Goal: Task Accomplishment & Management: Use online tool/utility

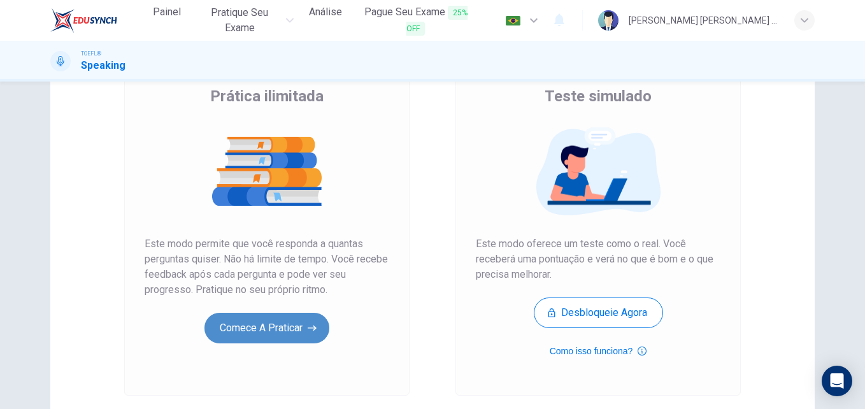
click at [278, 324] on button "Comece a praticar" at bounding box center [267, 328] width 125 height 31
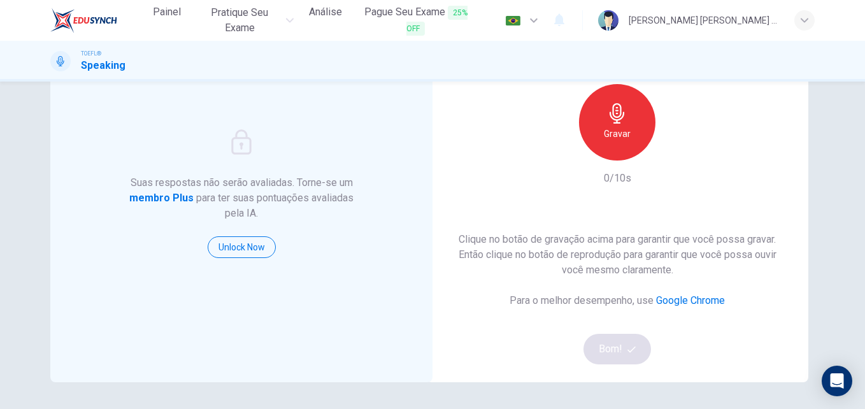
scroll to position [103, 0]
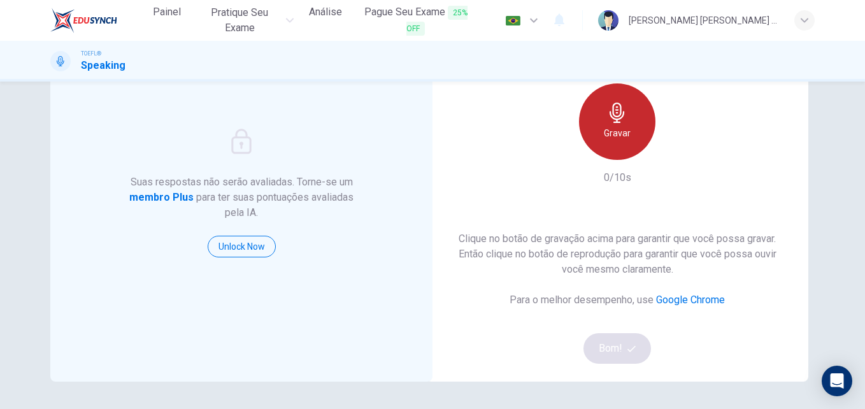
click at [609, 124] on div "Gravar" at bounding box center [617, 121] width 76 height 76
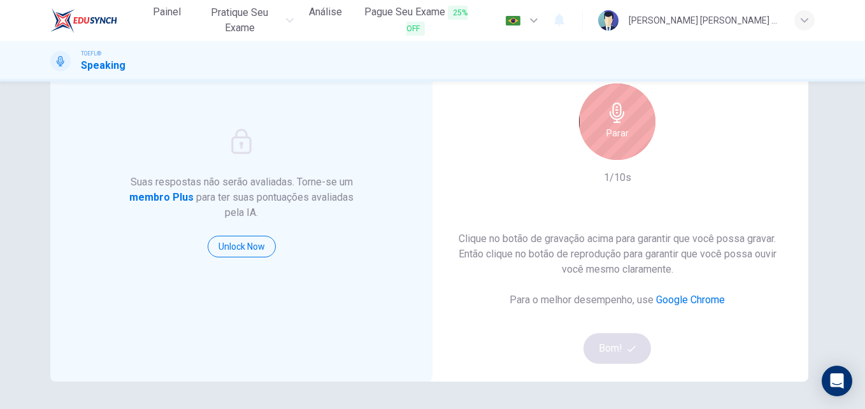
scroll to position [35, 0]
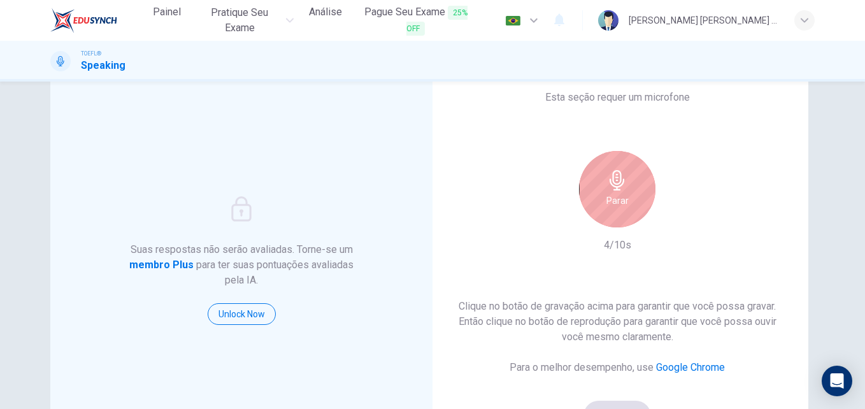
click at [616, 184] on icon "button" at bounding box center [617, 180] width 15 height 20
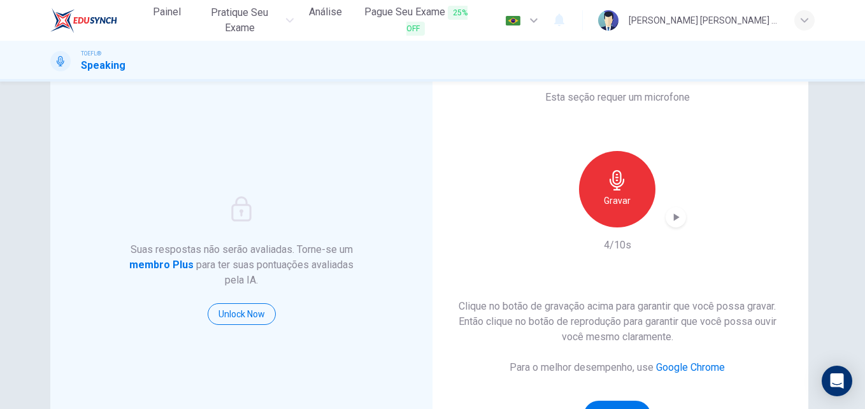
scroll to position [138, 0]
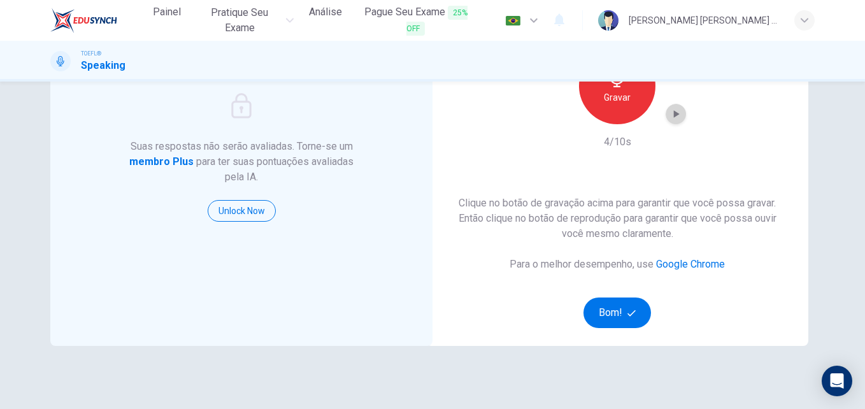
click at [670, 112] on icon "button" at bounding box center [676, 114] width 13 height 13
click at [611, 304] on button "Bom!" at bounding box center [618, 313] width 68 height 31
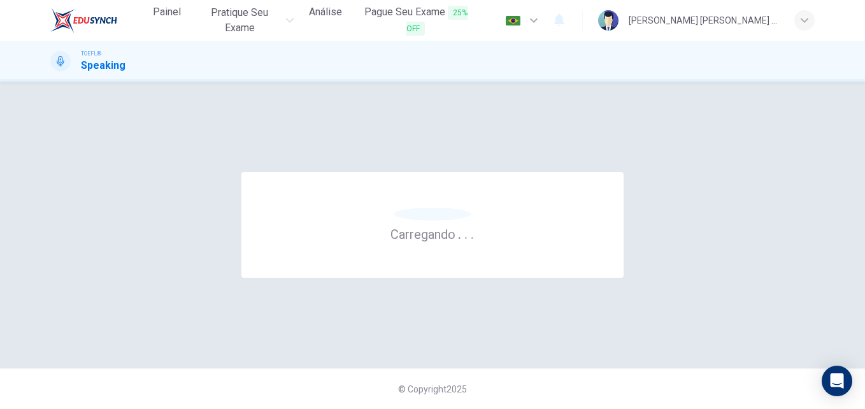
scroll to position [0, 0]
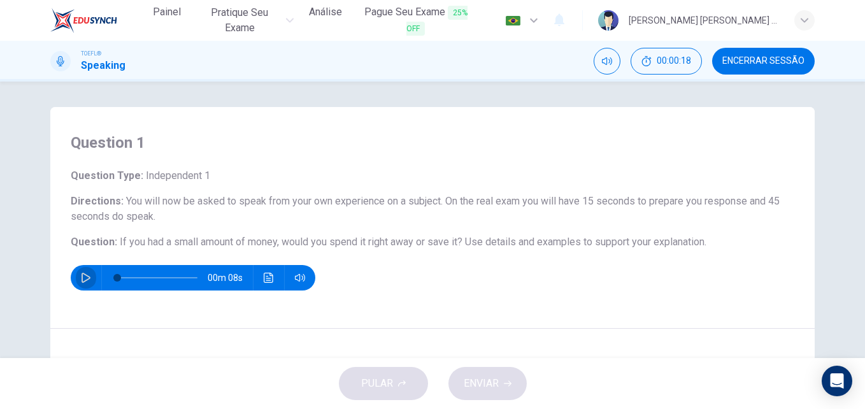
click at [81, 275] on icon "button" at bounding box center [86, 278] width 10 height 10
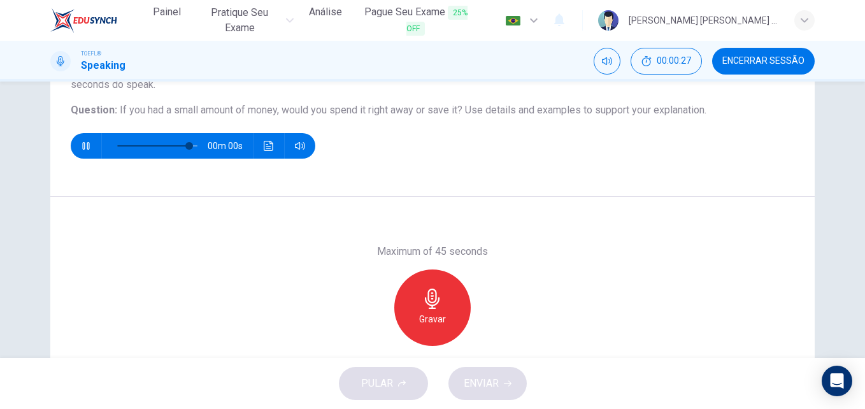
scroll to position [134, 0]
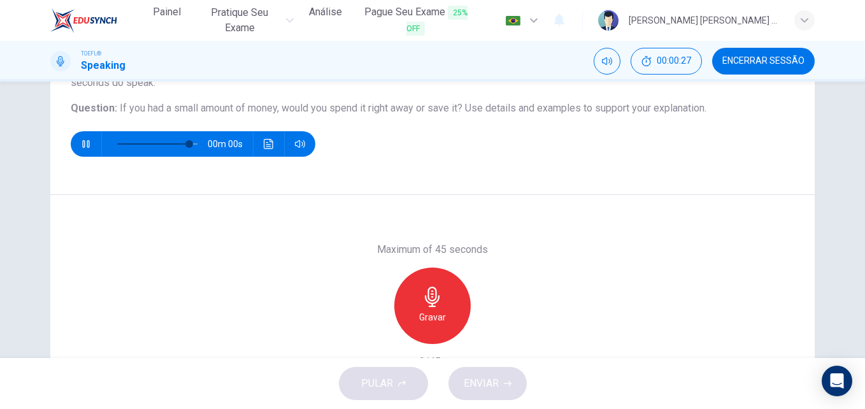
type input "0"
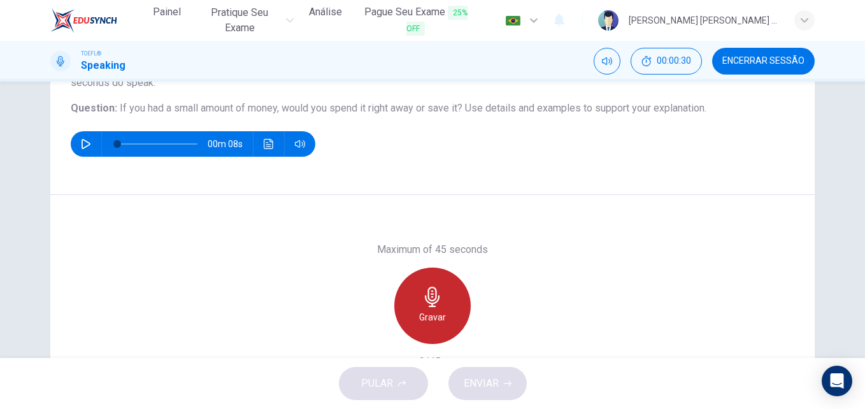
click at [433, 308] on div "Gravar" at bounding box center [432, 306] width 76 height 76
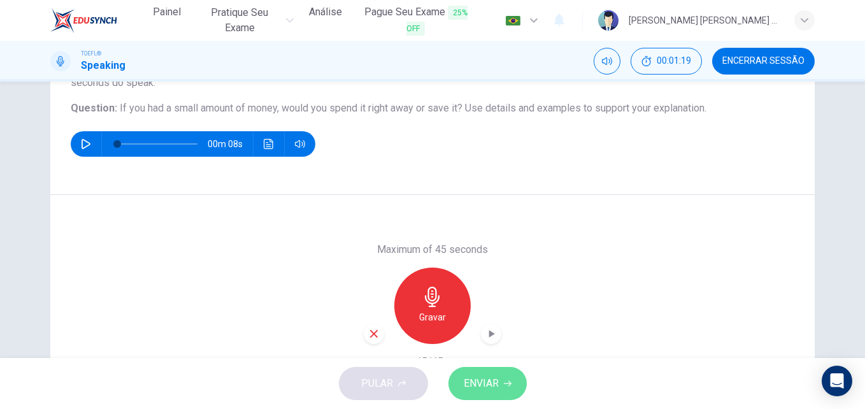
click at [495, 387] on span "ENVIAR" at bounding box center [481, 384] width 35 height 18
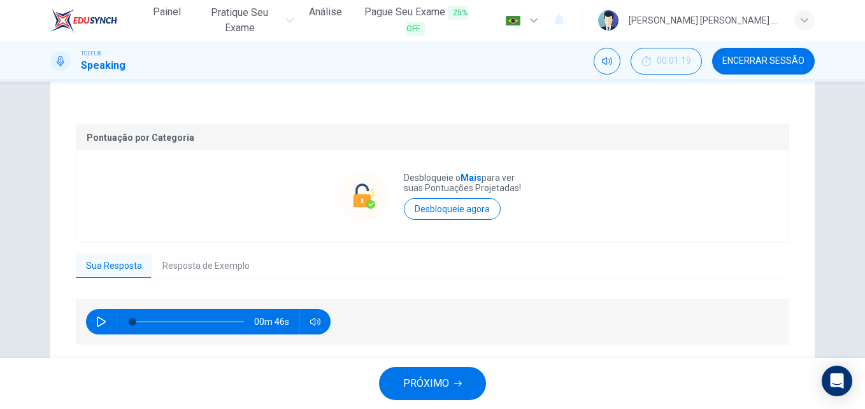
scroll to position [257, 0]
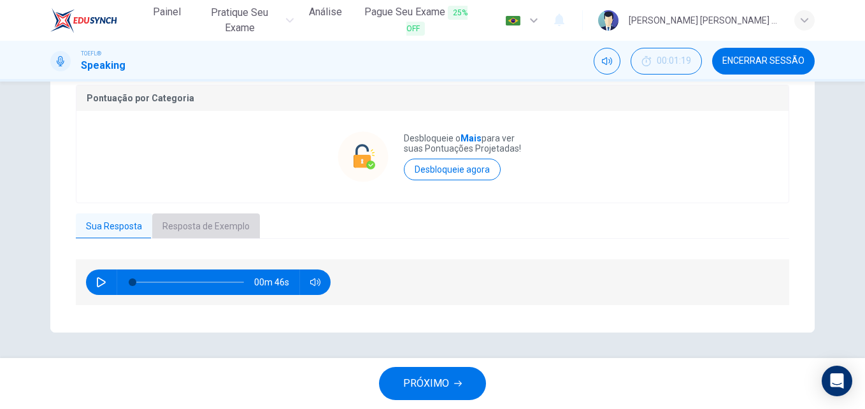
click at [188, 231] on button "Resposta de Exemplo" at bounding box center [206, 226] width 108 height 27
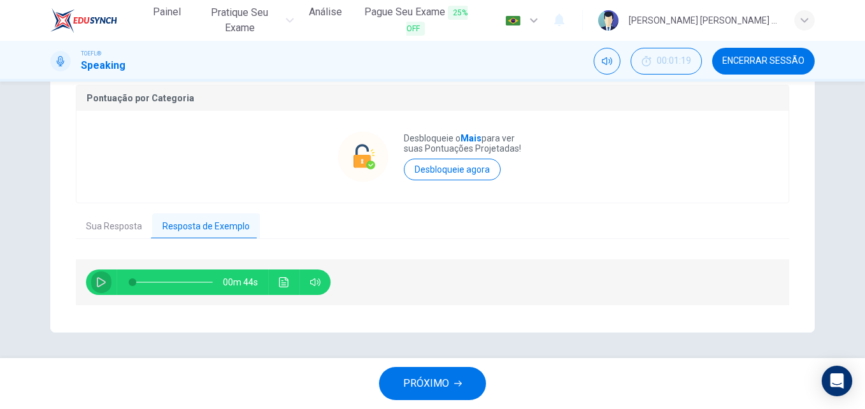
click at [98, 278] on icon "button" at bounding box center [101, 282] width 10 height 10
type input "0"
click at [446, 382] on span "PRÓXIMO" at bounding box center [426, 384] width 46 height 18
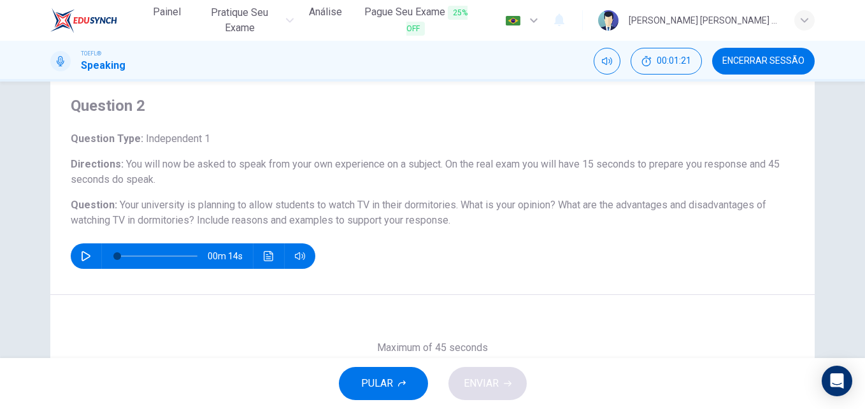
scroll to position [40, 0]
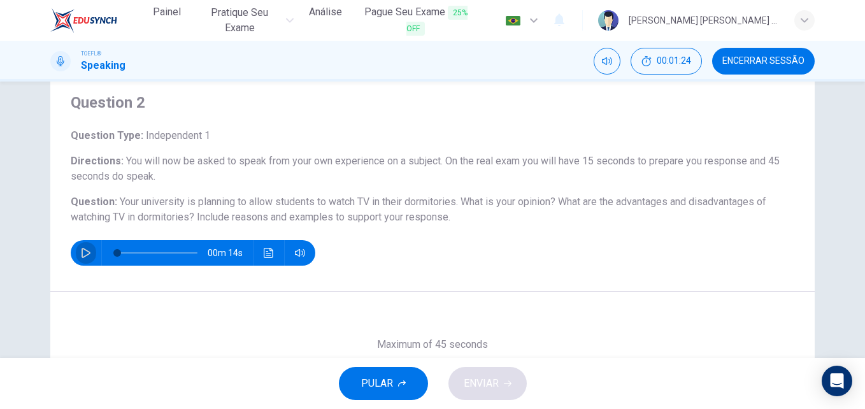
click at [88, 245] on button "button" at bounding box center [86, 252] width 20 height 25
type input "0"
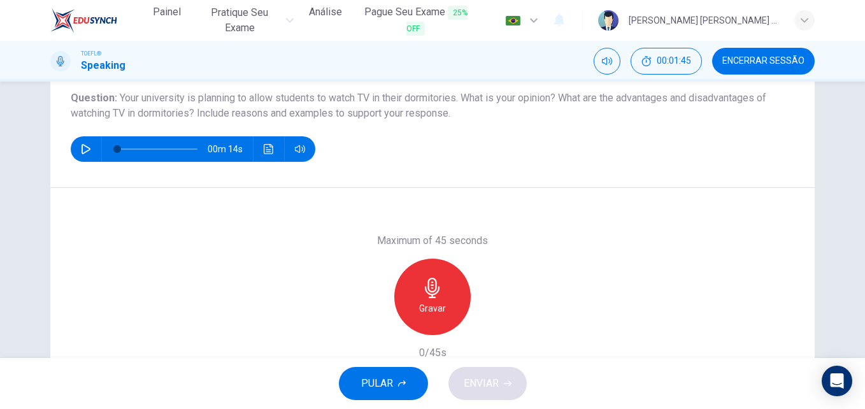
scroll to position [143, 0]
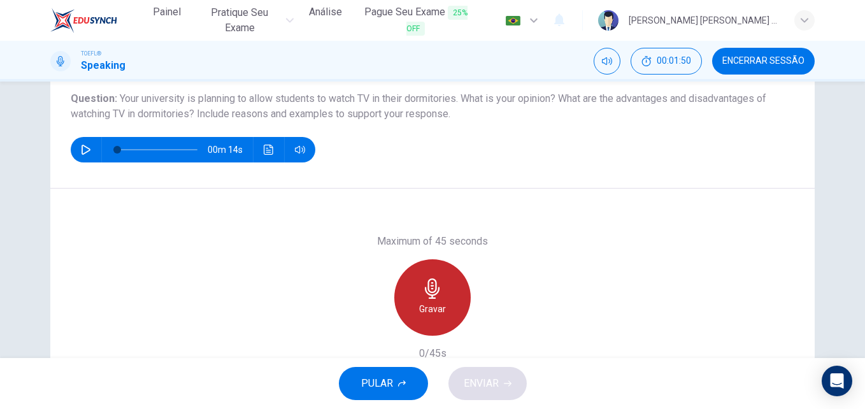
click at [419, 301] on h6 "Gravar" at bounding box center [432, 308] width 27 height 15
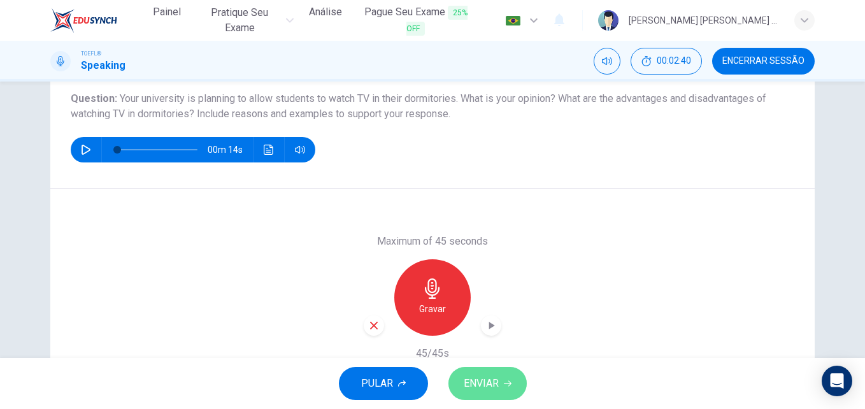
click at [488, 389] on span "ENVIAR" at bounding box center [481, 384] width 35 height 18
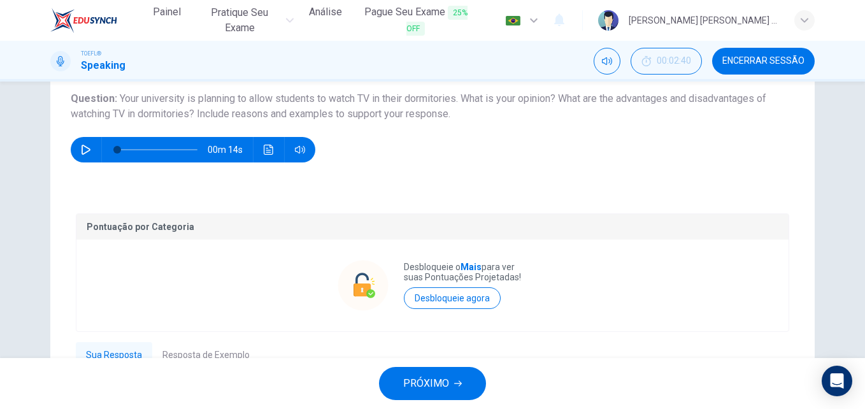
scroll to position [272, 0]
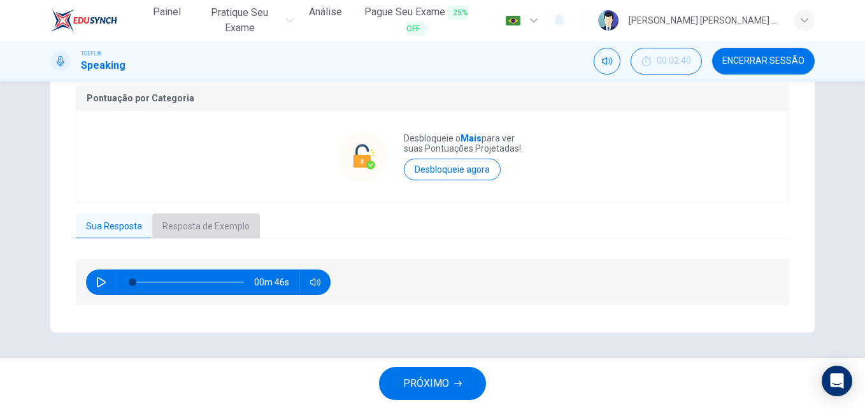
click at [210, 219] on button "Resposta de Exemplo" at bounding box center [206, 226] width 108 height 27
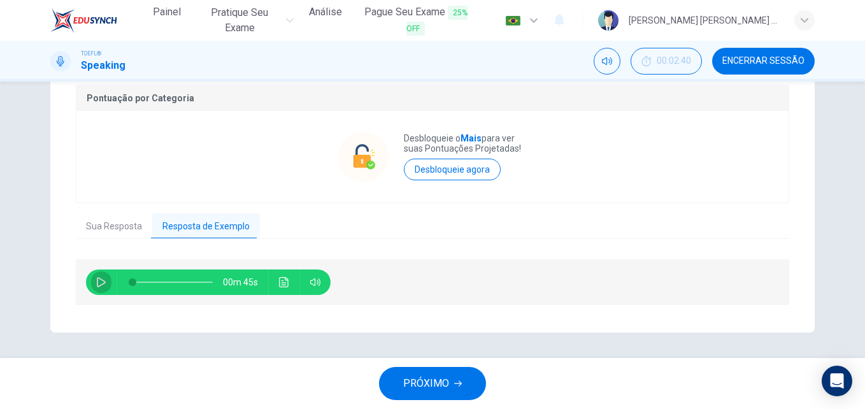
click at [96, 277] on icon "button" at bounding box center [101, 282] width 10 height 10
type input "0"
click at [441, 377] on span "PRÓXIMO" at bounding box center [426, 384] width 46 height 18
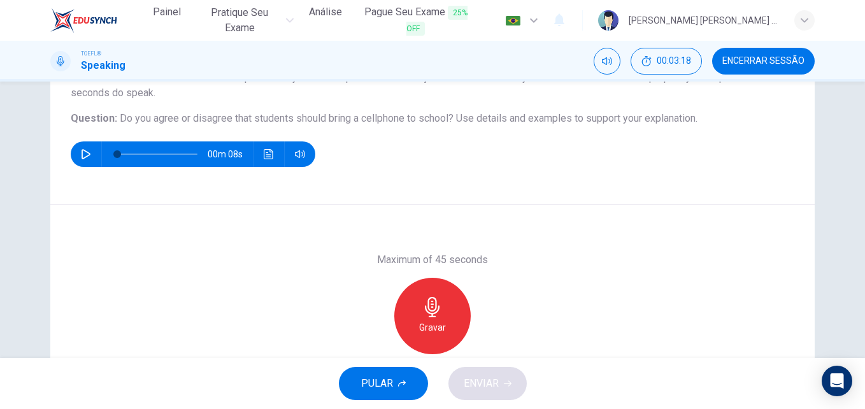
scroll to position [124, 0]
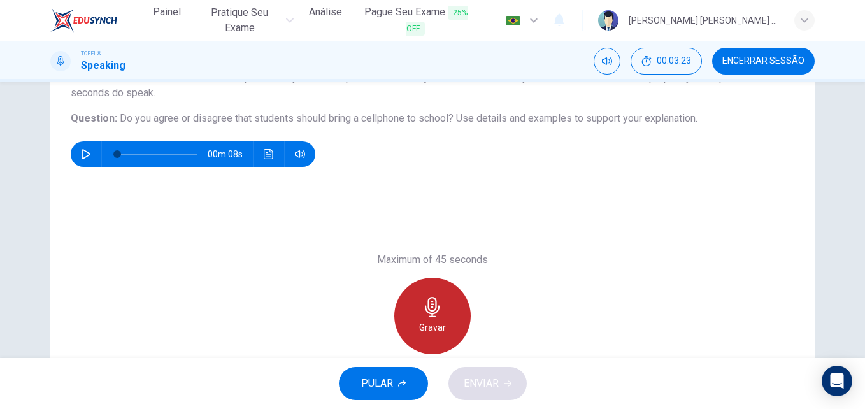
click at [423, 301] on icon "button" at bounding box center [433, 307] width 20 height 20
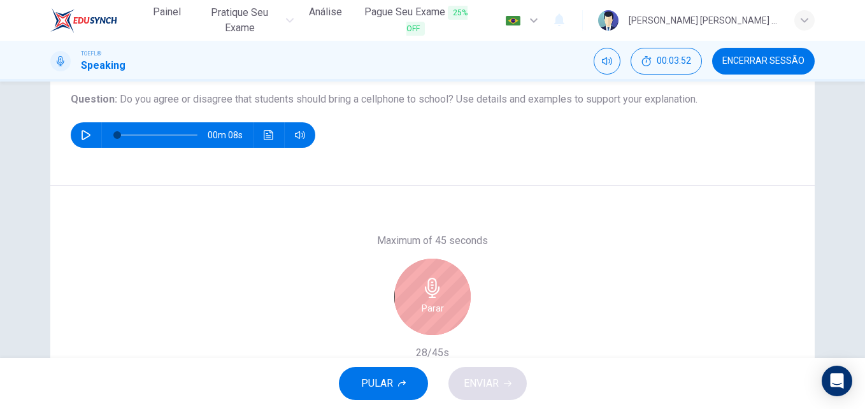
scroll to position [143, 0]
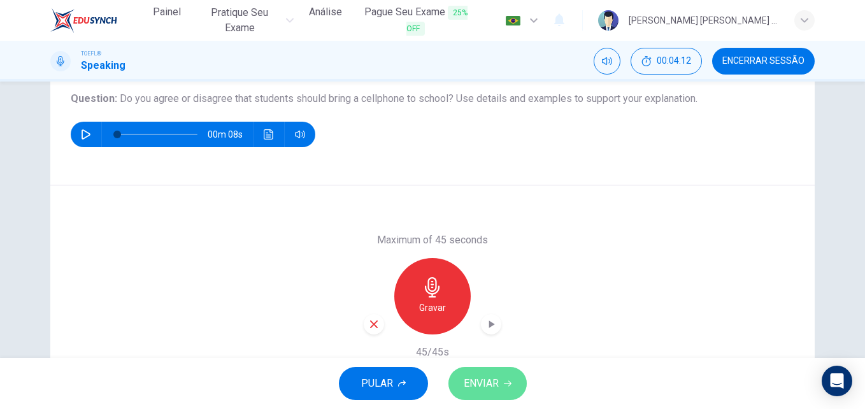
click at [503, 376] on button "ENVIAR" at bounding box center [488, 383] width 78 height 33
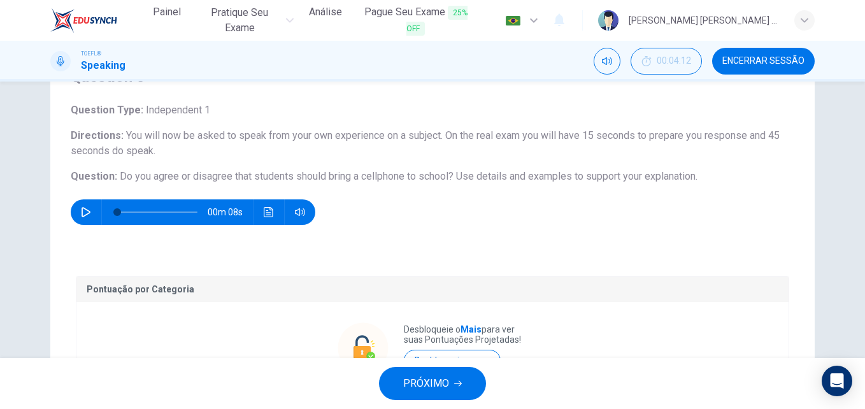
scroll to position [257, 0]
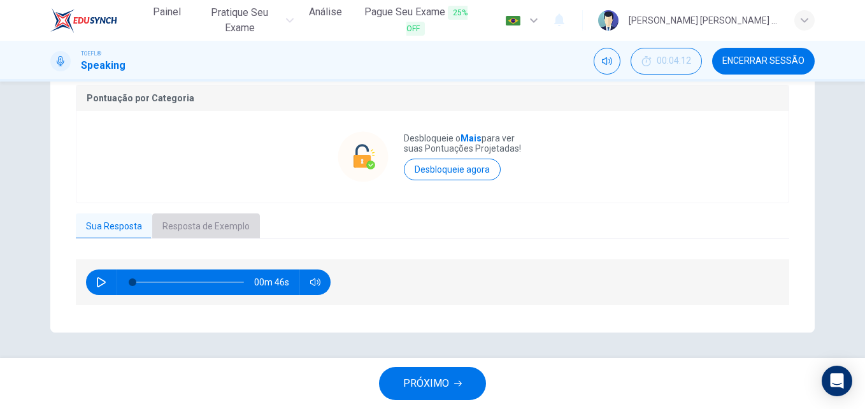
click at [173, 215] on button "Resposta de Exemplo" at bounding box center [206, 226] width 108 height 27
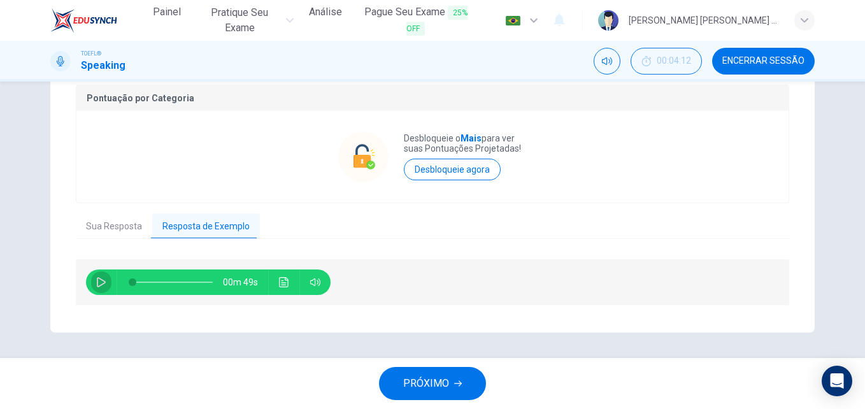
click at [101, 278] on icon "button" at bounding box center [101, 282] width 10 height 10
click at [98, 278] on icon "button" at bounding box center [101, 282] width 10 height 10
type input "63"
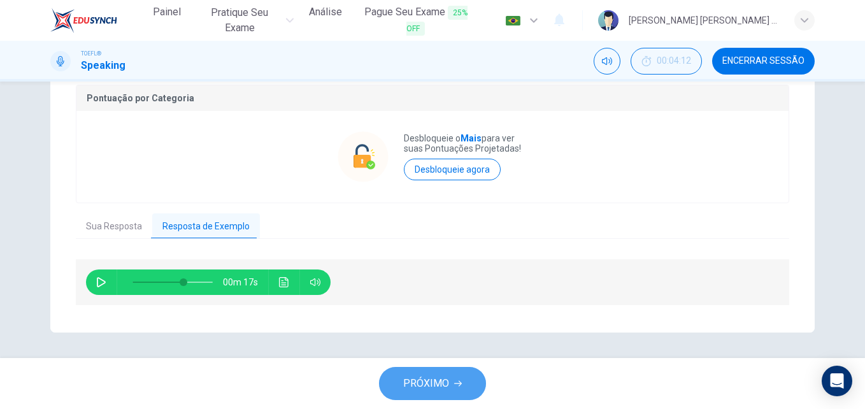
click at [409, 381] on span "PRÓXIMO" at bounding box center [426, 384] width 46 height 18
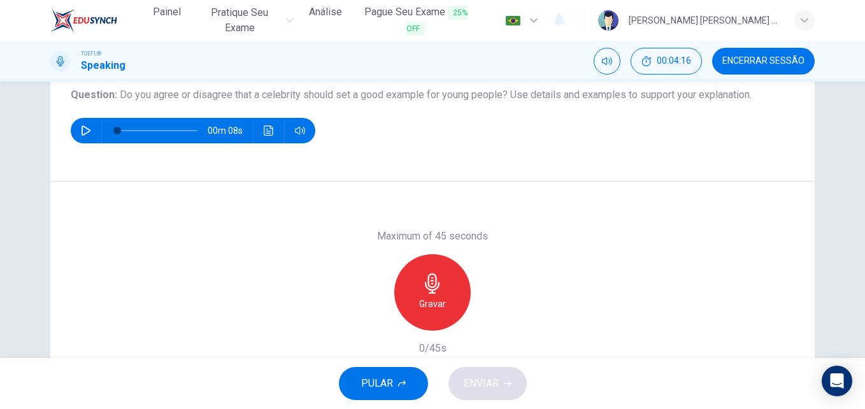
scroll to position [148, 0]
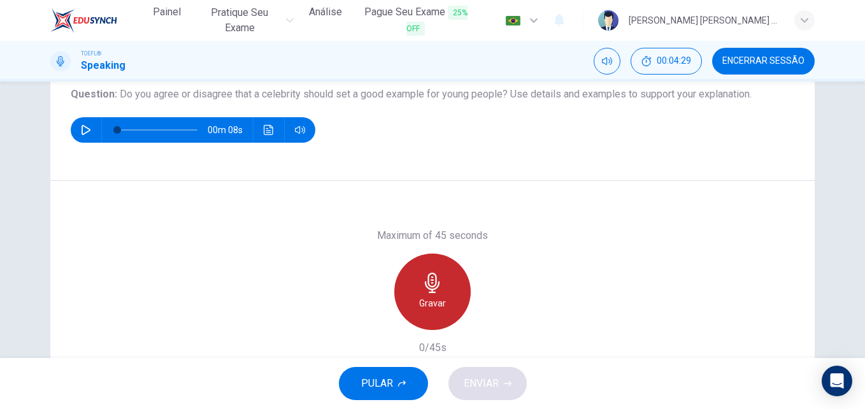
click at [438, 306] on h6 "Gravar" at bounding box center [432, 303] width 27 height 15
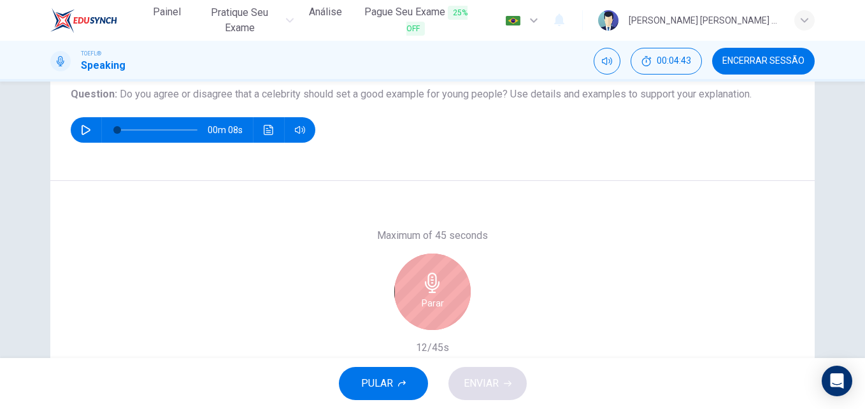
scroll to position [217, 0]
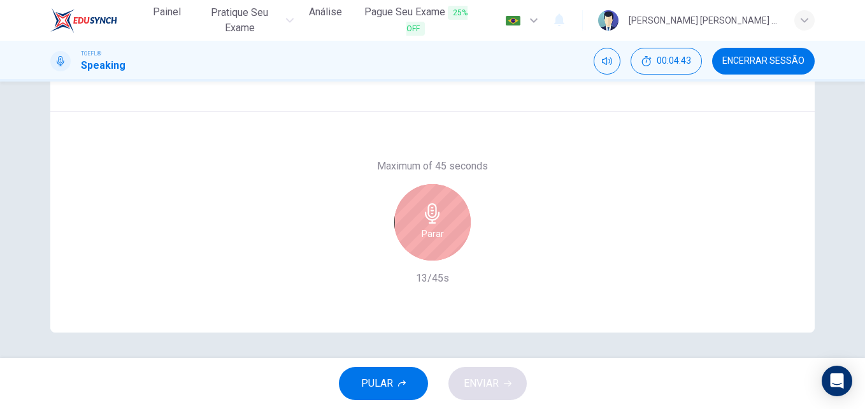
click at [440, 217] on div "Parar" at bounding box center [432, 222] width 76 height 76
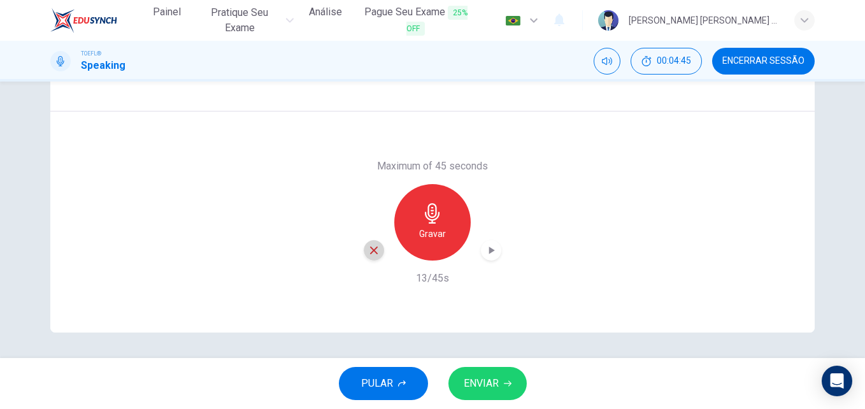
click at [369, 245] on icon "button" at bounding box center [373, 250] width 11 height 11
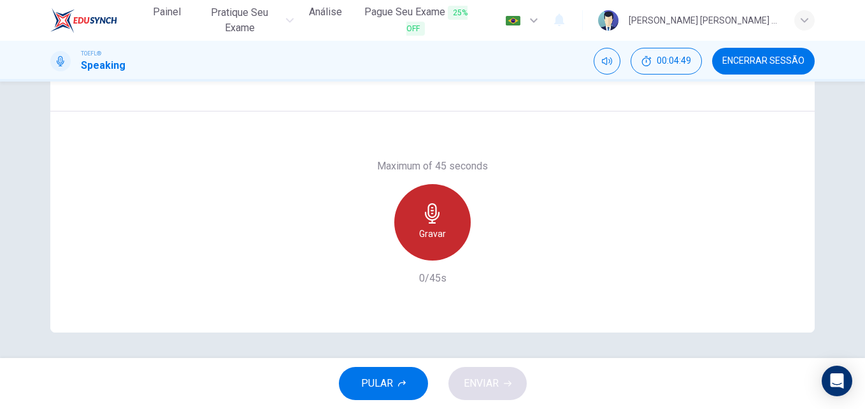
click at [423, 240] on h6 "Gravar" at bounding box center [432, 233] width 27 height 15
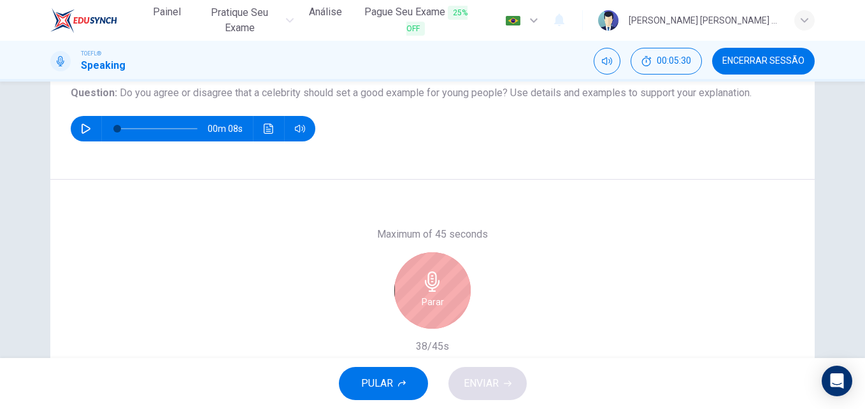
scroll to position [148, 0]
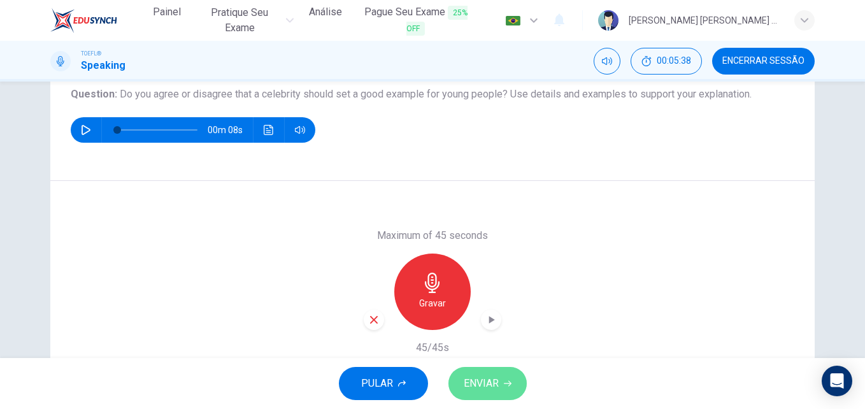
click at [475, 386] on span "ENVIAR" at bounding box center [481, 384] width 35 height 18
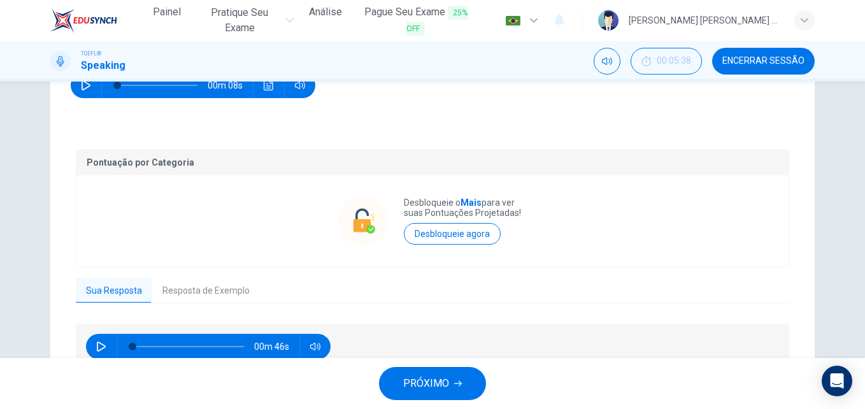
scroll to position [257, 0]
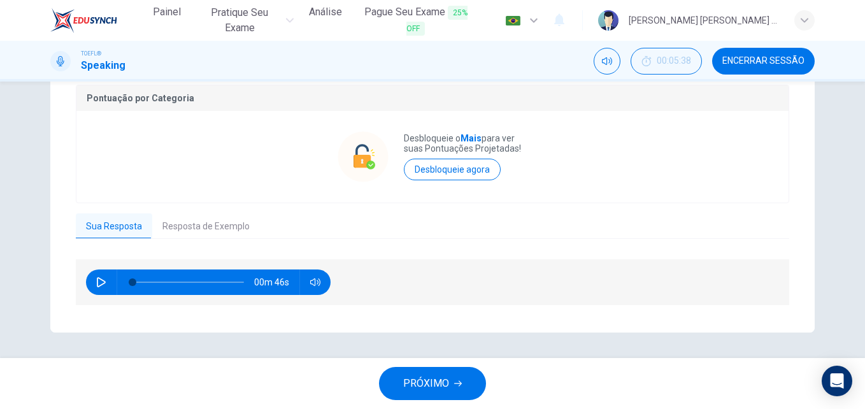
click at [201, 220] on button "Resposta de Exemplo" at bounding box center [206, 226] width 108 height 27
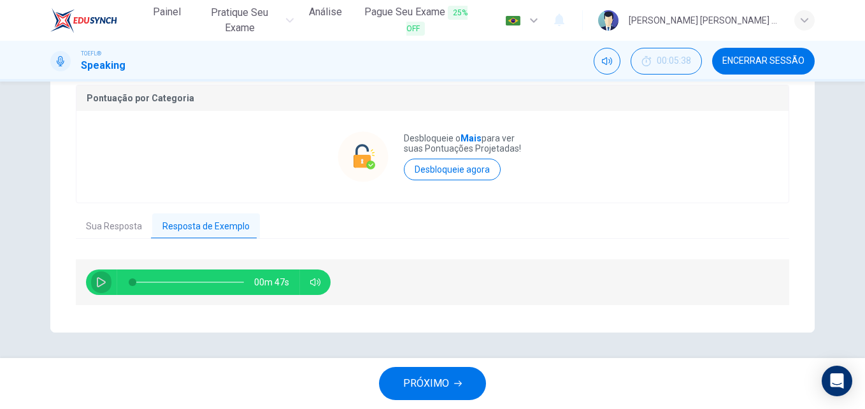
click at [92, 276] on button "button" at bounding box center [101, 282] width 20 height 25
click at [96, 278] on icon "button" at bounding box center [101, 282] width 10 height 10
type input "69"
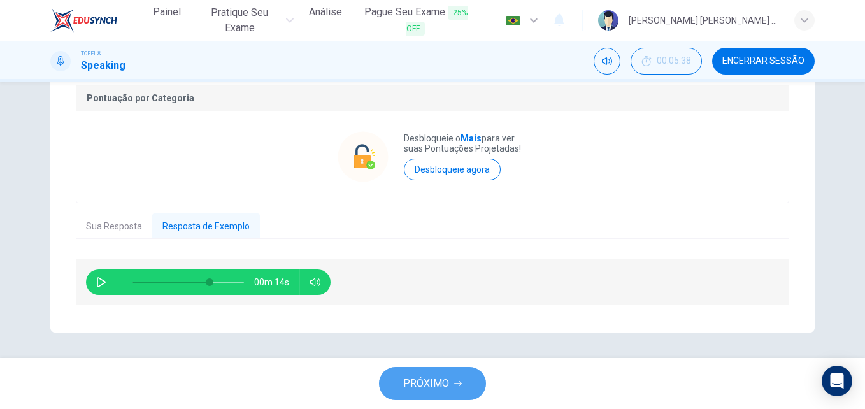
click at [405, 379] on span "PRÓXIMO" at bounding box center [426, 384] width 46 height 18
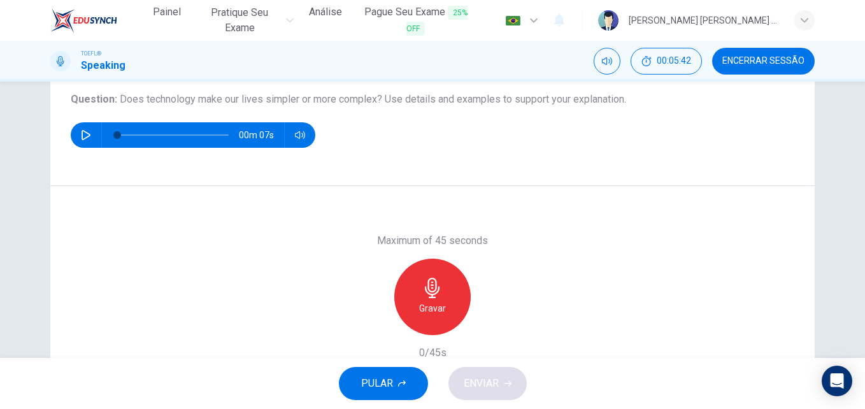
scroll to position [144, 0]
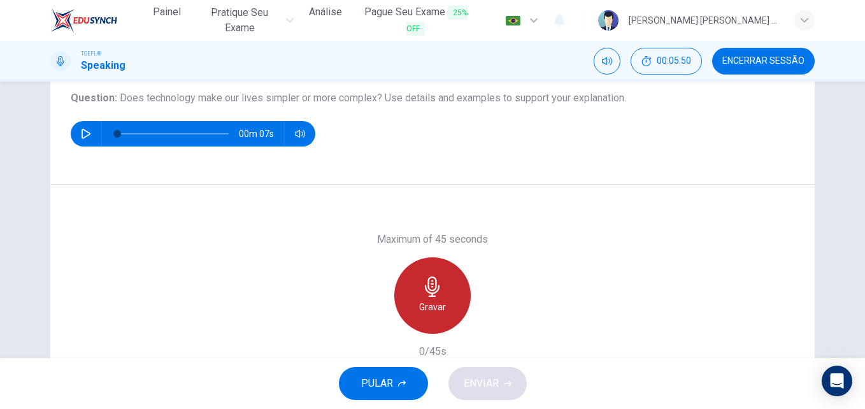
click at [431, 302] on h6 "Gravar" at bounding box center [432, 307] width 27 height 15
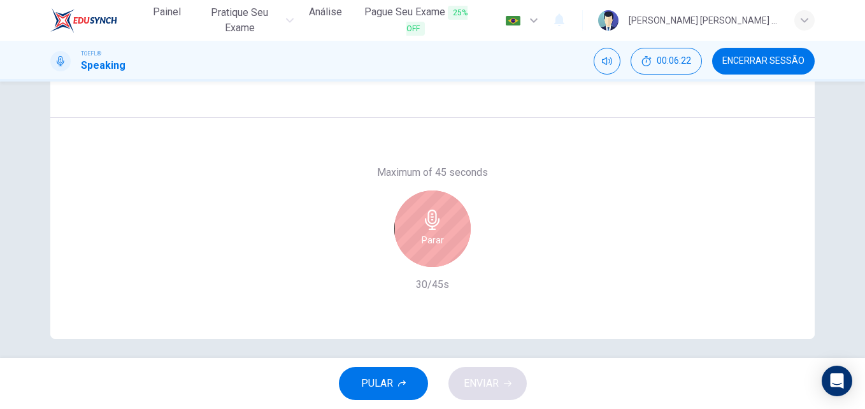
scroll to position [213, 0]
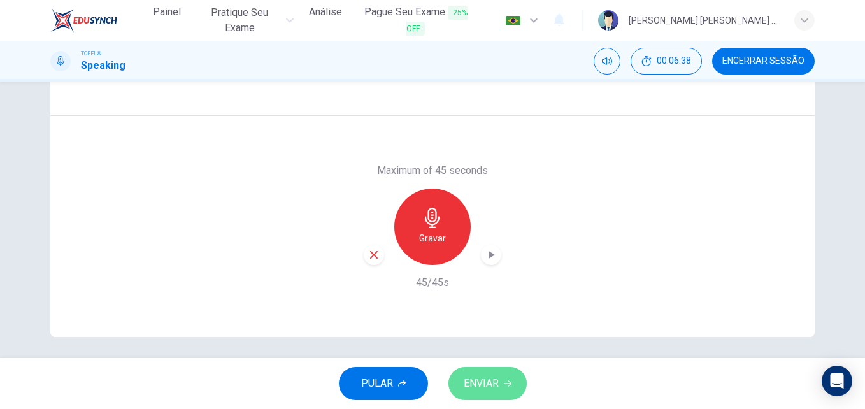
click at [484, 374] on button "ENVIAR" at bounding box center [488, 383] width 78 height 33
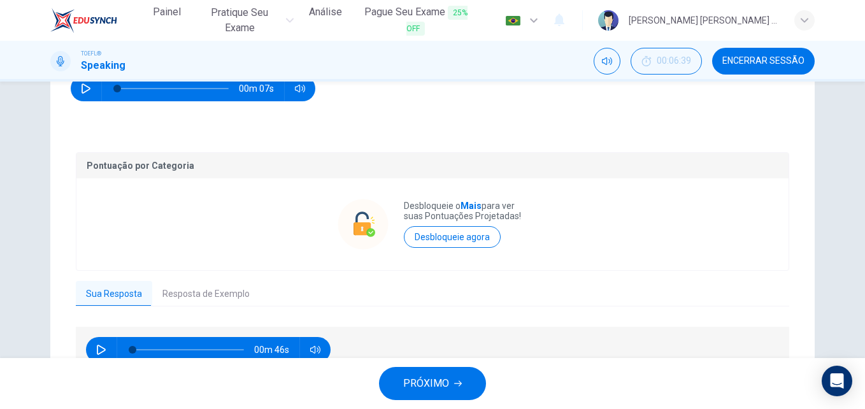
scroll to position [257, 0]
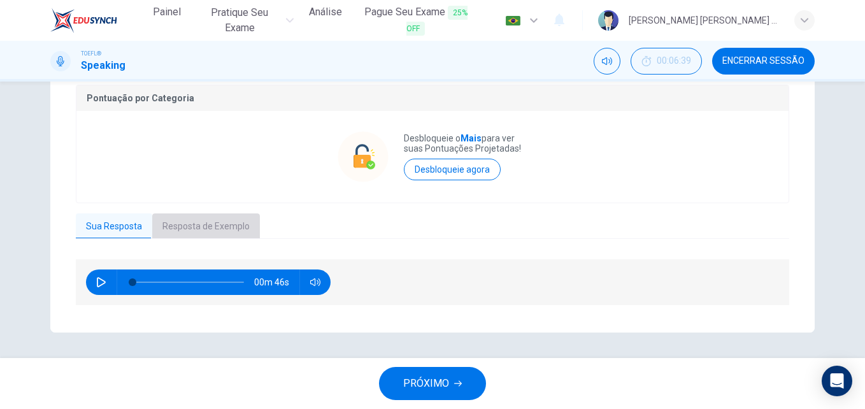
click at [207, 216] on button "Resposta de Exemplo" at bounding box center [206, 226] width 108 height 27
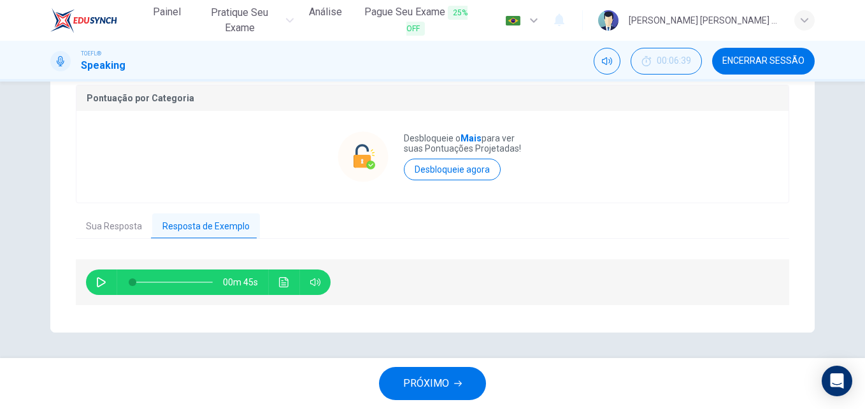
click at [97, 279] on icon "button" at bounding box center [101, 282] width 9 height 10
type input "0"
drag, startPoint x: 94, startPoint y: 279, endPoint x: 508, endPoint y: 280, distance: 413.6
click at [508, 280] on div "00m 45s" at bounding box center [433, 282] width 714 height 46
click at [451, 371] on button "PRÓXIMO" at bounding box center [432, 383] width 107 height 33
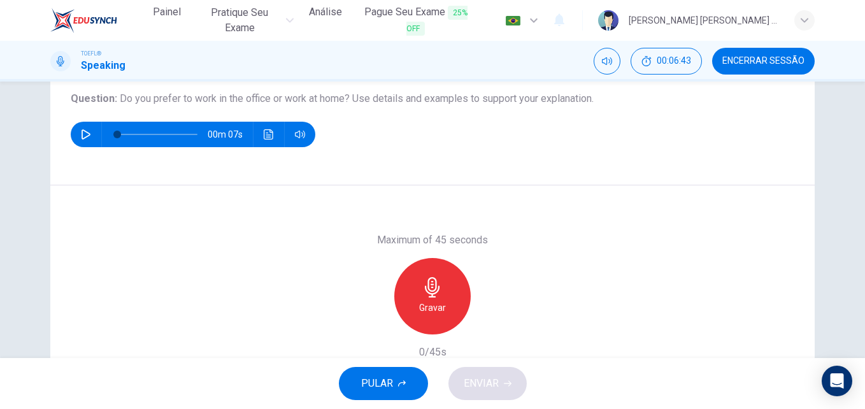
scroll to position [144, 0]
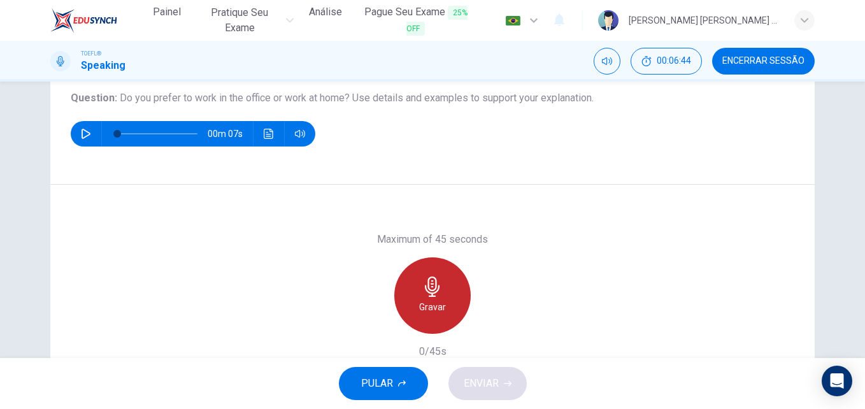
click at [433, 293] on icon "button" at bounding box center [432, 287] width 15 height 20
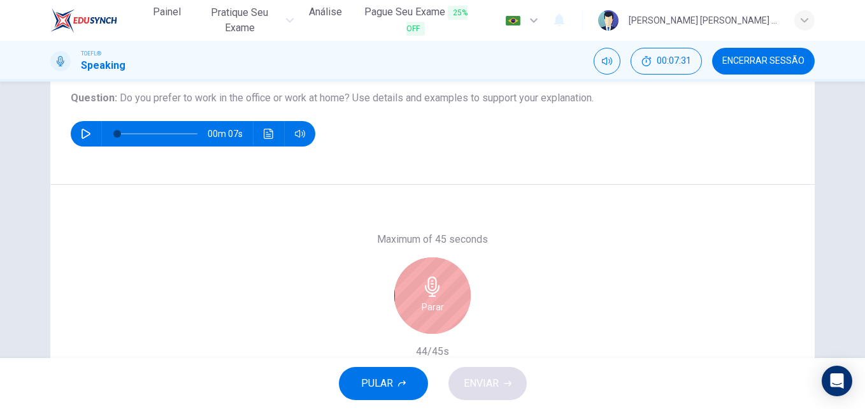
scroll to position [217, 0]
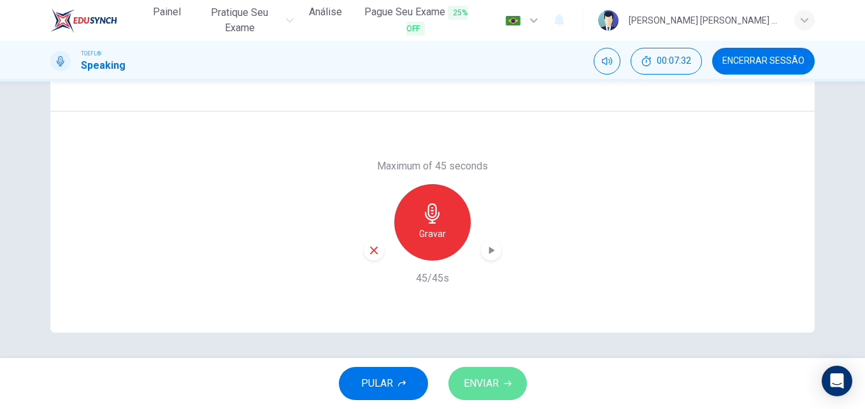
click at [480, 380] on span "ENVIAR" at bounding box center [481, 384] width 35 height 18
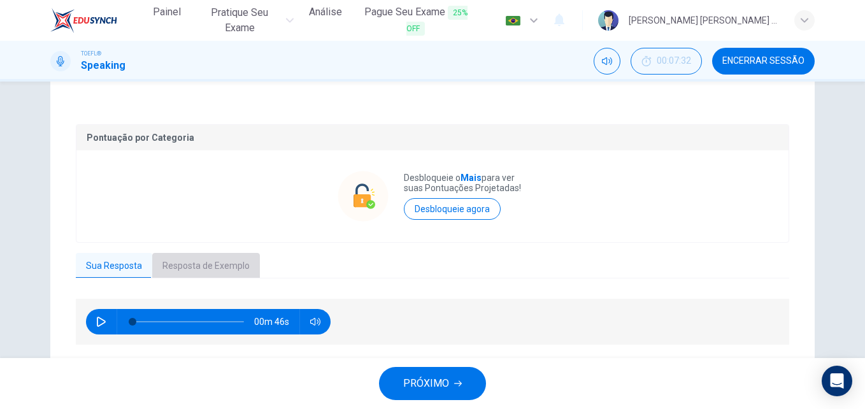
click at [200, 261] on button "Resposta de Exemplo" at bounding box center [206, 266] width 108 height 27
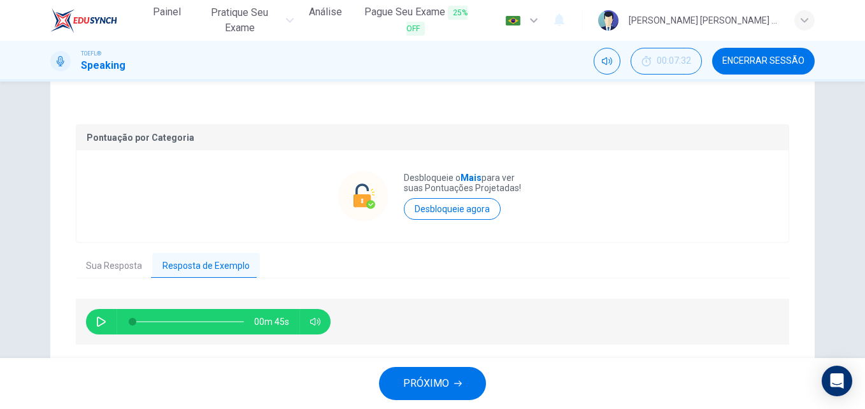
scroll to position [257, 0]
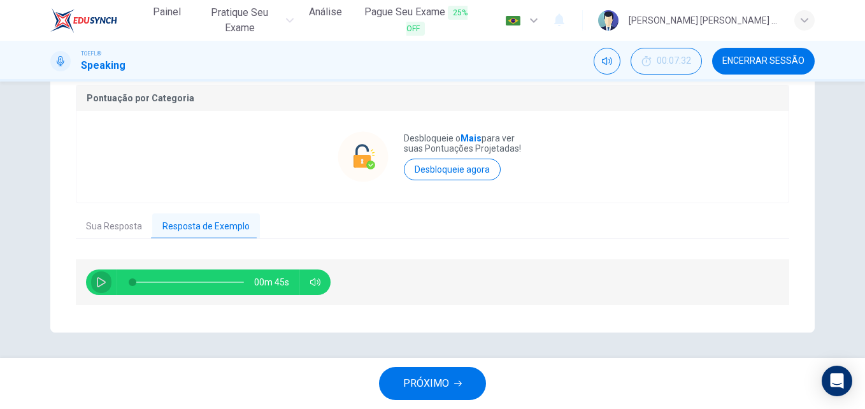
click at [91, 278] on button "button" at bounding box center [101, 282] width 20 height 25
type input "99"
click at [427, 377] on span "PRÓXIMO" at bounding box center [426, 384] width 46 height 18
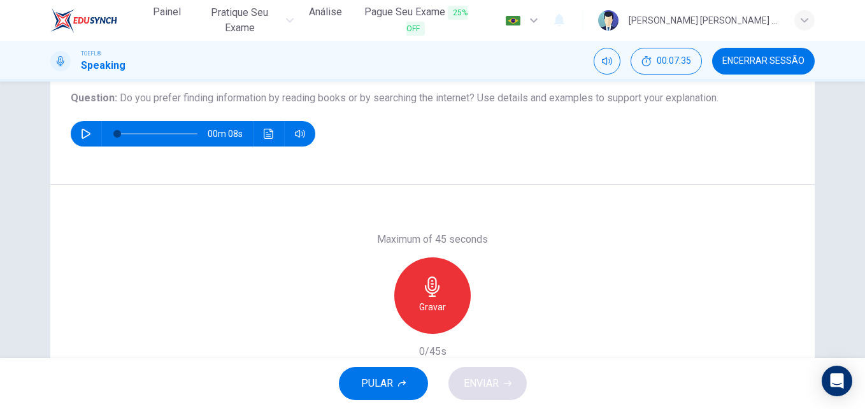
scroll to position [147, 0]
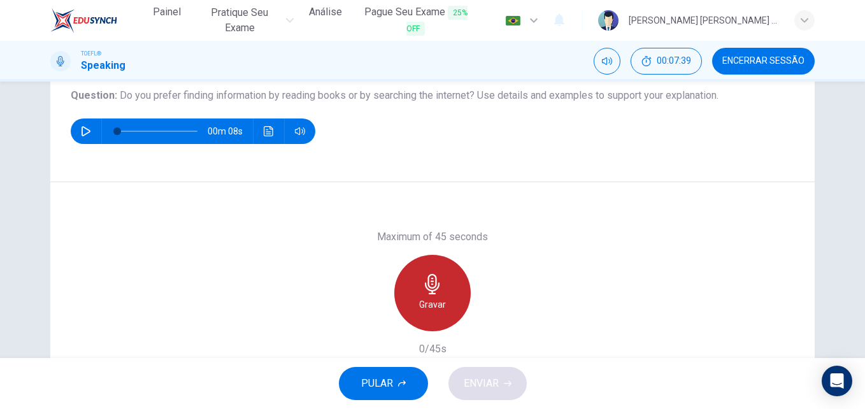
click at [419, 297] on h6 "Gravar" at bounding box center [432, 304] width 27 height 15
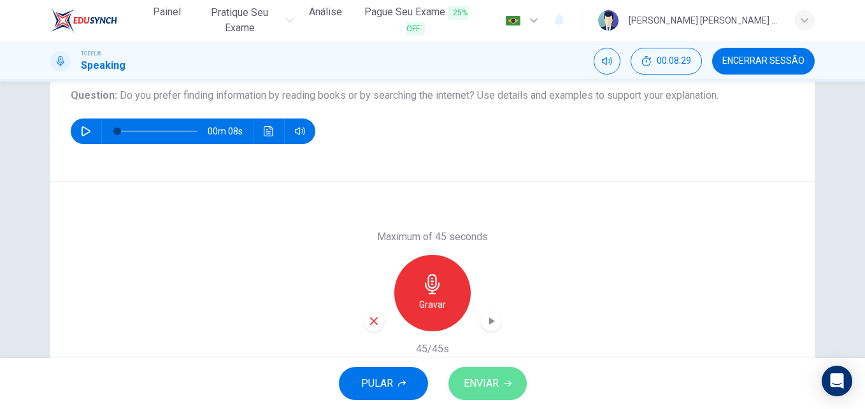
click at [493, 387] on span "ENVIAR" at bounding box center [481, 384] width 35 height 18
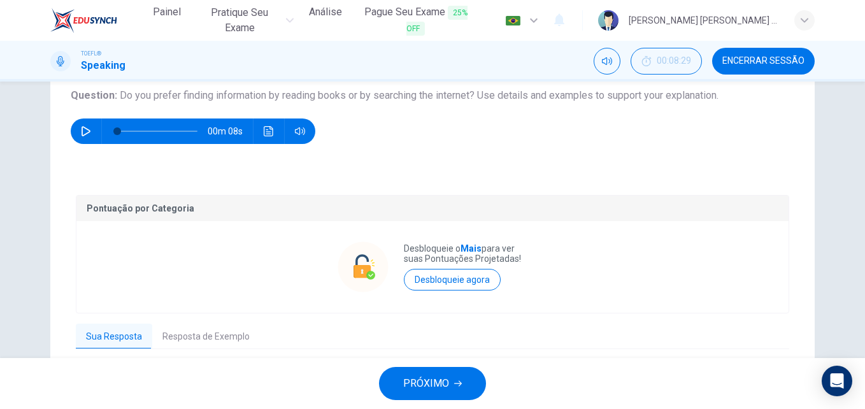
scroll to position [257, 0]
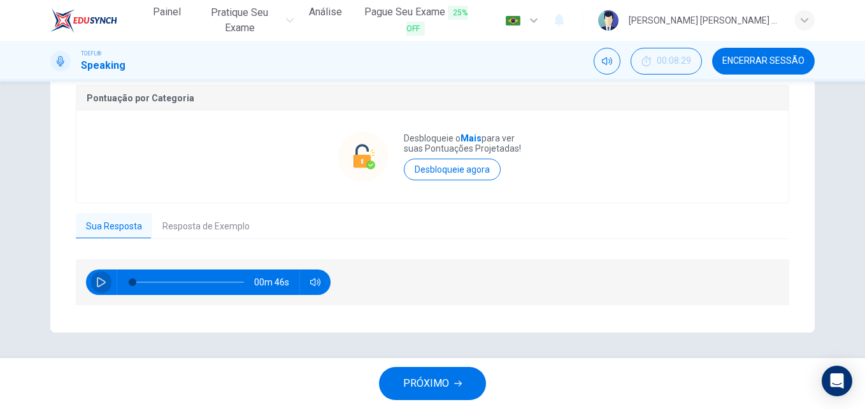
click at [96, 277] on icon "button" at bounding box center [101, 282] width 10 height 10
type input "0"
click at [197, 224] on button "Resposta de Exemplo" at bounding box center [206, 226] width 108 height 27
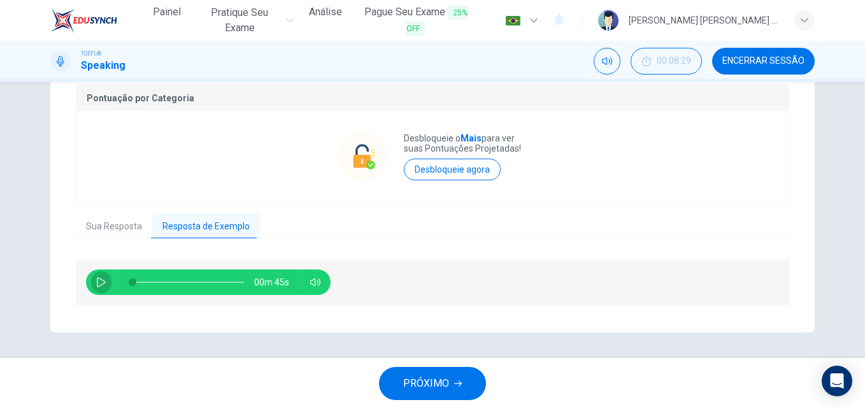
click at [91, 286] on button "button" at bounding box center [101, 282] width 20 height 25
type input "30"
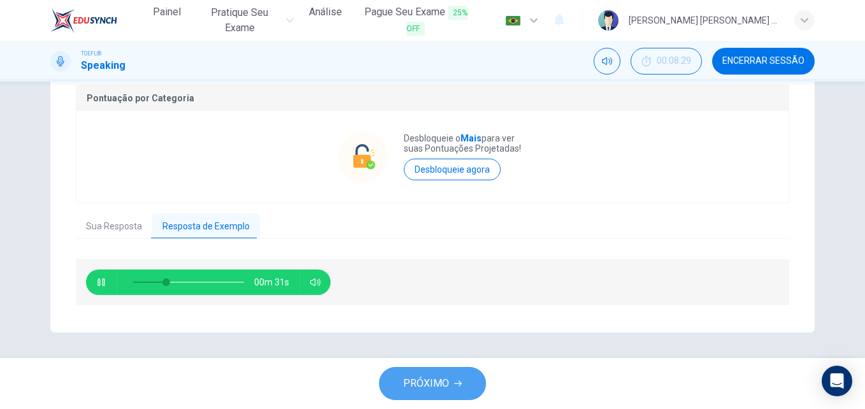
click at [444, 372] on button "PRÓXIMO" at bounding box center [432, 383] width 107 height 33
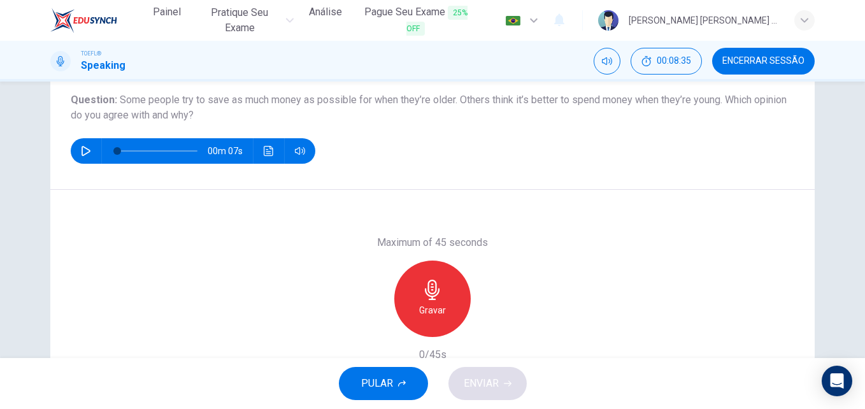
scroll to position [143, 0]
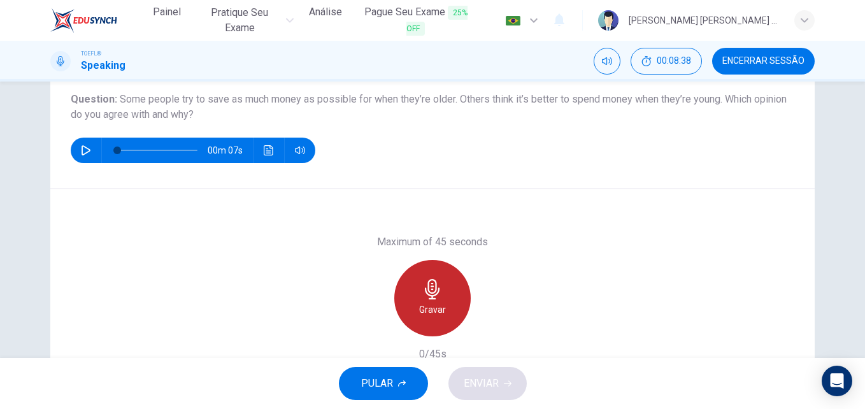
click at [435, 287] on icon "button" at bounding box center [433, 289] width 20 height 20
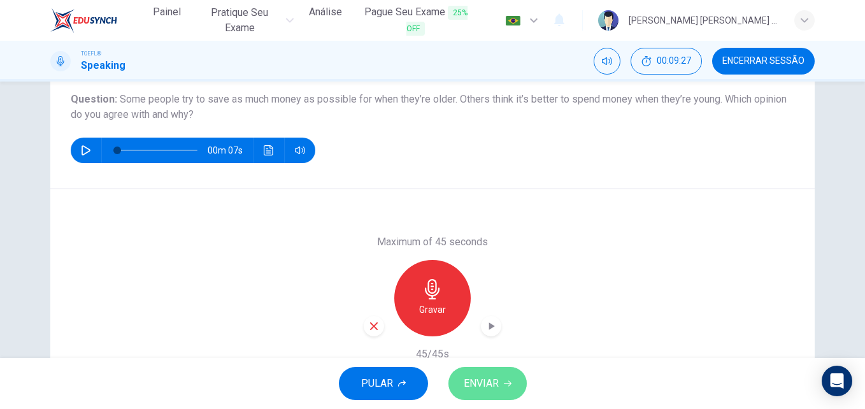
click at [488, 384] on span "ENVIAR" at bounding box center [481, 384] width 35 height 18
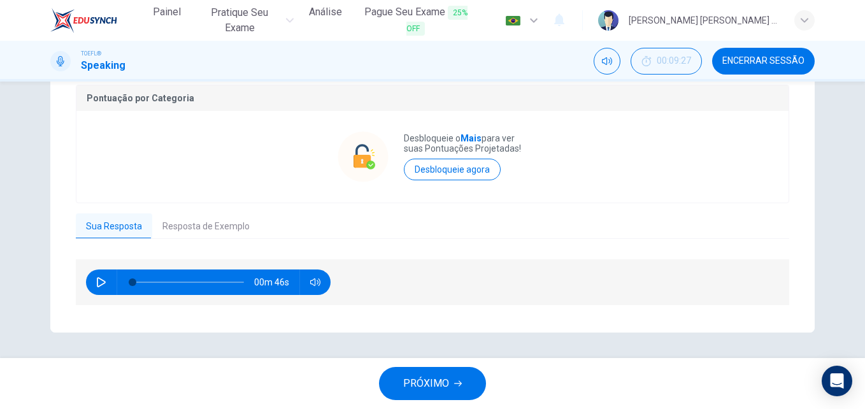
scroll to position [272, 0]
click at [94, 289] on button "button" at bounding box center [101, 282] width 20 height 25
click at [99, 277] on icon "button" at bounding box center [101, 282] width 10 height 10
type input "9"
click at [401, 373] on button "PRÓXIMO" at bounding box center [432, 383] width 107 height 33
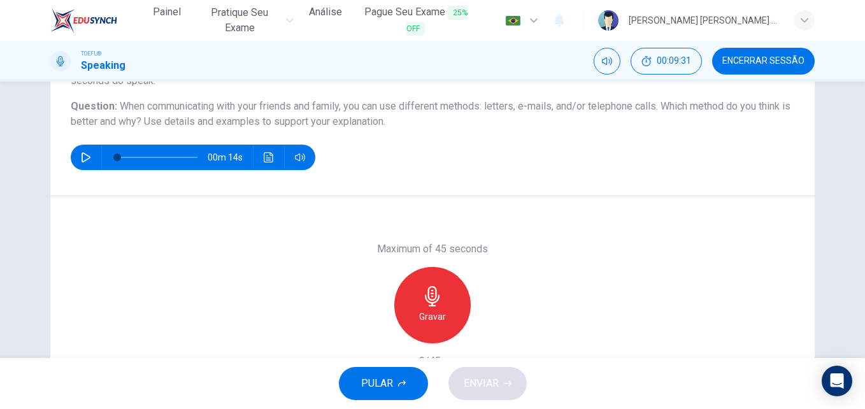
scroll to position [136, 0]
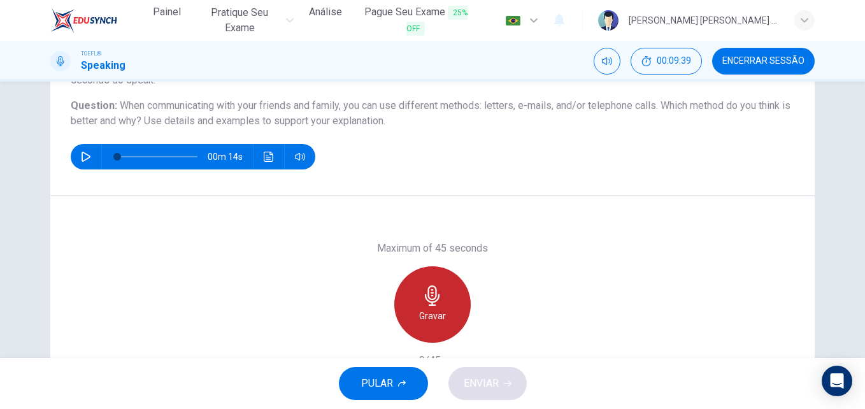
click at [438, 305] on icon "button" at bounding box center [433, 296] width 20 height 20
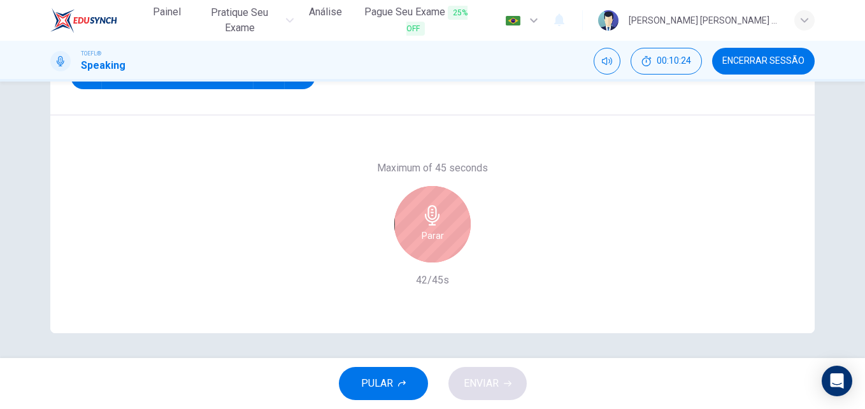
scroll to position [217, 0]
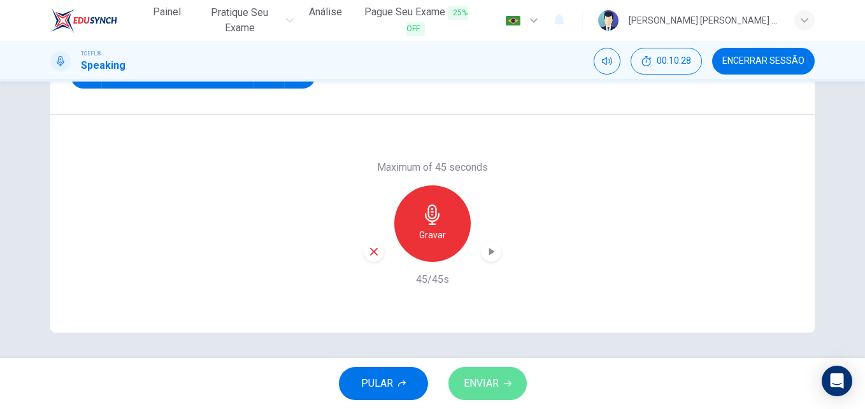
click at [483, 381] on span "ENVIAR" at bounding box center [481, 384] width 35 height 18
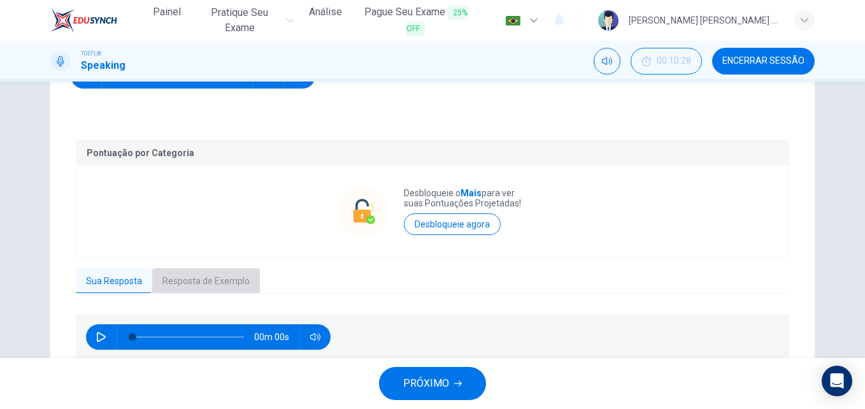
click at [189, 286] on button "Resposta de Exemplo" at bounding box center [206, 281] width 108 height 27
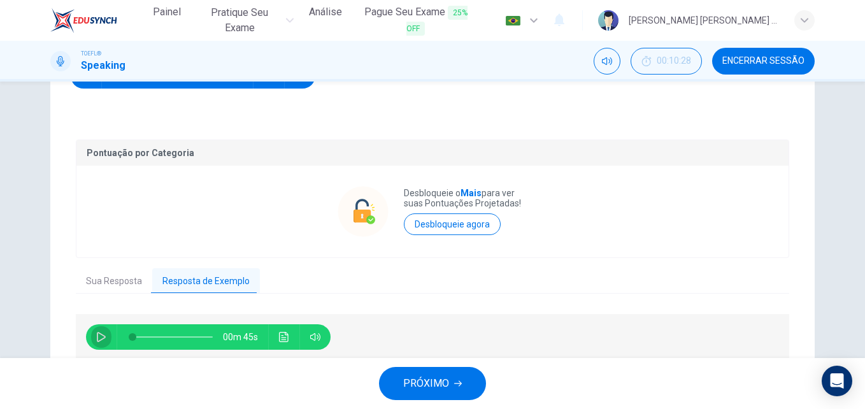
click at [94, 331] on button "button" at bounding box center [101, 336] width 20 height 25
type input "40"
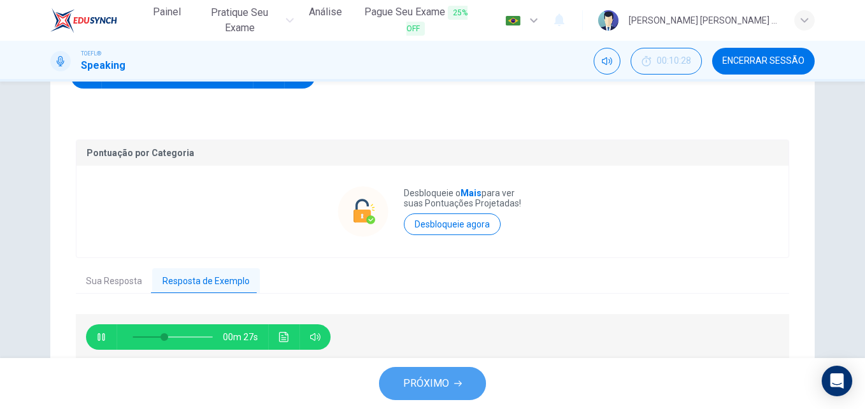
click at [431, 367] on button "PRÓXIMO" at bounding box center [432, 383] width 107 height 33
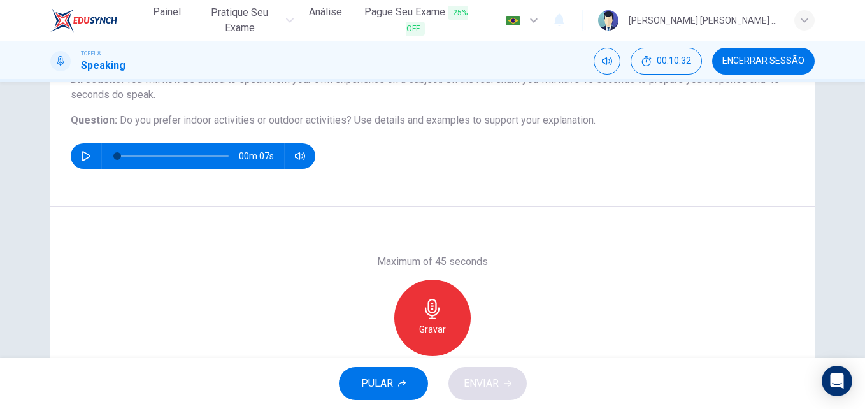
scroll to position [123, 0]
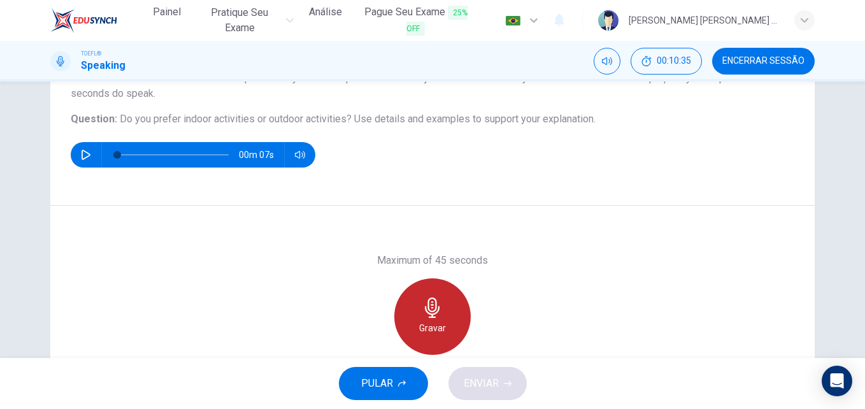
click at [424, 314] on icon "button" at bounding box center [433, 308] width 20 height 20
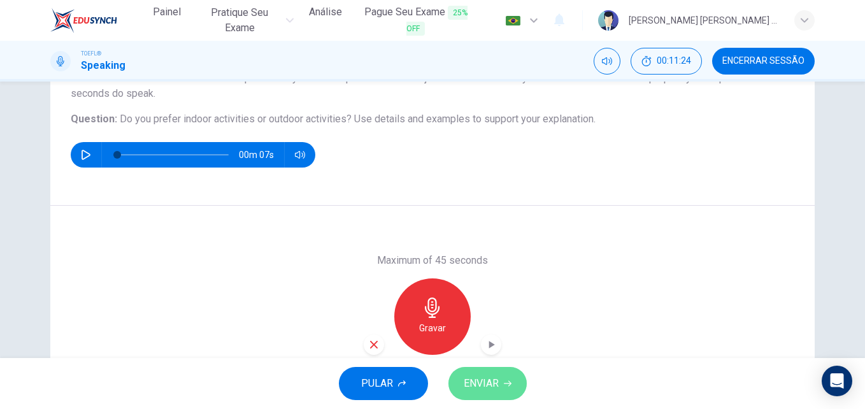
click at [475, 374] on button "ENVIAR" at bounding box center [488, 383] width 78 height 33
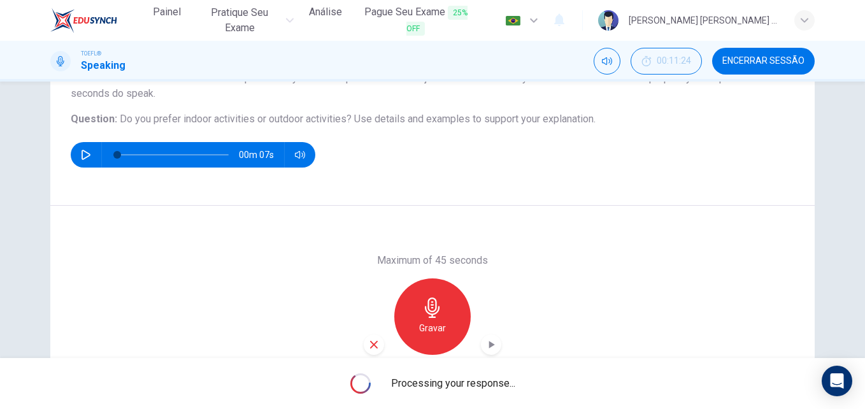
scroll to position [217, 0]
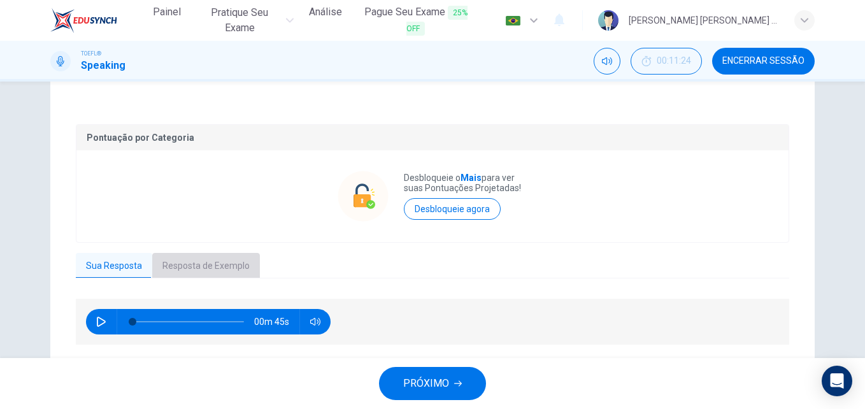
click at [193, 258] on button "Resposta de Exemplo" at bounding box center [206, 266] width 108 height 27
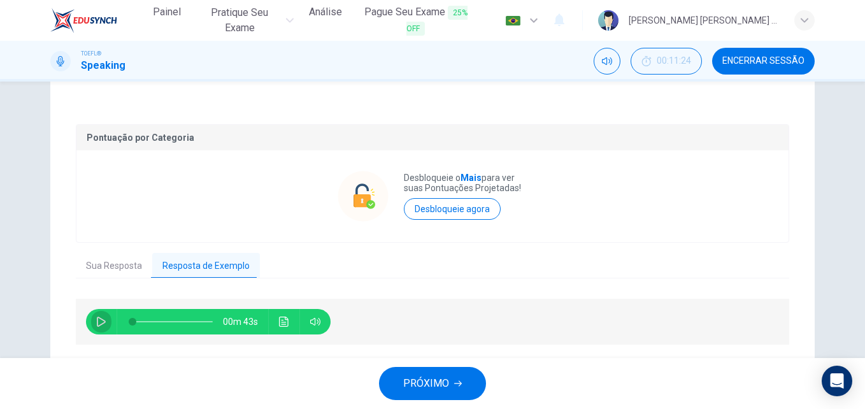
click at [96, 319] on icon "button" at bounding box center [101, 322] width 10 height 10
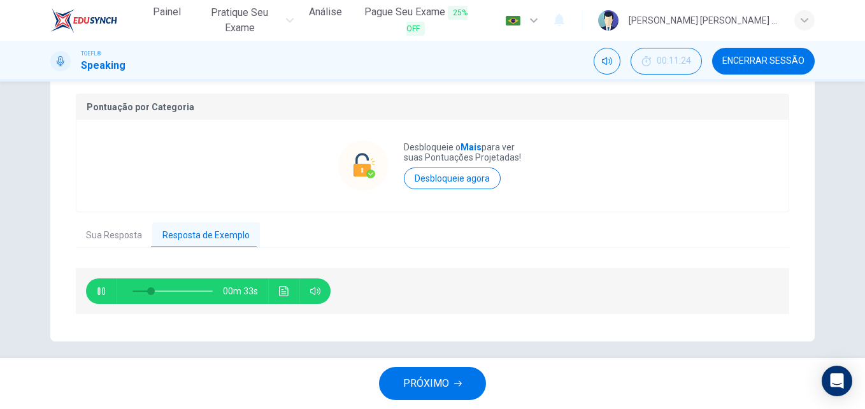
scroll to position [257, 0]
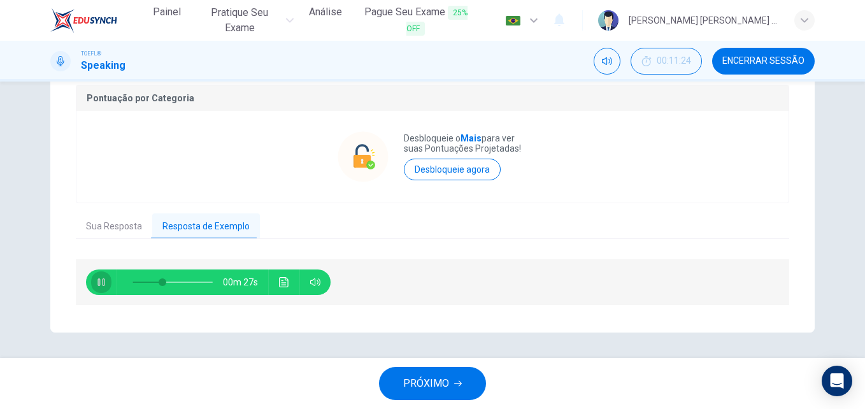
click at [102, 282] on icon "button" at bounding box center [101, 282] width 10 height 10
type input "37"
click at [406, 378] on span "PRÓXIMO" at bounding box center [426, 384] width 46 height 18
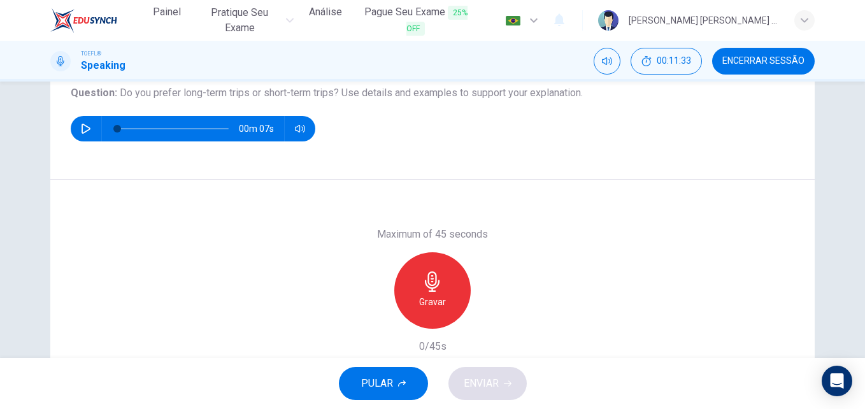
scroll to position [150, 0]
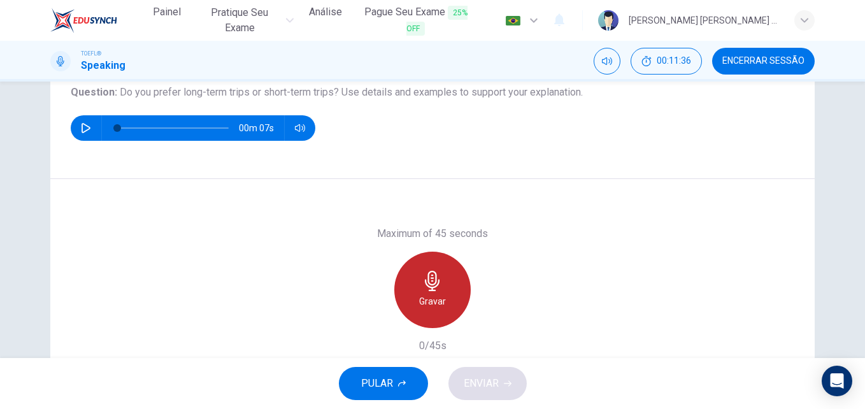
click at [448, 287] on div "Gravar" at bounding box center [432, 290] width 76 height 76
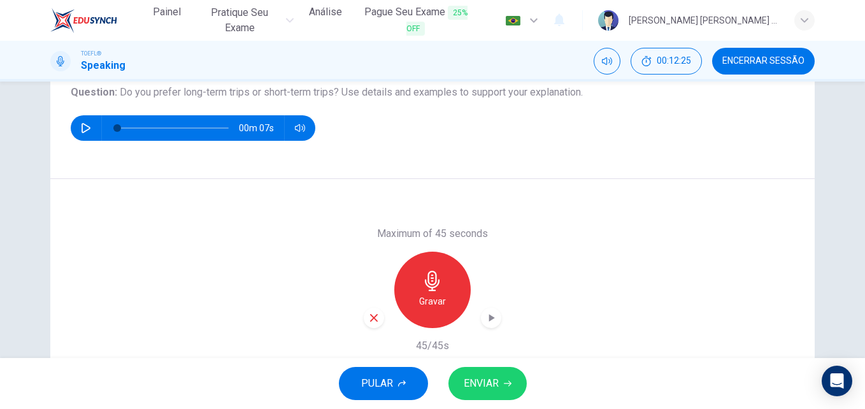
click at [474, 379] on span "ENVIAR" at bounding box center [481, 384] width 35 height 18
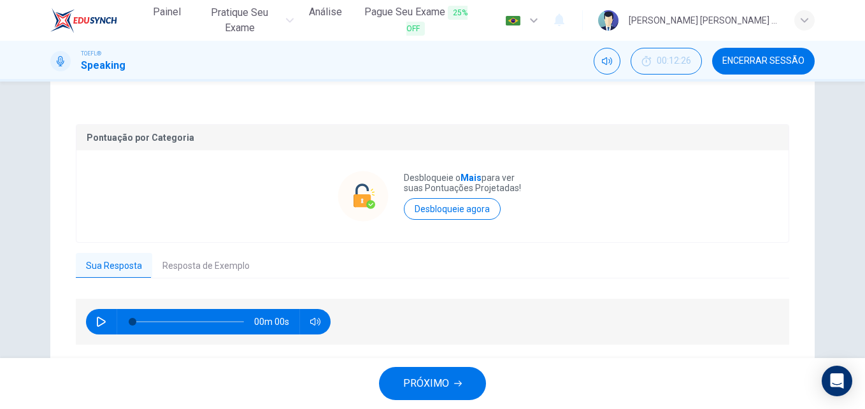
scroll to position [257, 0]
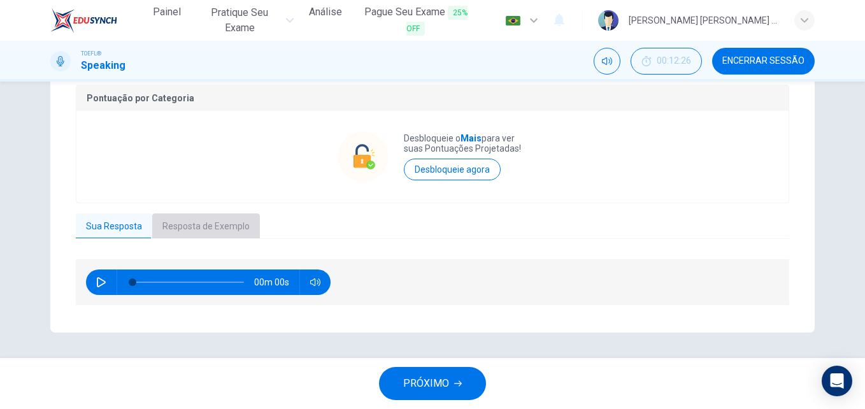
click at [186, 219] on button "Resposta de Exemplo" at bounding box center [206, 226] width 108 height 27
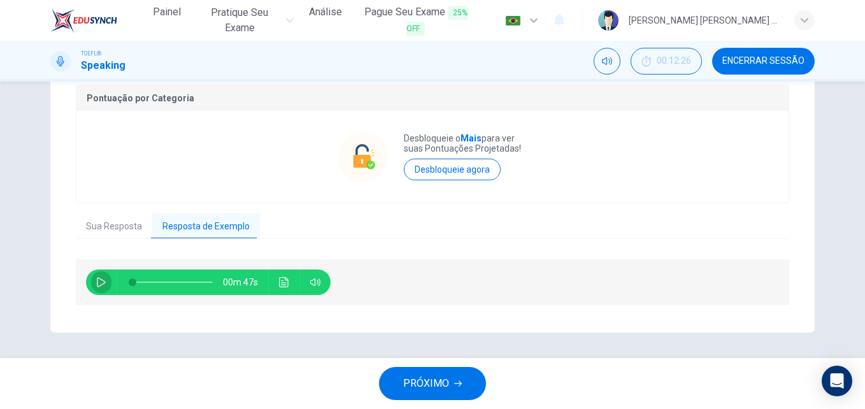
click at [101, 280] on icon "button" at bounding box center [101, 282] width 10 height 10
type input "72"
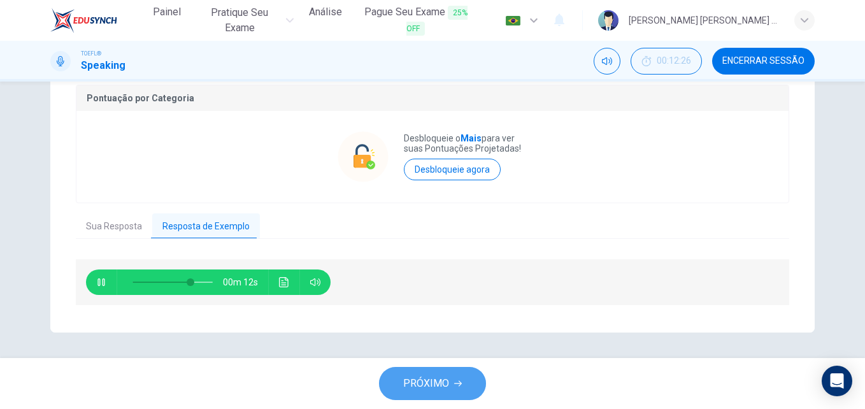
click at [433, 384] on span "PRÓXIMO" at bounding box center [426, 384] width 46 height 18
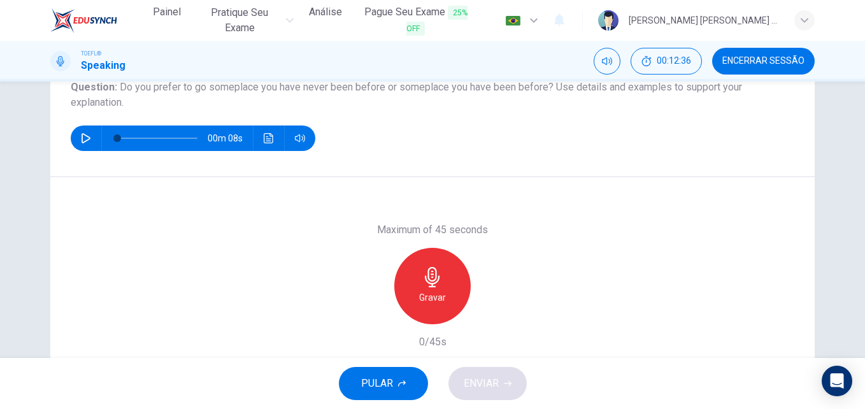
scroll to position [140, 0]
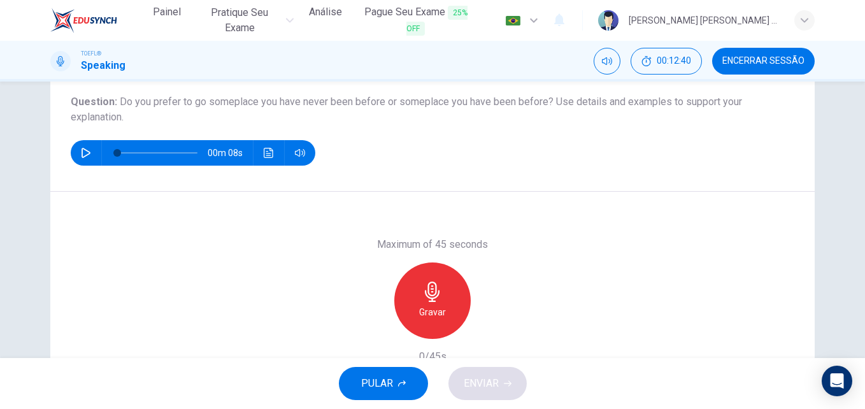
click at [430, 303] on div "Gravar" at bounding box center [432, 301] width 76 height 76
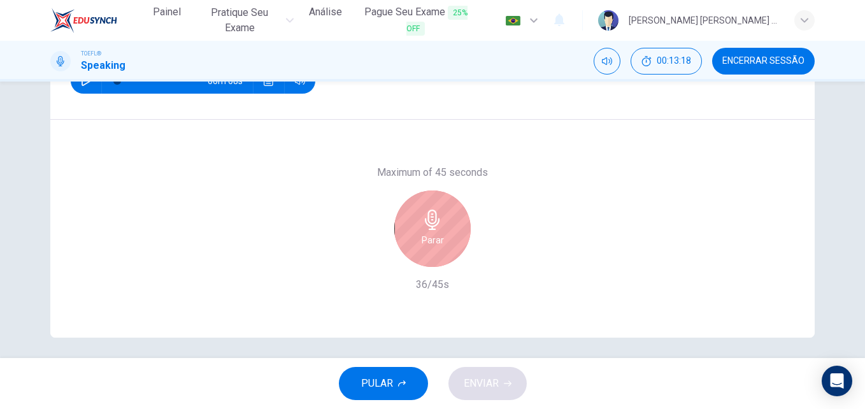
scroll to position [213, 0]
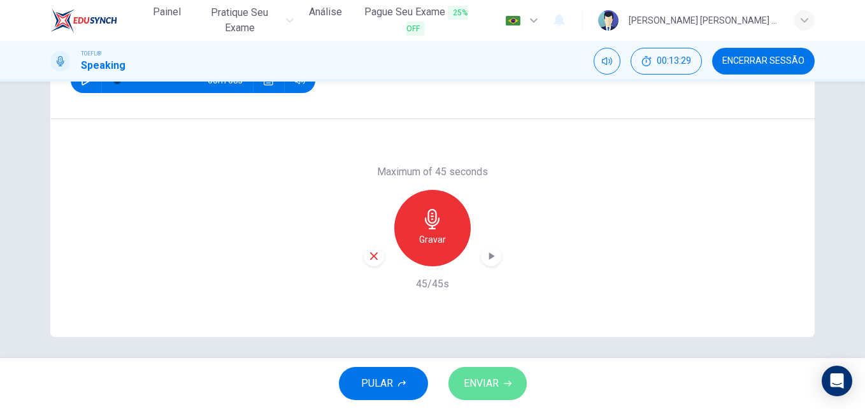
click at [491, 372] on button "ENVIAR" at bounding box center [488, 383] width 78 height 33
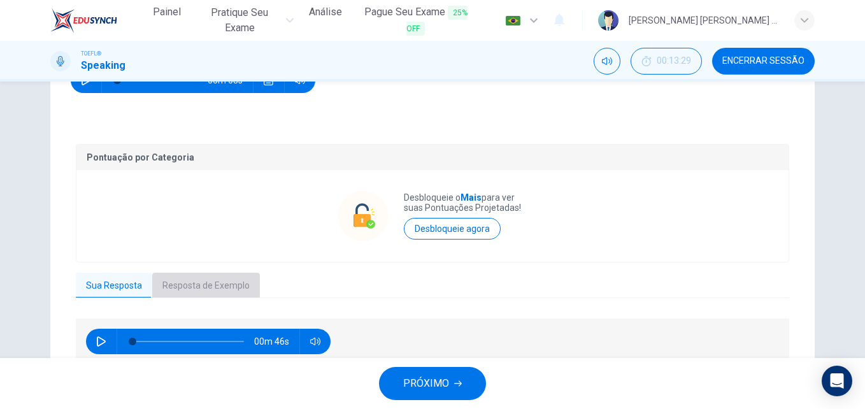
click at [180, 282] on button "Resposta de Exemplo" at bounding box center [206, 286] width 108 height 27
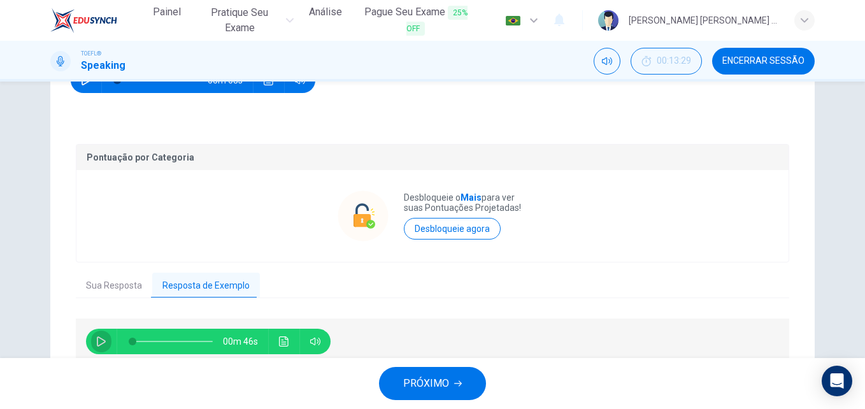
click at [92, 340] on button "button" at bounding box center [101, 341] width 20 height 25
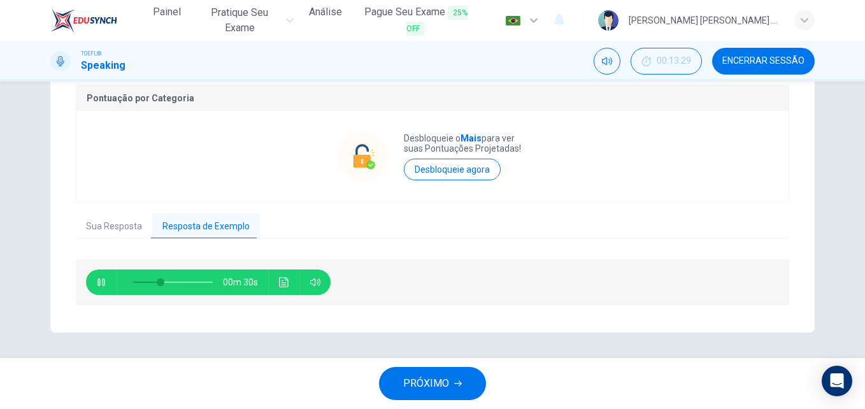
type input "37"
click at [433, 379] on span "PRÓXIMO" at bounding box center [426, 384] width 46 height 18
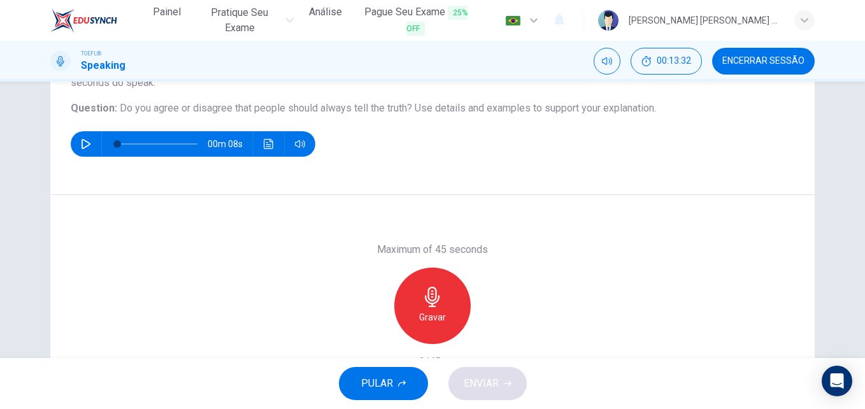
scroll to position [134, 0]
click at [442, 294] on div "Gravar" at bounding box center [432, 305] width 76 height 76
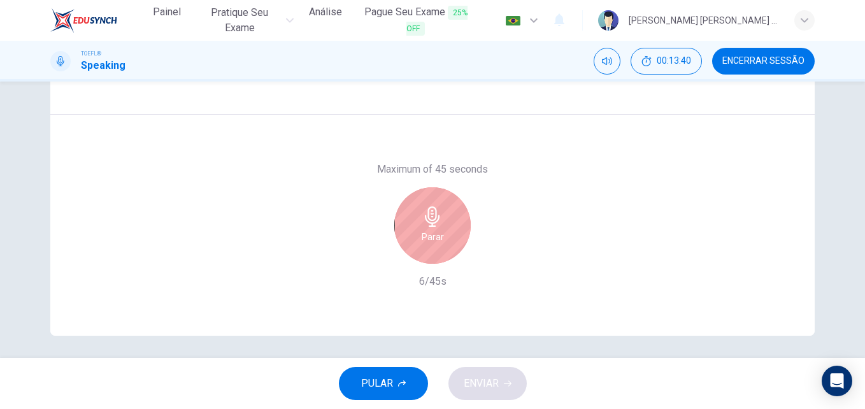
scroll to position [216, 0]
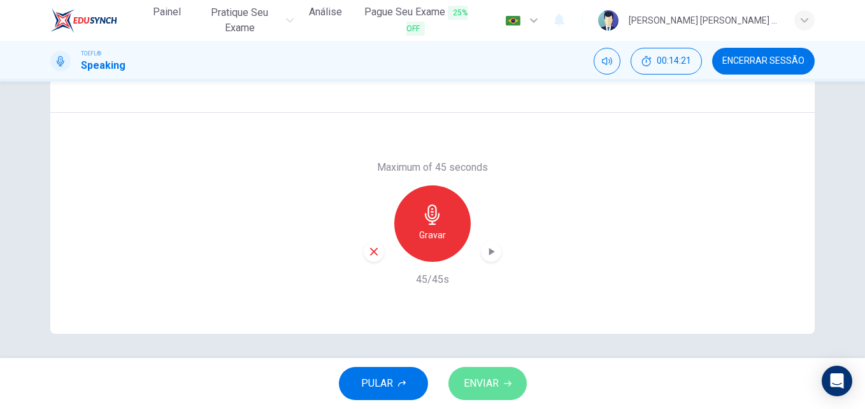
click at [492, 375] on span "ENVIAR" at bounding box center [481, 384] width 35 height 18
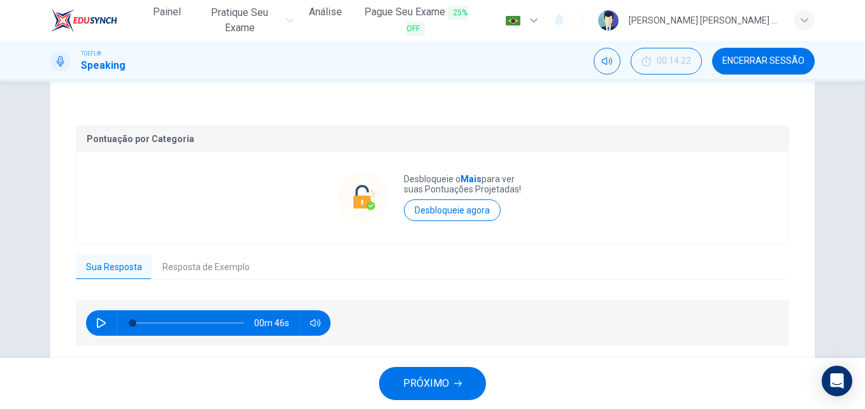
click at [183, 264] on button "Resposta de Exemplo" at bounding box center [206, 267] width 108 height 27
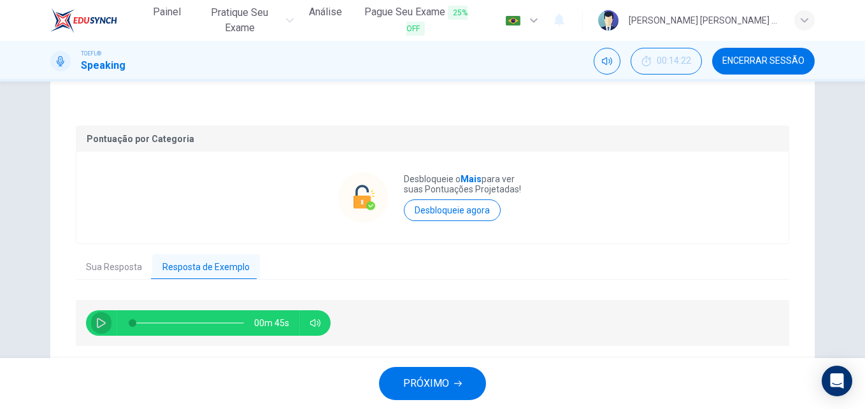
click at [97, 326] on icon "button" at bounding box center [101, 323] width 9 height 10
type input "40"
click at [110, 269] on button "Sua Resposta" at bounding box center [114, 267] width 76 height 27
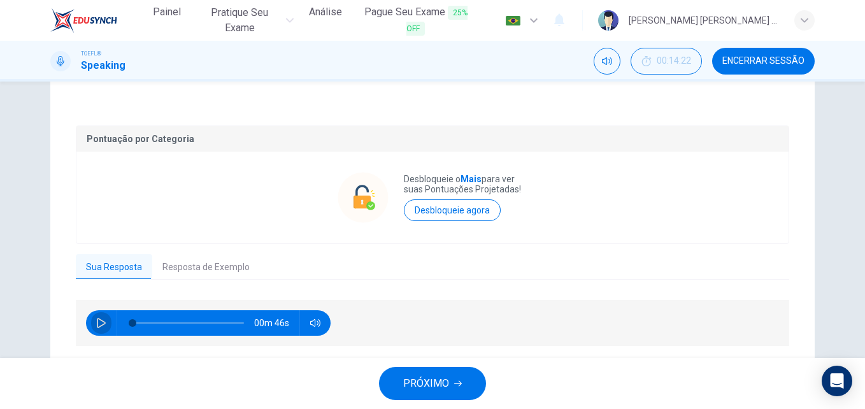
click at [97, 321] on icon "button" at bounding box center [101, 323] width 9 height 10
click at [200, 265] on button "Resposta de Exemplo" at bounding box center [206, 267] width 108 height 27
type input "4"
type input "51"
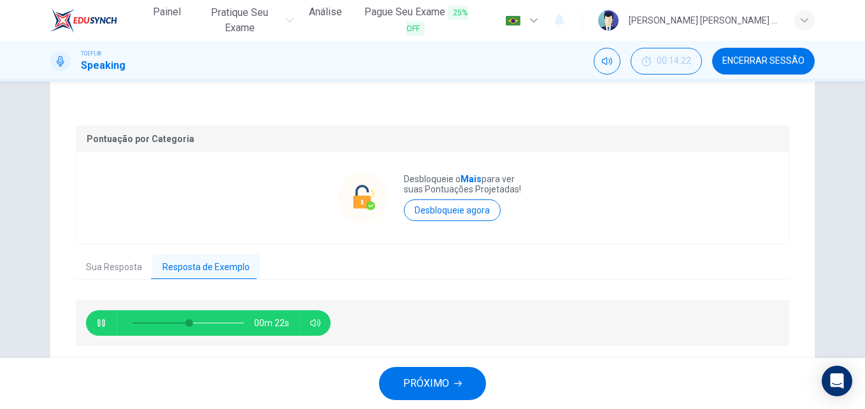
type input "6"
type input "53"
type input "9"
click at [98, 326] on icon "button" at bounding box center [101, 323] width 7 height 8
type input "53"
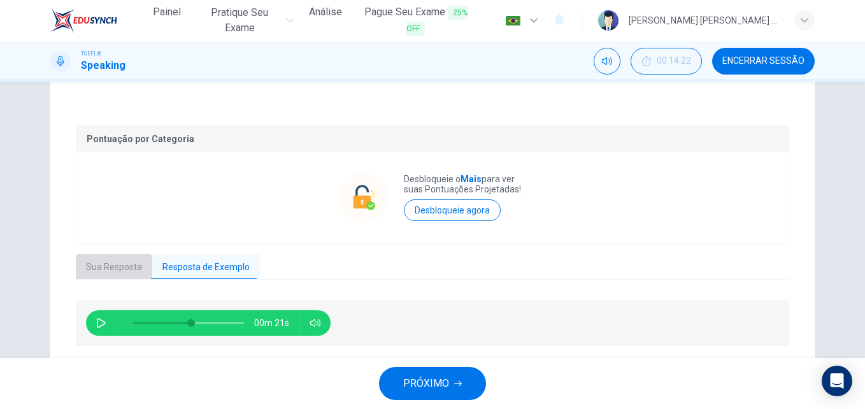
click at [129, 266] on button "Sua Resposta" at bounding box center [114, 267] width 76 height 27
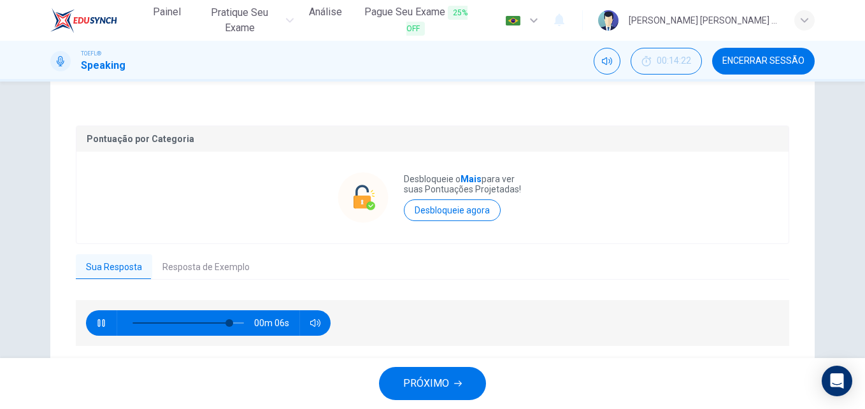
type input "89"
click at [442, 377] on span "PRÓXIMO" at bounding box center [426, 384] width 46 height 18
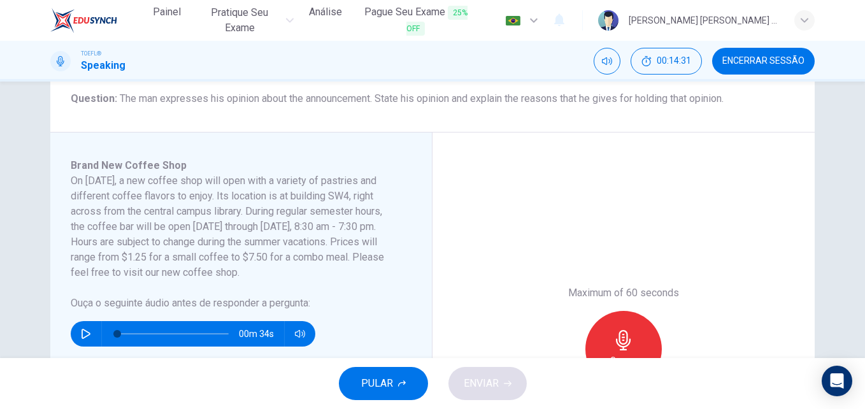
scroll to position [194, 0]
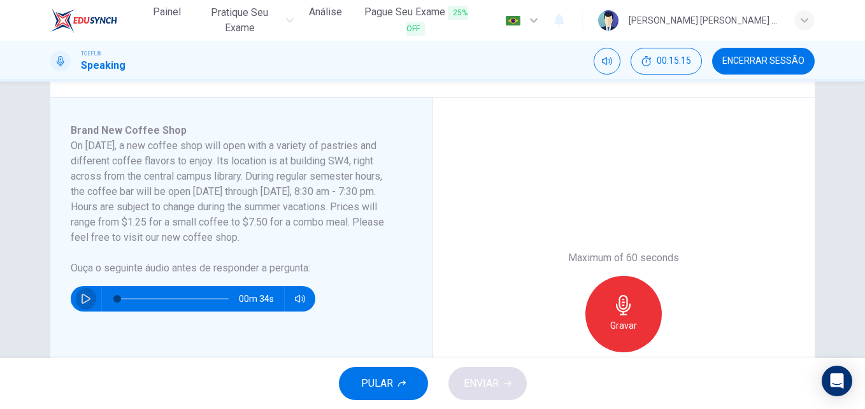
click at [82, 297] on icon "button" at bounding box center [86, 299] width 10 height 10
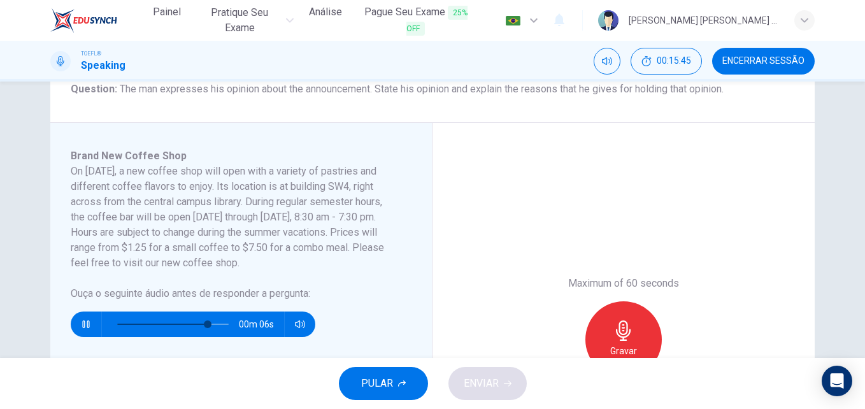
scroll to position [168, 0]
type input "0"
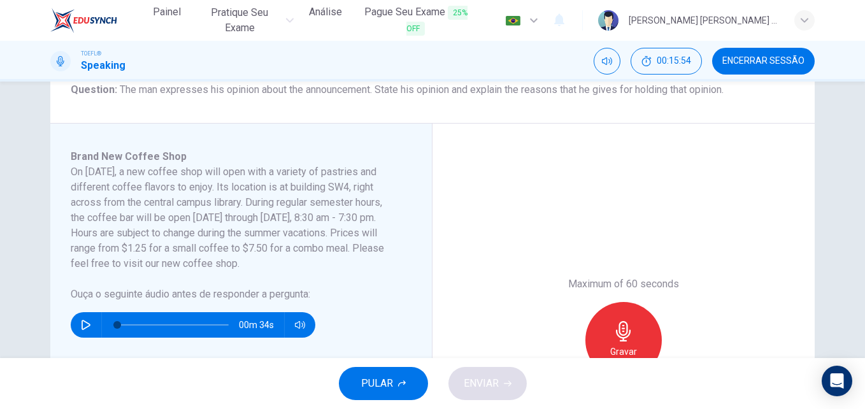
click at [614, 329] on icon "button" at bounding box center [624, 331] width 20 height 20
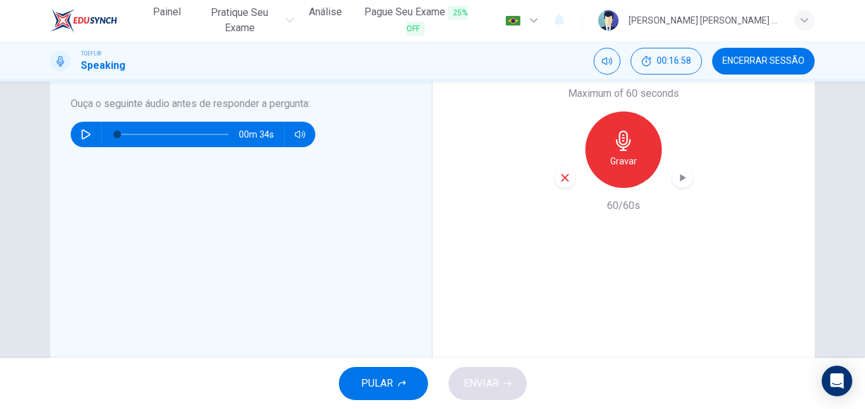
scroll to position [374, 0]
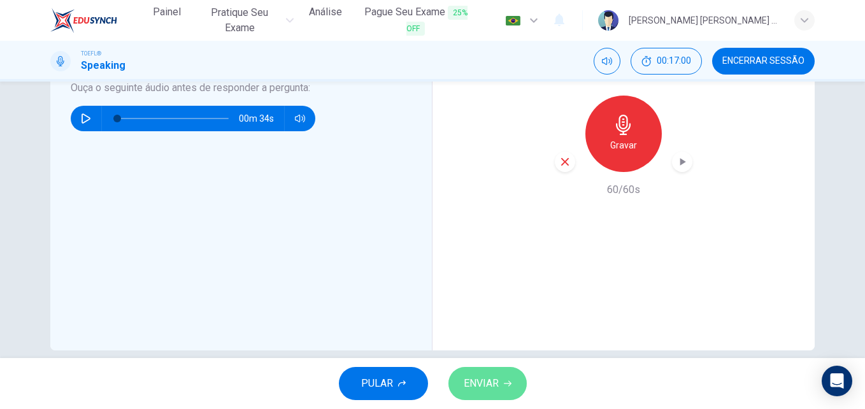
click at [491, 391] on span "ENVIAR" at bounding box center [481, 384] width 35 height 18
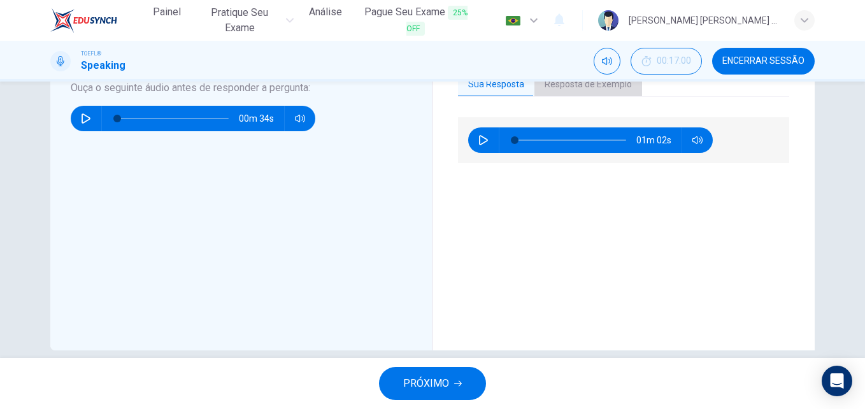
click at [568, 87] on button "Resposta de Exemplo" at bounding box center [589, 84] width 108 height 27
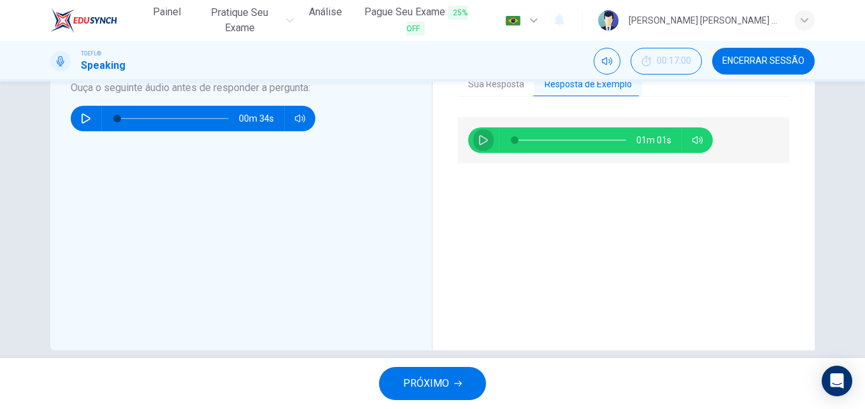
click at [479, 139] on icon "button" at bounding box center [484, 140] width 10 height 10
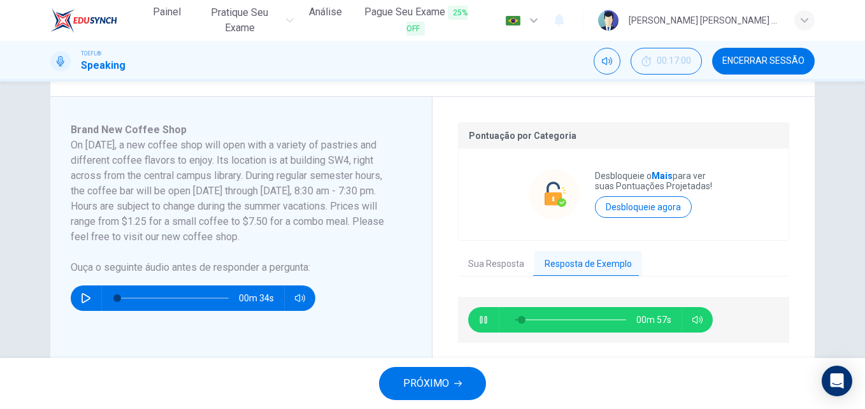
scroll to position [195, 0]
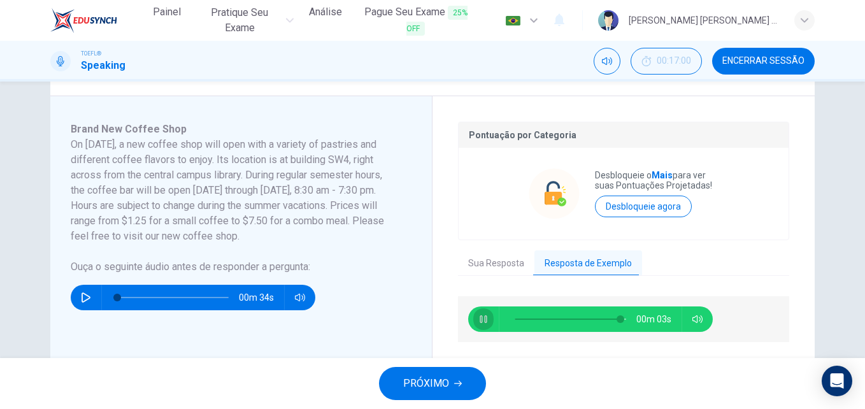
click at [479, 317] on icon "button" at bounding box center [484, 319] width 10 height 10
type input "95"
click at [82, 293] on icon "button" at bounding box center [86, 298] width 10 height 10
type input "0"
click at [439, 377] on span "PRÓXIMO" at bounding box center [426, 384] width 46 height 18
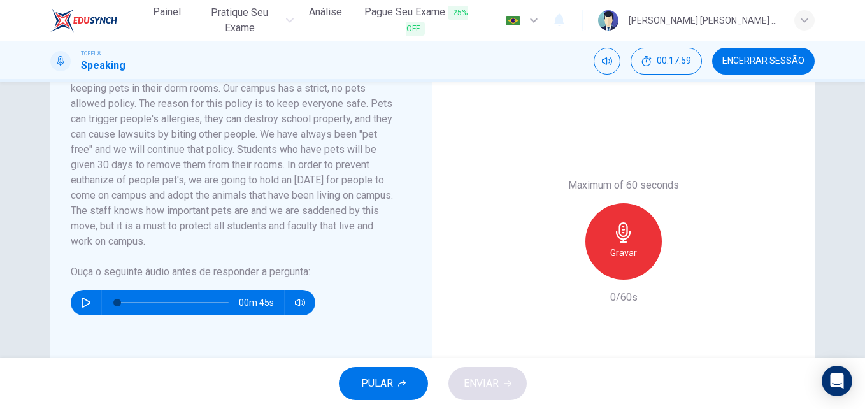
scroll to position [267, 0]
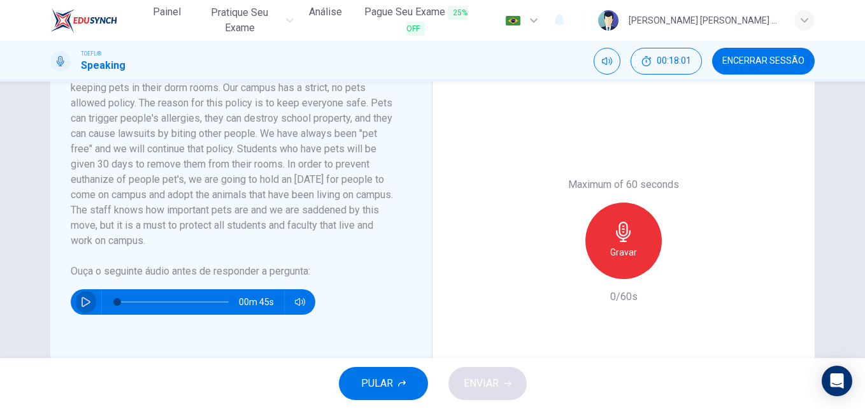
click at [82, 298] on icon "button" at bounding box center [86, 302] width 9 height 10
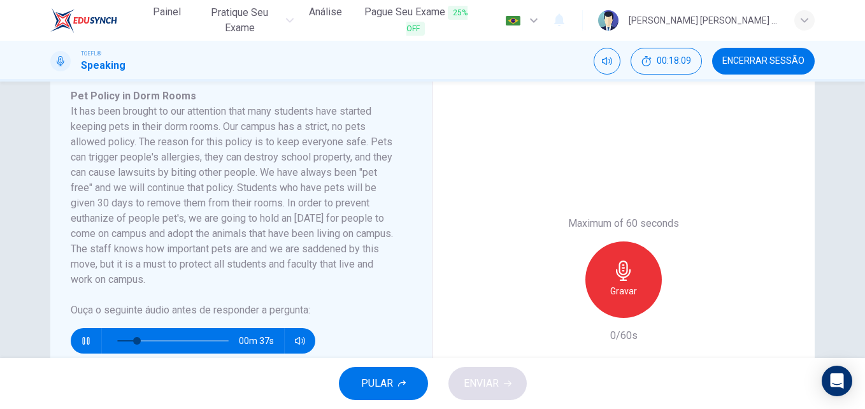
scroll to position [229, 0]
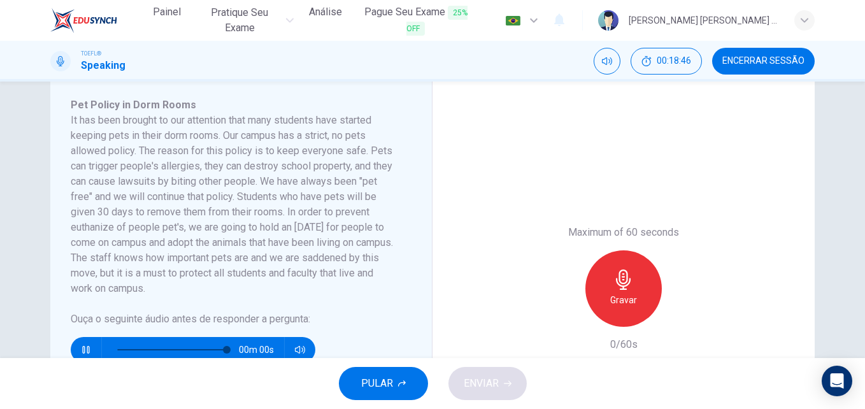
type input "0"
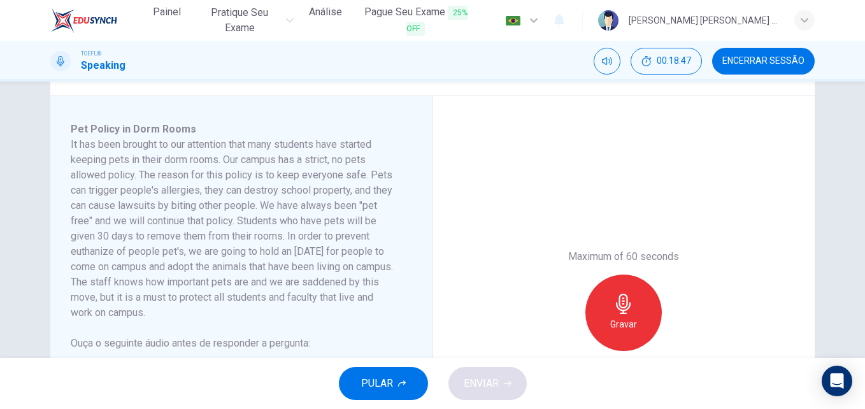
scroll to position [196, 0]
click at [628, 319] on h6 "Gravar" at bounding box center [624, 323] width 27 height 15
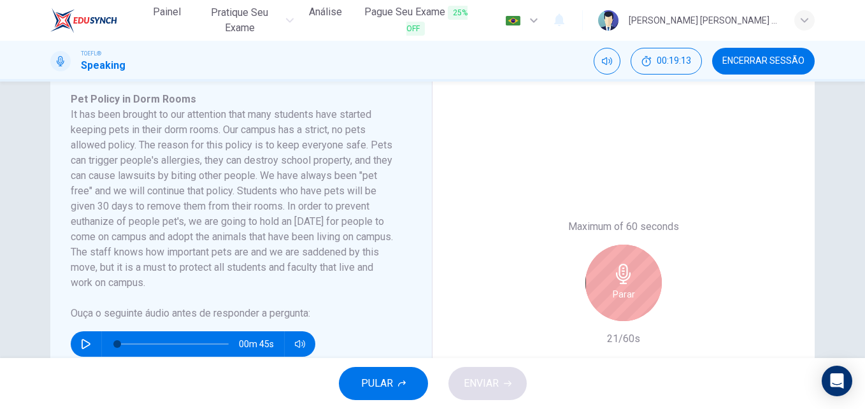
scroll to position [225, 0]
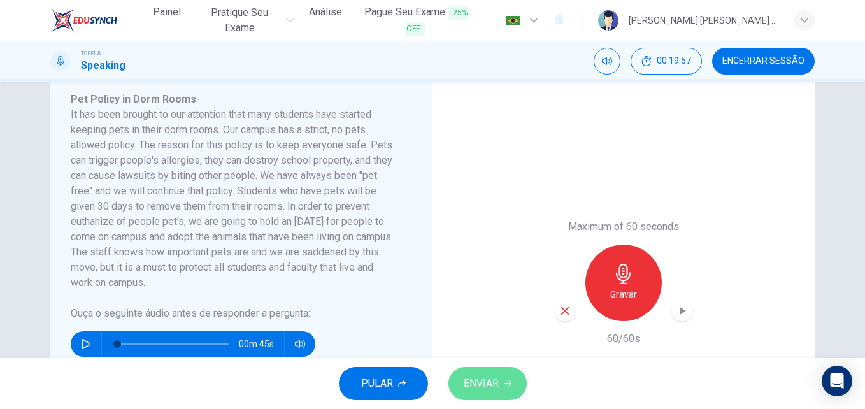
click at [482, 384] on span "ENVIAR" at bounding box center [481, 384] width 35 height 18
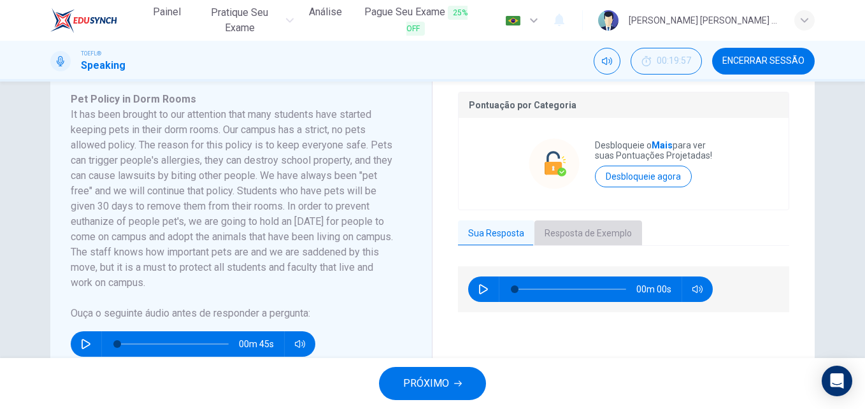
click at [588, 233] on button "Resposta de Exemplo" at bounding box center [589, 233] width 108 height 27
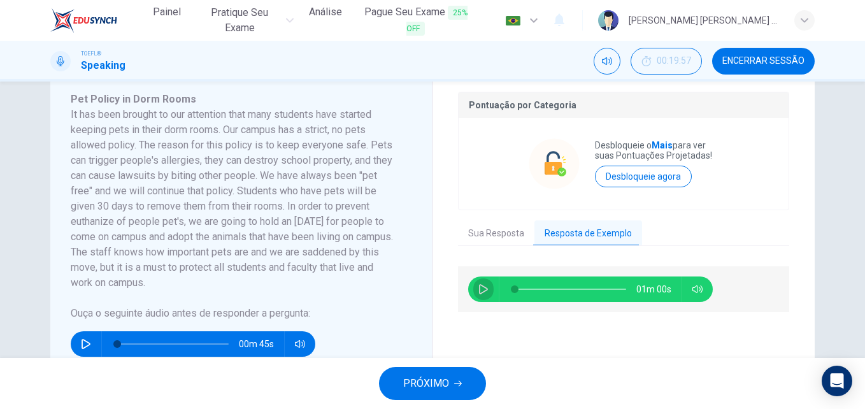
click at [481, 289] on icon "button" at bounding box center [484, 289] width 10 height 10
click at [470, 213] on div "Pontuação por Categoria Desbloqueie o Mais para ver suas Pontuações Projetadas!…" at bounding box center [623, 283] width 331 height 382
type input "0"
click at [421, 384] on span "PRÓXIMO" at bounding box center [426, 384] width 46 height 18
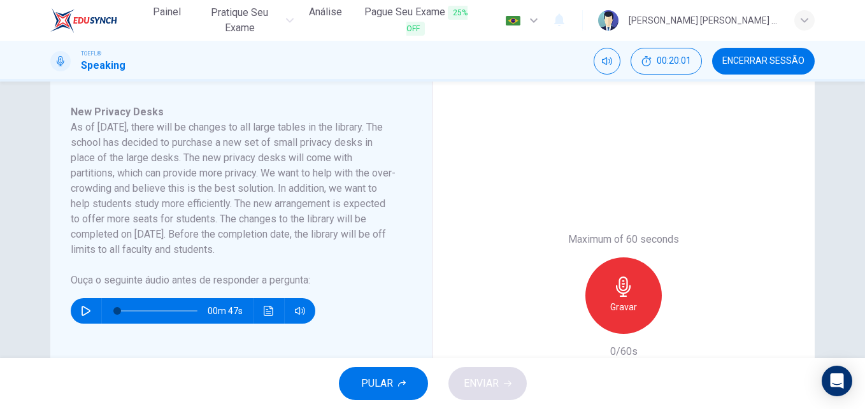
scroll to position [213, 0]
drag, startPoint x: 101, startPoint y: 136, endPoint x: 196, endPoint y: 140, distance: 95.0
click at [196, 140] on h6 "As of [DATE], there will be changes to all large tables in the library. The sch…" at bounding box center [234, 188] width 326 height 138
drag, startPoint x: 196, startPoint y: 140, endPoint x: 227, endPoint y: 167, distance: 41.1
click at [227, 167] on h6 "As of [DATE], there will be changes to all large tables in the library. The sch…" at bounding box center [234, 188] width 326 height 138
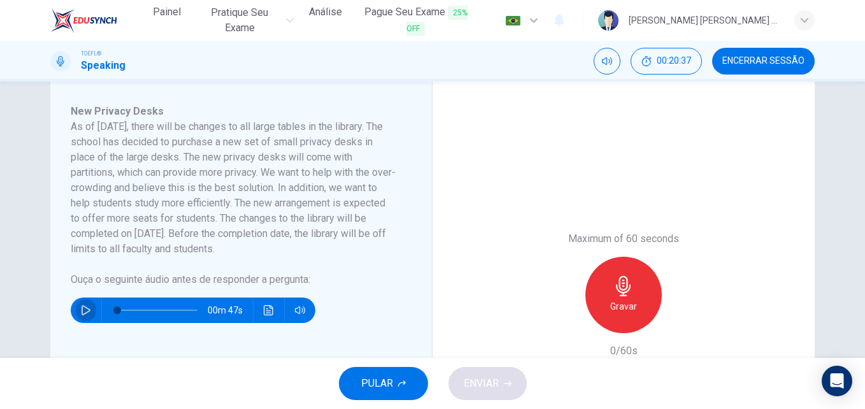
click at [76, 307] on button "button" at bounding box center [86, 310] width 20 height 25
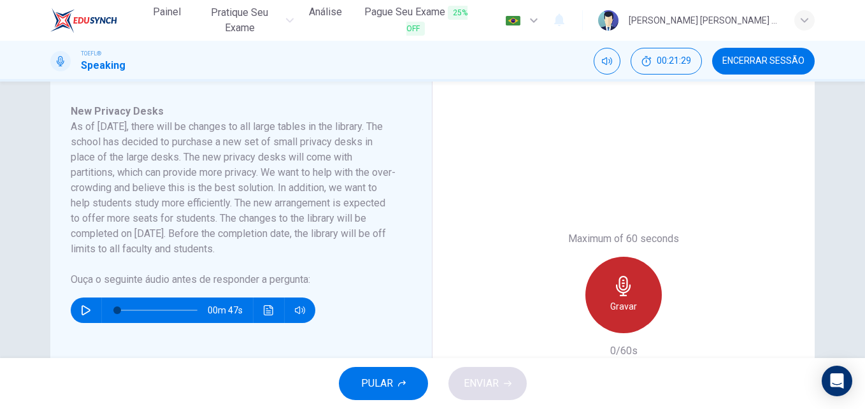
click at [613, 312] on h6 "Gravar" at bounding box center [624, 306] width 27 height 15
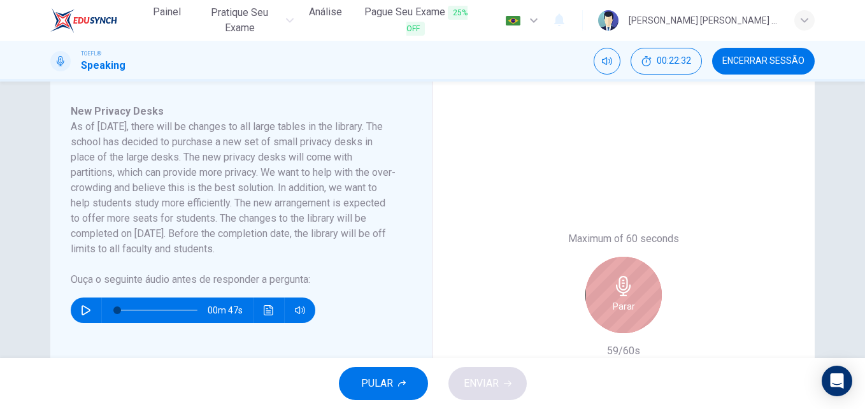
click at [623, 308] on h6 "Parar" at bounding box center [624, 306] width 22 height 15
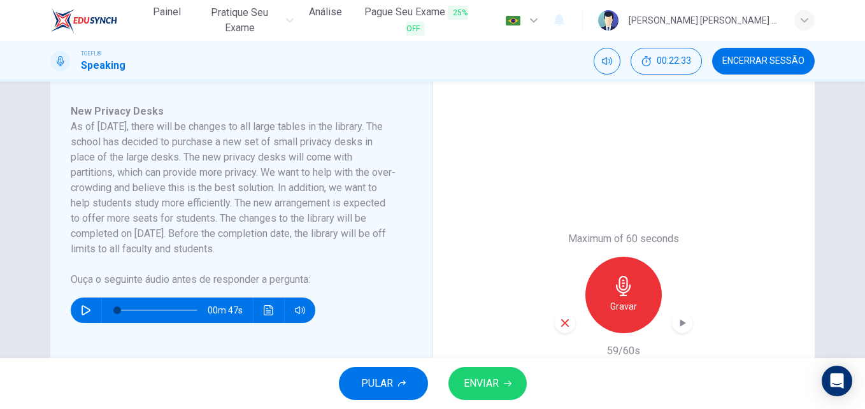
click at [480, 388] on span "ENVIAR" at bounding box center [481, 384] width 35 height 18
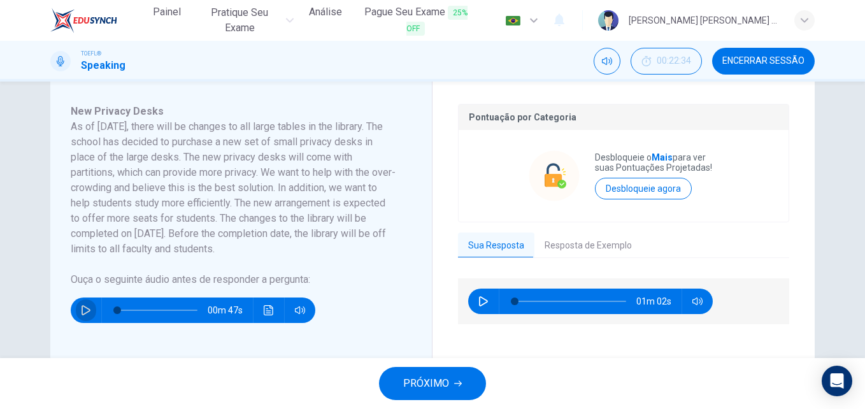
click at [81, 310] on icon "button" at bounding box center [86, 310] width 10 height 10
type input "6"
click at [479, 303] on icon "button" at bounding box center [483, 301] width 9 height 10
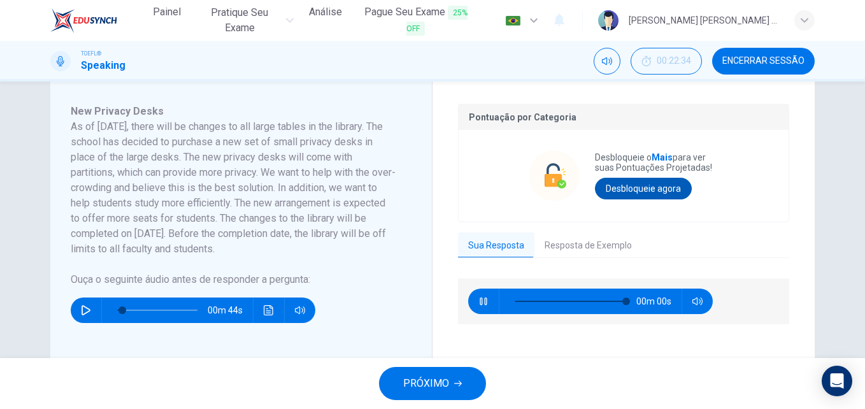
type input "0"
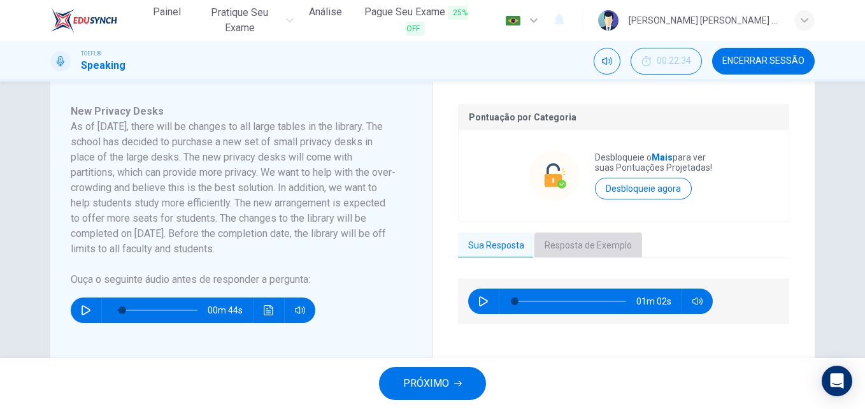
click at [584, 253] on button "Resposta de Exemplo" at bounding box center [589, 246] width 108 height 27
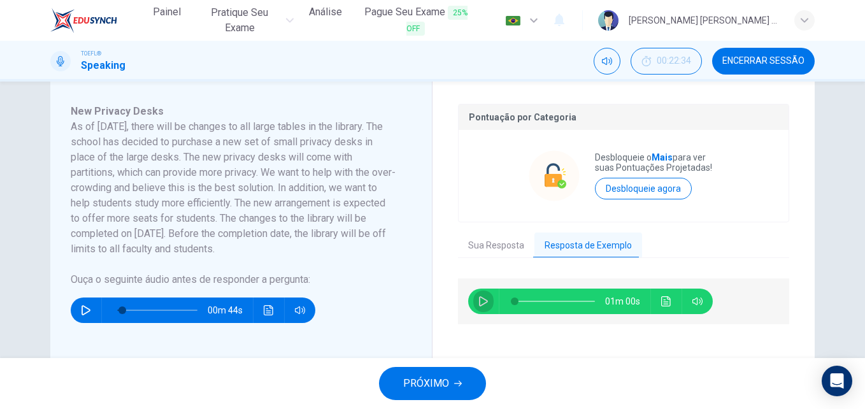
click at [479, 305] on icon "button" at bounding box center [484, 301] width 10 height 10
type input "41"
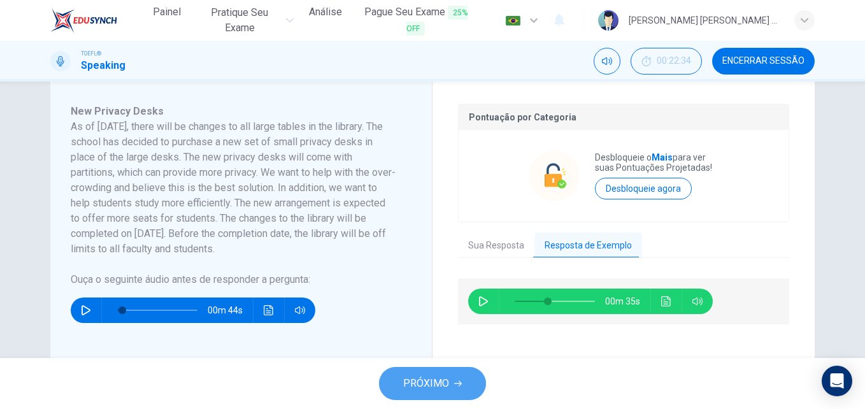
click at [426, 385] on span "PRÓXIMO" at bounding box center [426, 384] width 46 height 18
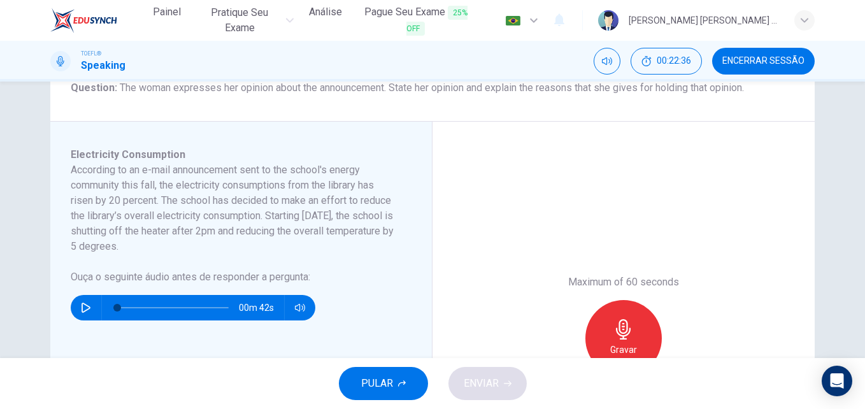
scroll to position [170, 0]
click at [82, 307] on icon "button" at bounding box center [86, 307] width 10 height 10
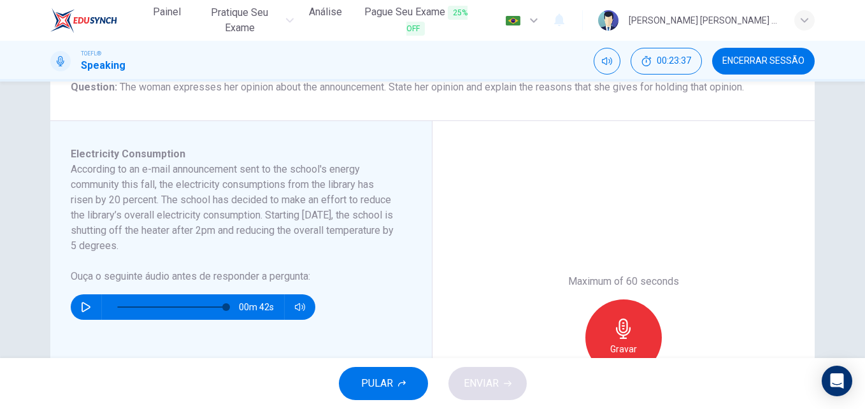
type input "0"
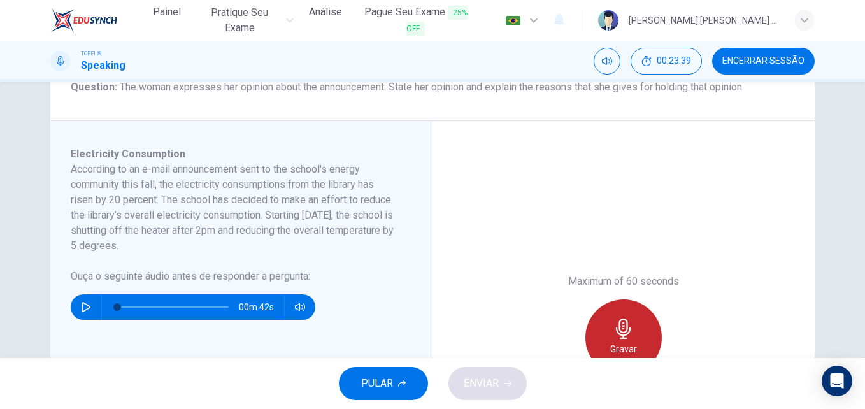
click at [623, 316] on div "Gravar" at bounding box center [624, 338] width 76 height 76
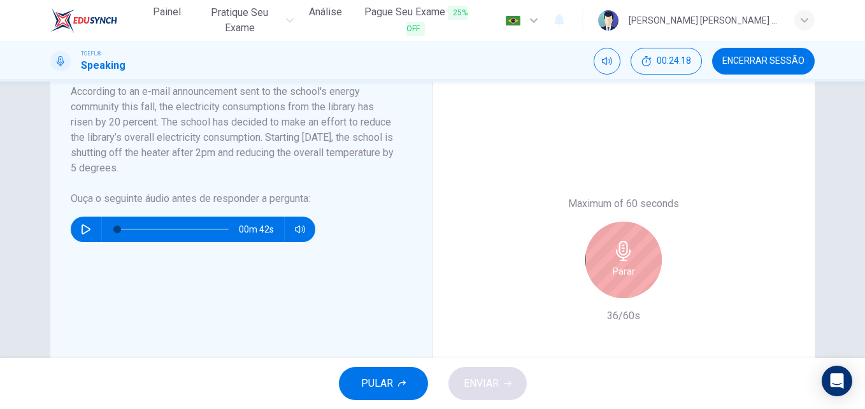
scroll to position [249, 0]
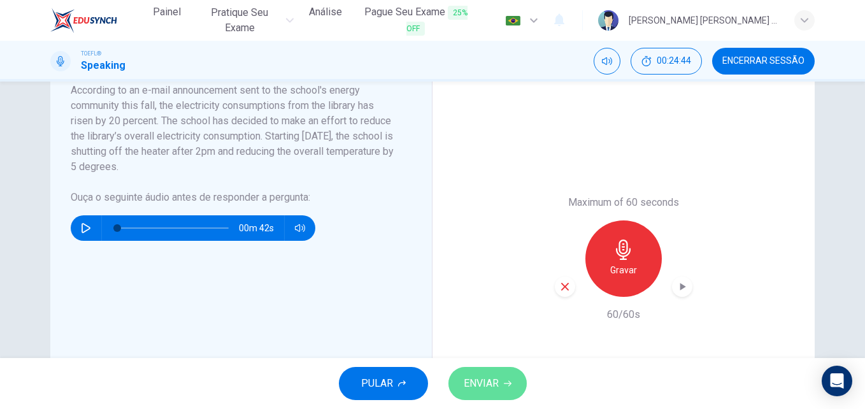
click at [498, 375] on span "ENVIAR" at bounding box center [481, 384] width 35 height 18
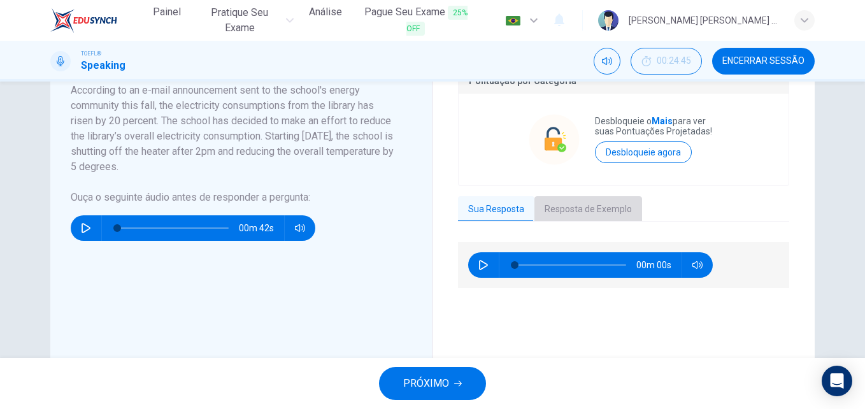
click at [587, 212] on button "Resposta de Exemplo" at bounding box center [589, 209] width 108 height 27
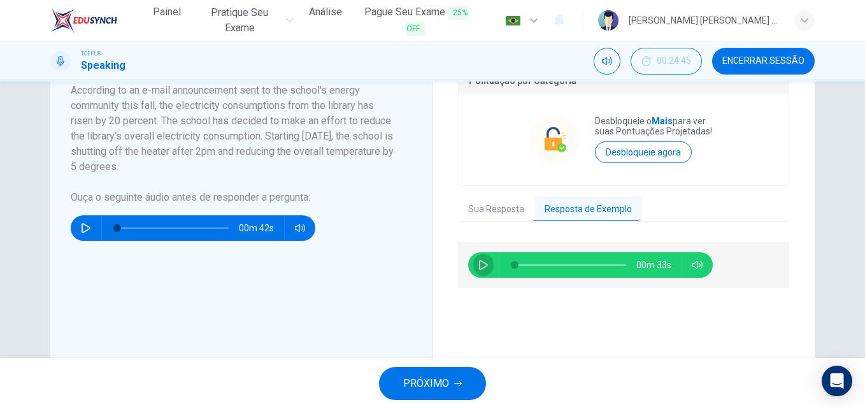
click at [479, 271] on button "button" at bounding box center [484, 264] width 20 height 25
click at [559, 302] on div "00m 28s" at bounding box center [623, 351] width 331 height 218
type input "92"
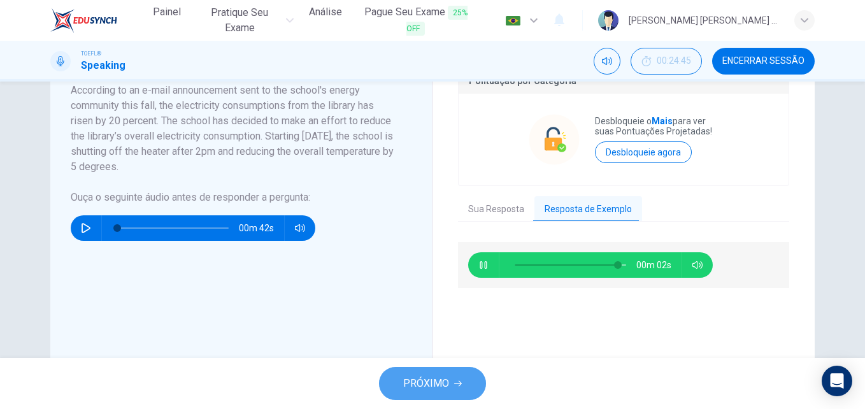
click at [421, 375] on span "PRÓXIMO" at bounding box center [426, 384] width 46 height 18
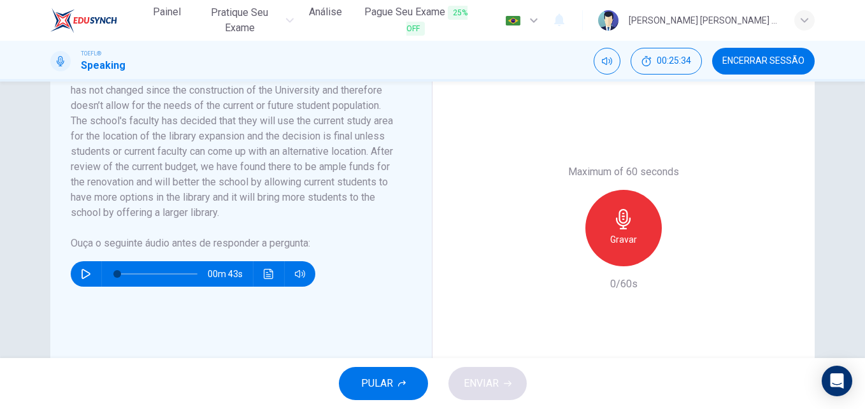
scroll to position [291, 0]
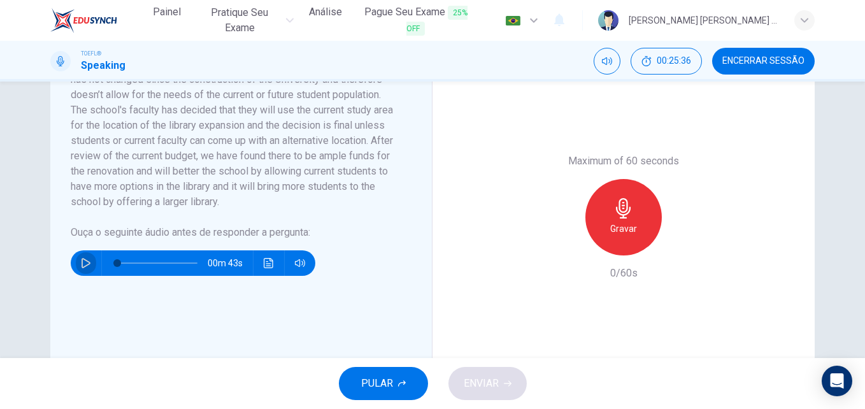
click at [82, 263] on icon "button" at bounding box center [86, 263] width 10 height 10
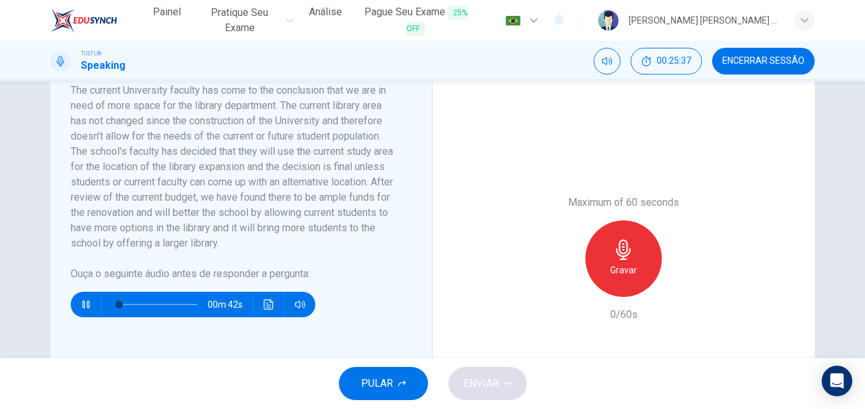
scroll to position [238, 0]
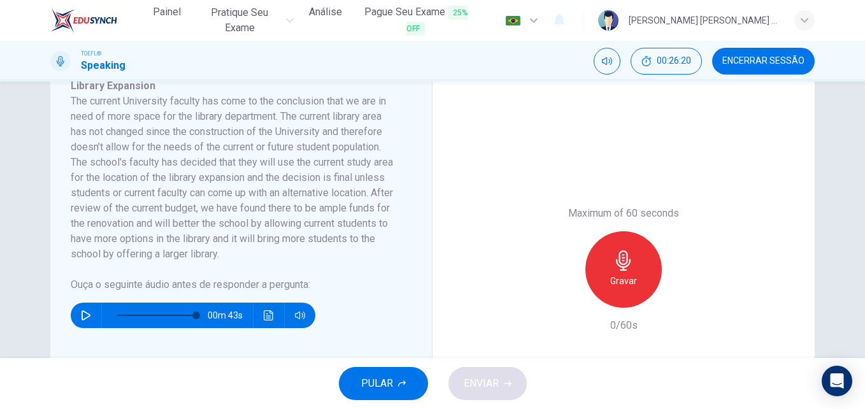
type input "0"
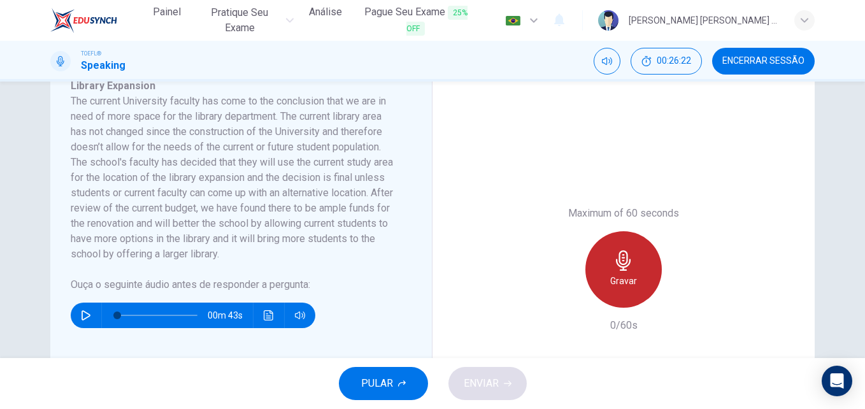
click at [618, 256] on icon "button" at bounding box center [624, 260] width 20 height 20
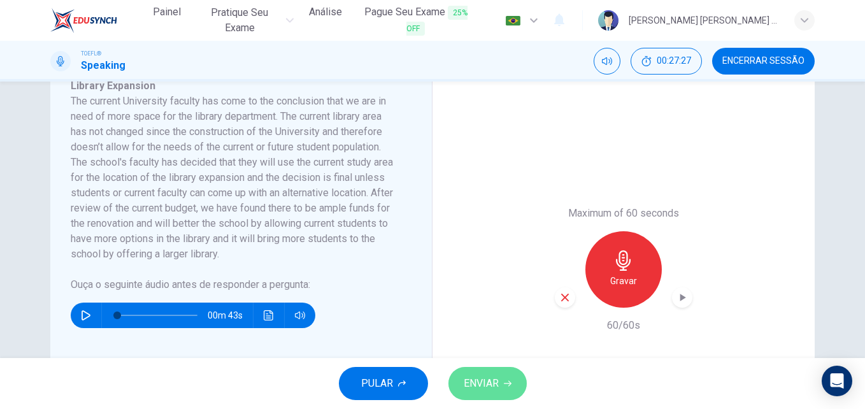
click at [473, 396] on button "ENVIAR" at bounding box center [488, 383] width 78 height 33
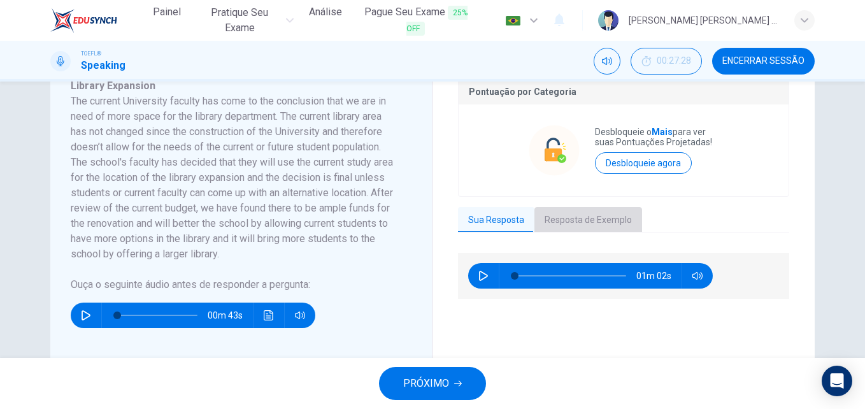
click at [581, 208] on button "Resposta de Exemplo" at bounding box center [589, 220] width 108 height 27
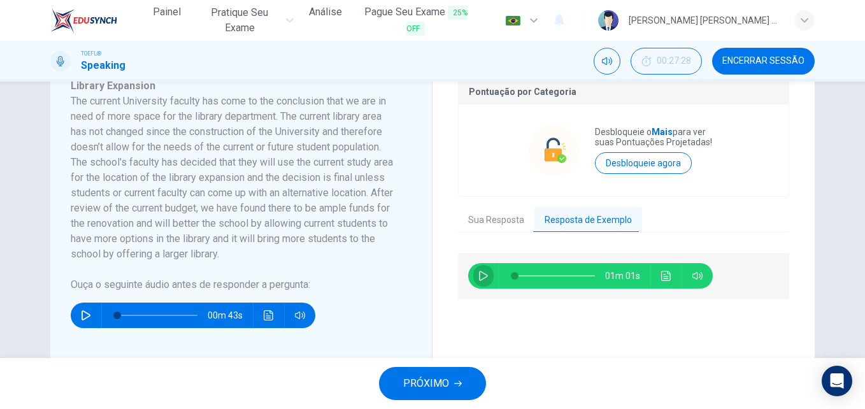
click at [479, 272] on icon "button" at bounding box center [484, 276] width 10 height 10
type input "28"
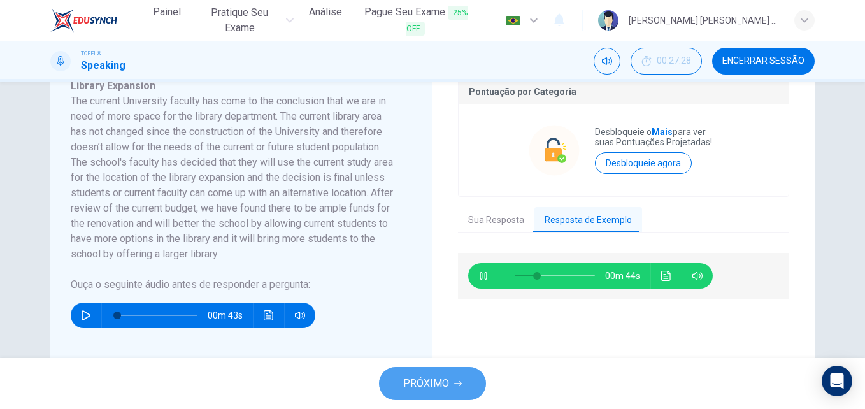
click at [430, 384] on span "PRÓXIMO" at bounding box center [426, 384] width 46 height 18
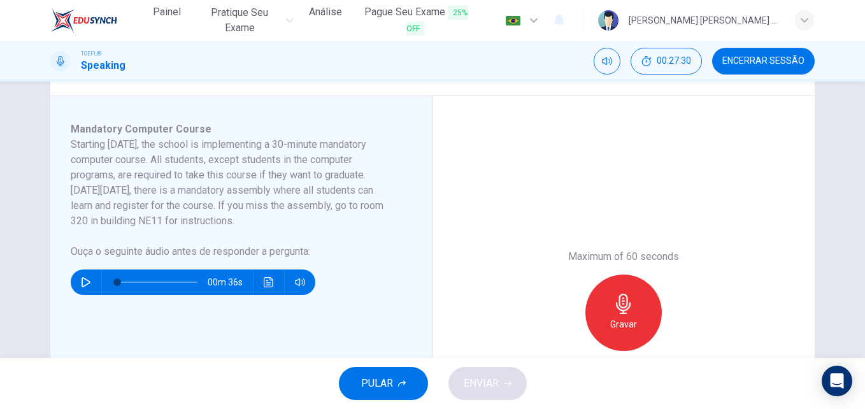
scroll to position [193, 0]
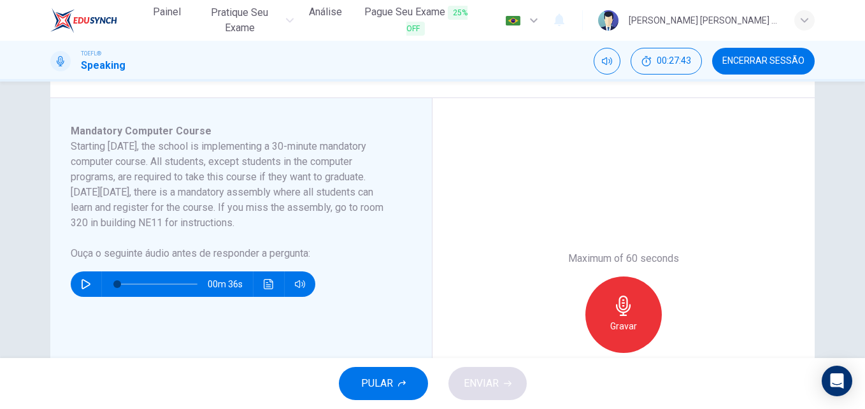
click at [81, 284] on icon "button" at bounding box center [86, 284] width 10 height 10
type input "0"
click at [621, 318] on div "Gravar" at bounding box center [624, 315] width 76 height 76
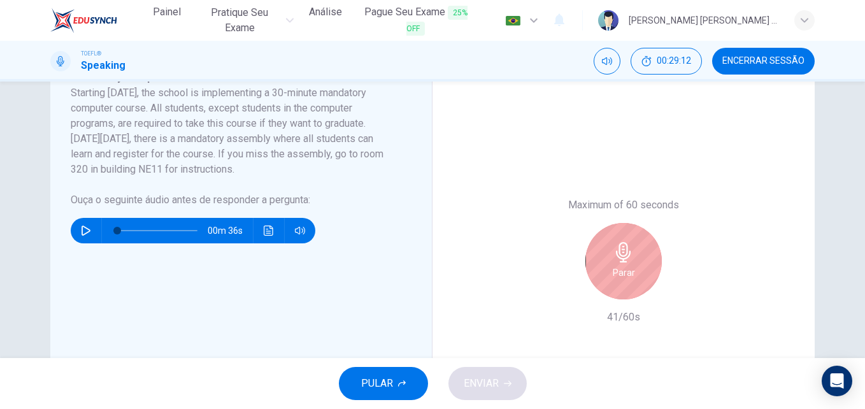
scroll to position [247, 0]
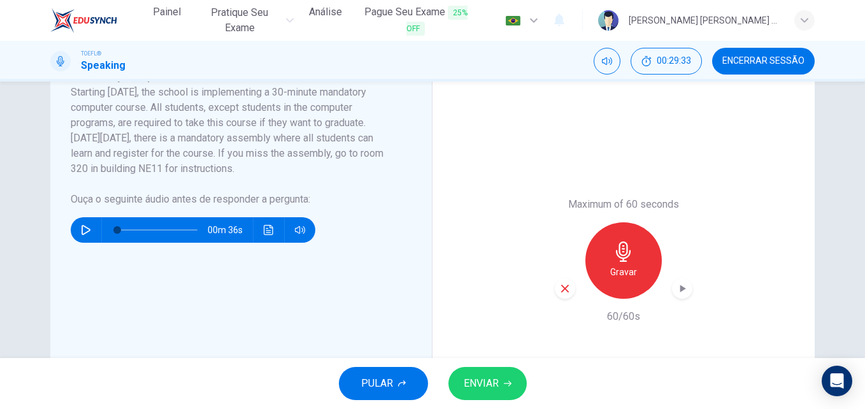
click at [496, 387] on span "ENVIAR" at bounding box center [481, 384] width 35 height 18
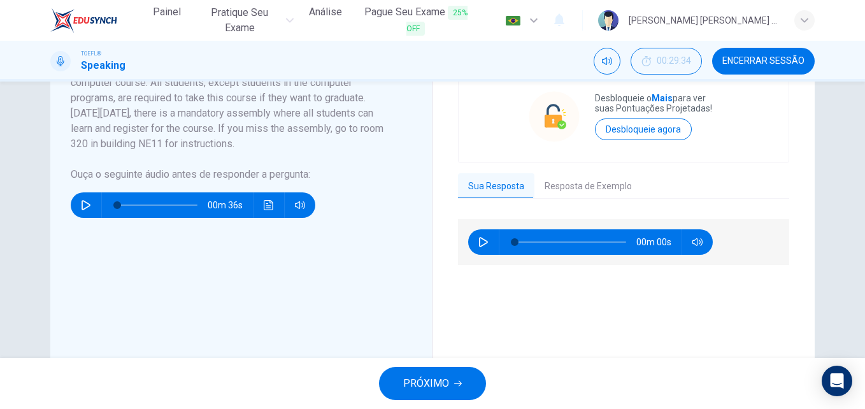
scroll to position [273, 0]
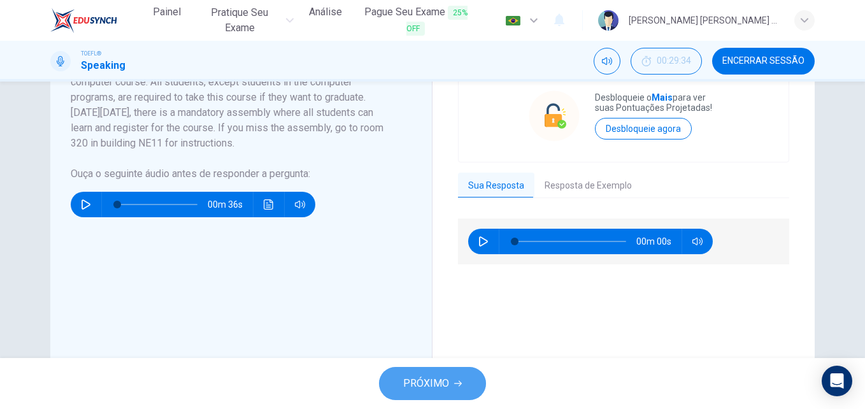
click at [430, 377] on span "PRÓXIMO" at bounding box center [426, 384] width 46 height 18
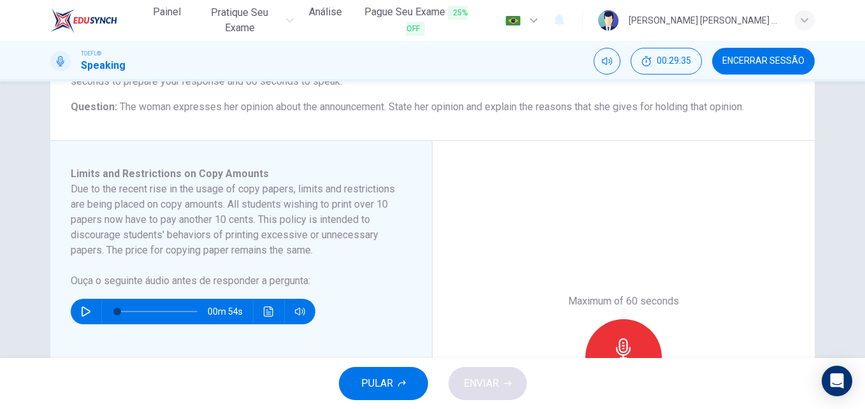
scroll to position [160, 0]
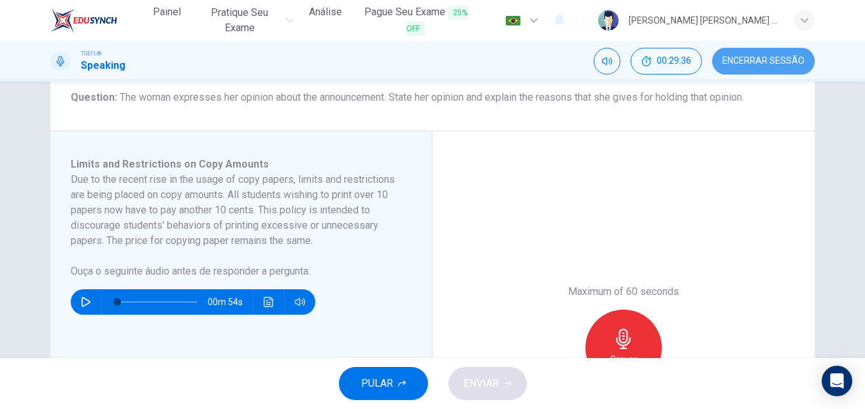
click at [771, 57] on span "Encerrar Sessão" at bounding box center [764, 61] width 82 height 10
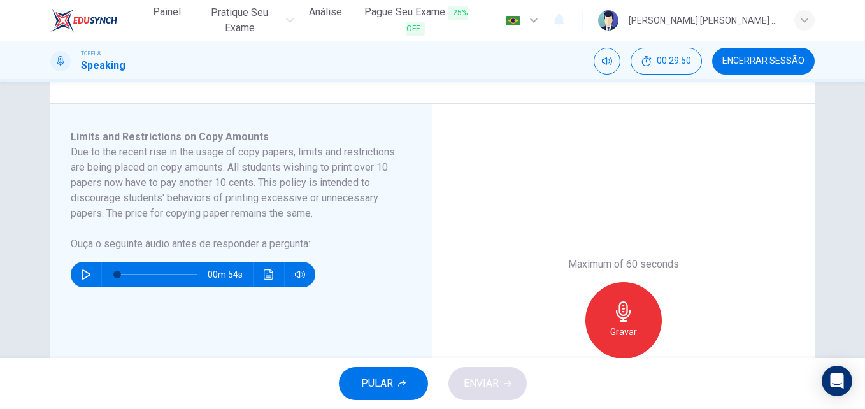
scroll to position [188, 0]
click at [712, 48] on button "Encerrar Sessão" at bounding box center [763, 61] width 103 height 27
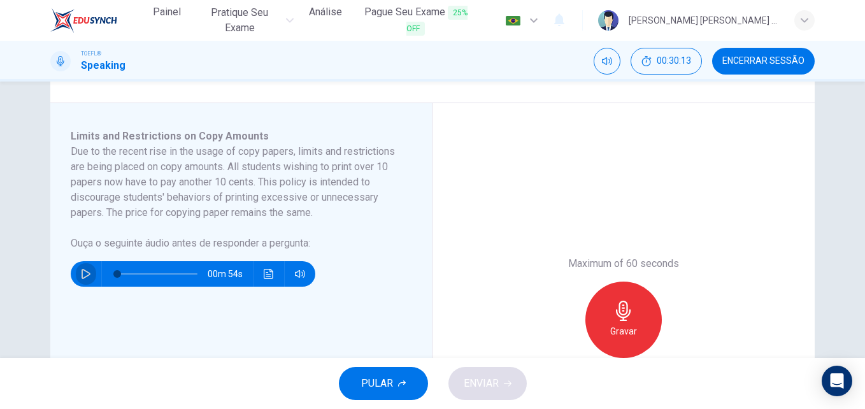
click at [78, 267] on button "button" at bounding box center [86, 273] width 20 height 25
type input "0"
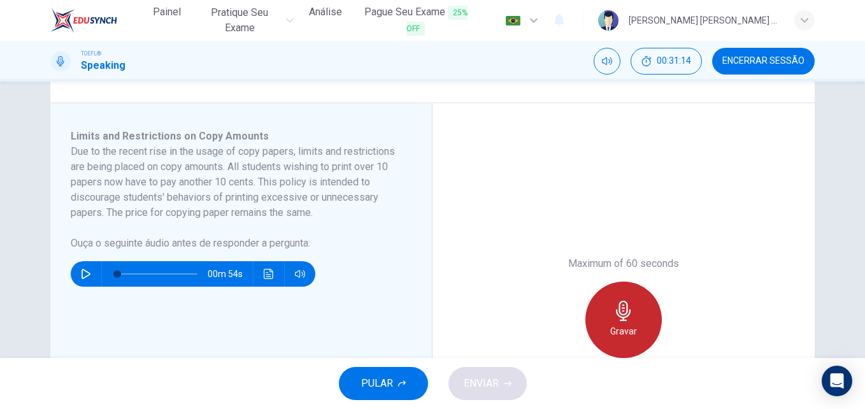
click at [647, 326] on div "Gravar" at bounding box center [624, 320] width 76 height 76
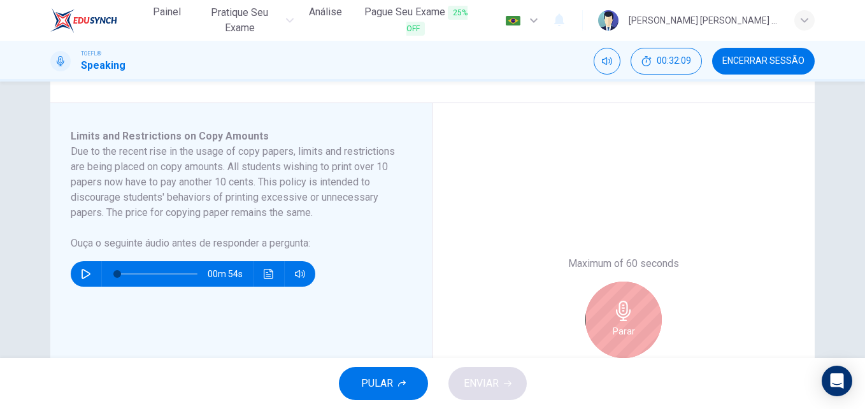
scroll to position [291, 0]
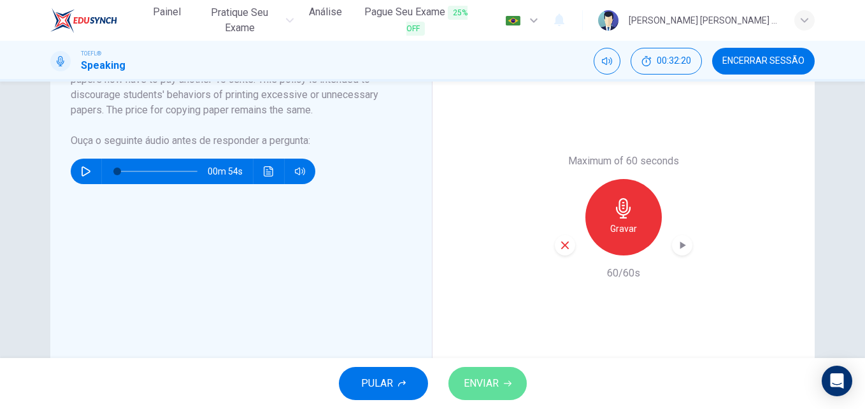
click at [466, 382] on span "ENVIAR" at bounding box center [481, 384] width 35 height 18
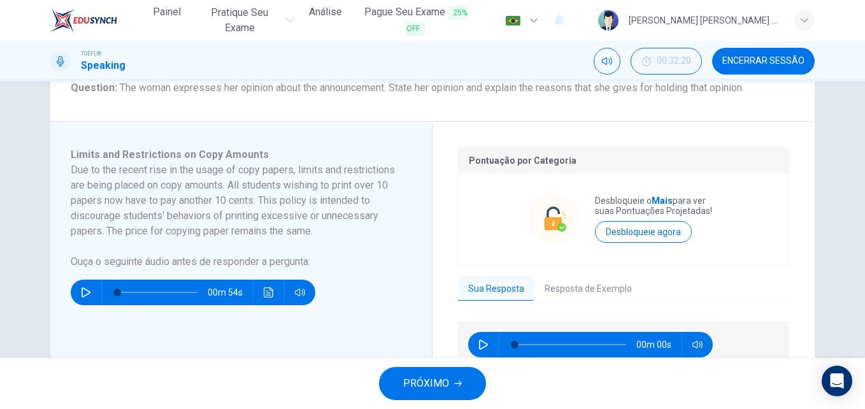
scroll to position [170, 0]
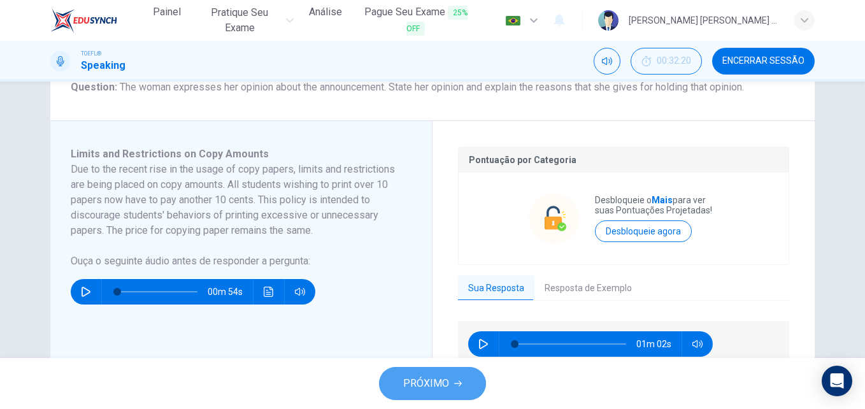
click at [428, 393] on button "PRÓXIMO" at bounding box center [432, 383] width 107 height 33
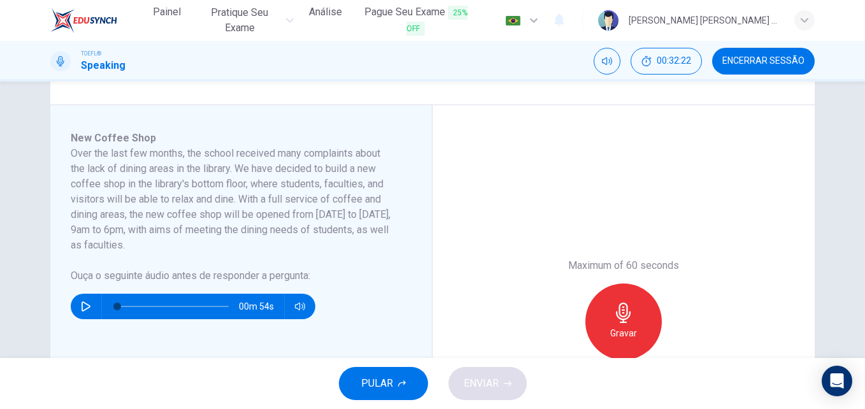
scroll to position [201, 0]
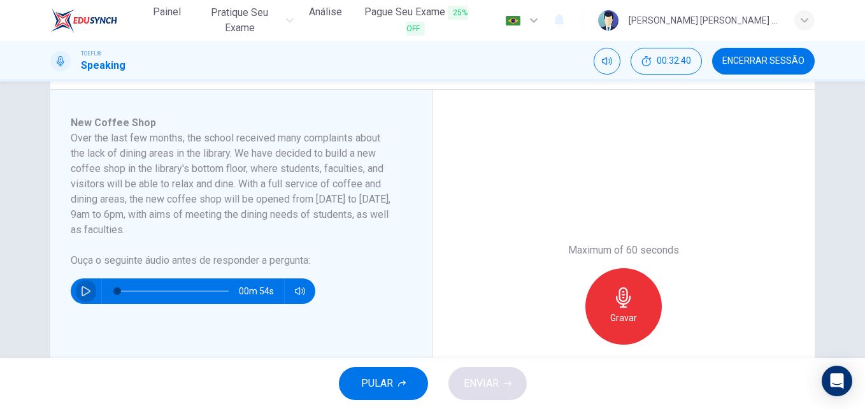
click at [83, 289] on icon "button" at bounding box center [86, 291] width 10 height 10
type input "0"
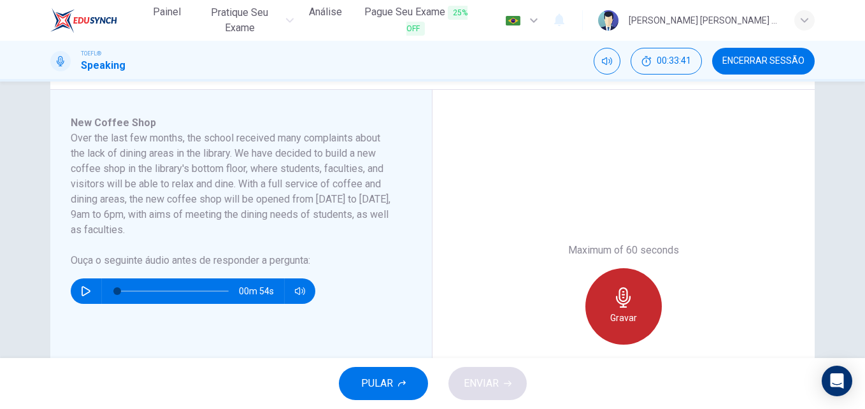
click at [646, 312] on div "Gravar" at bounding box center [624, 306] width 76 height 76
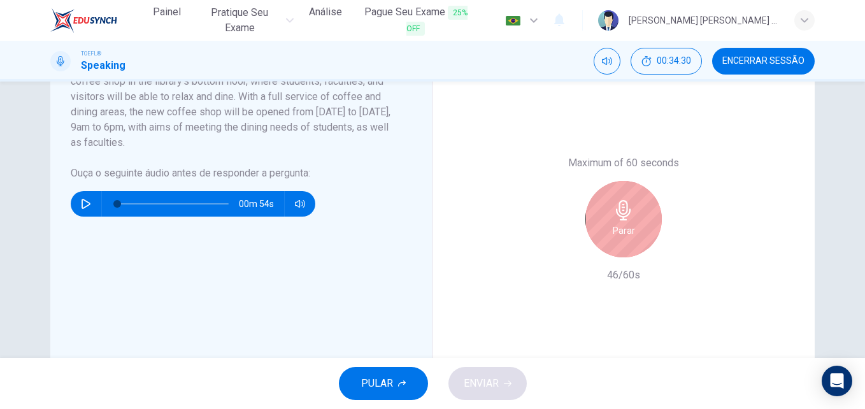
scroll to position [291, 0]
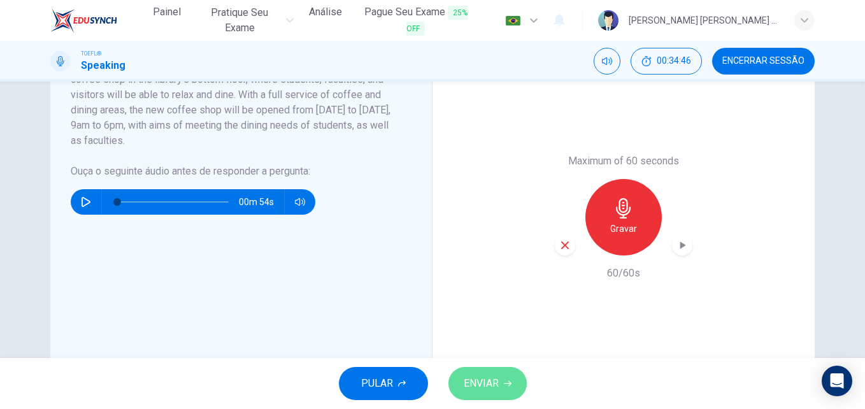
click at [481, 385] on span "ENVIAR" at bounding box center [481, 384] width 35 height 18
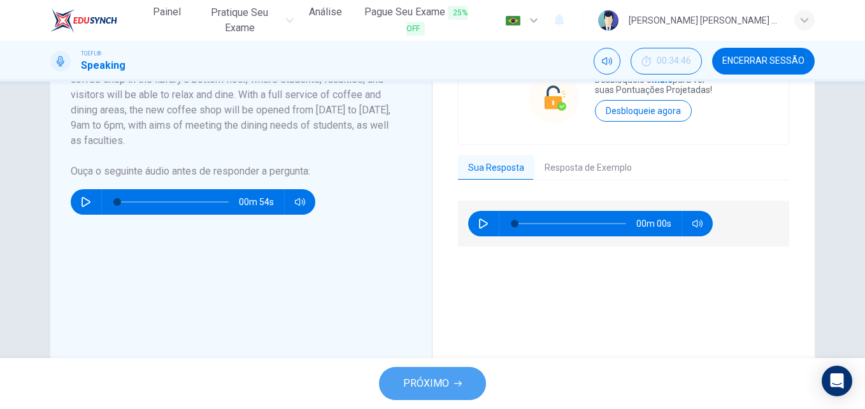
click at [411, 376] on span "PRÓXIMO" at bounding box center [426, 384] width 46 height 18
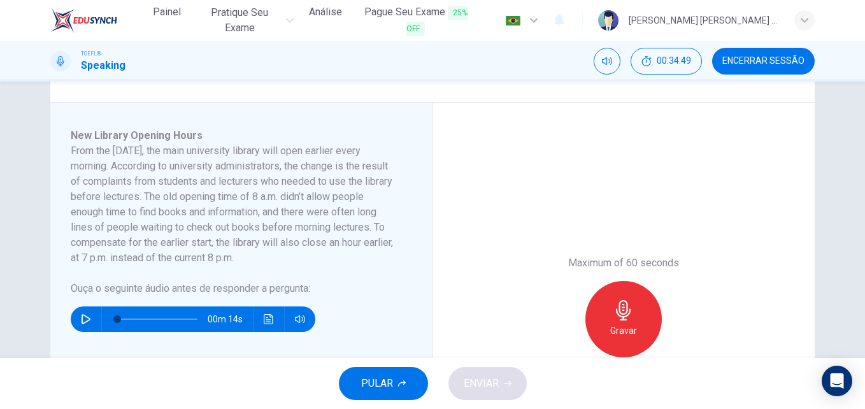
scroll to position [189, 0]
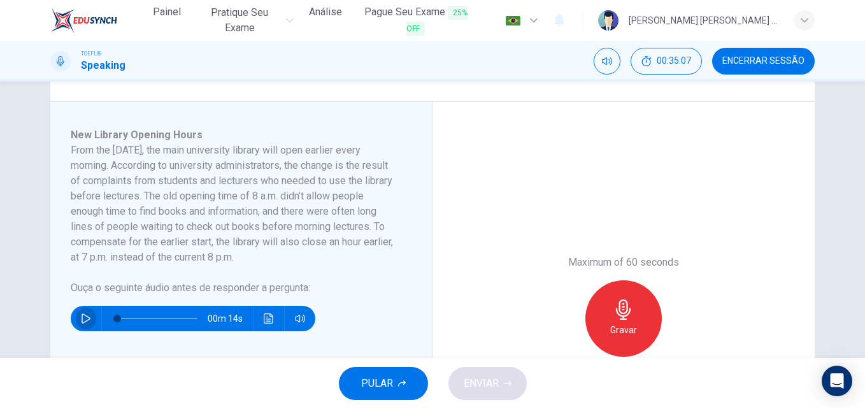
click at [87, 316] on icon "button" at bounding box center [86, 319] width 10 height 10
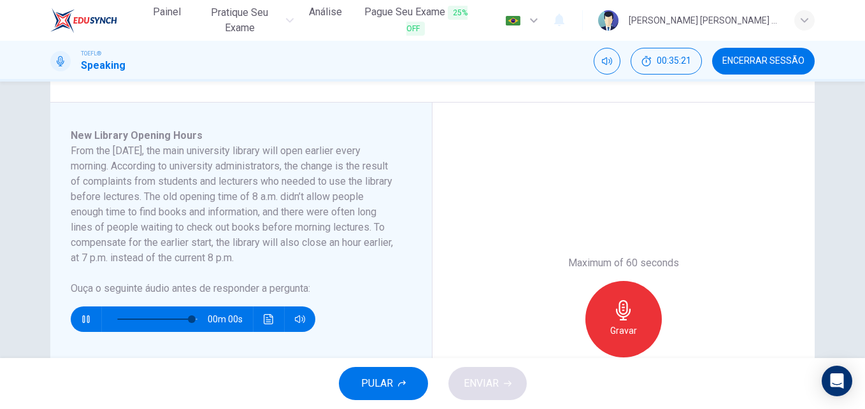
type input "0"
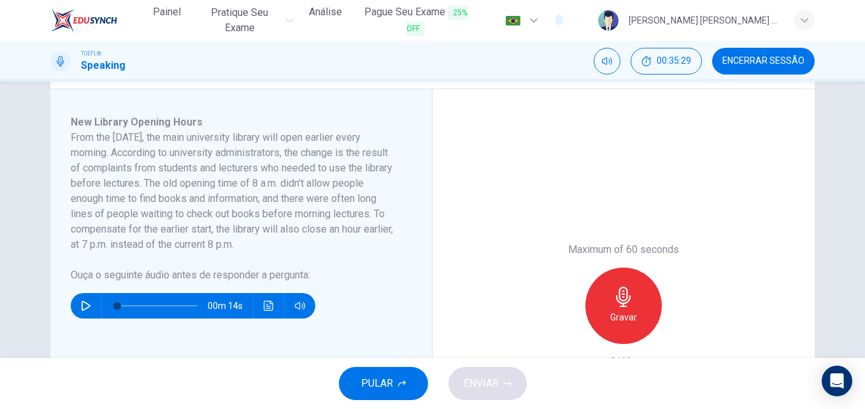
scroll to position [198, 0]
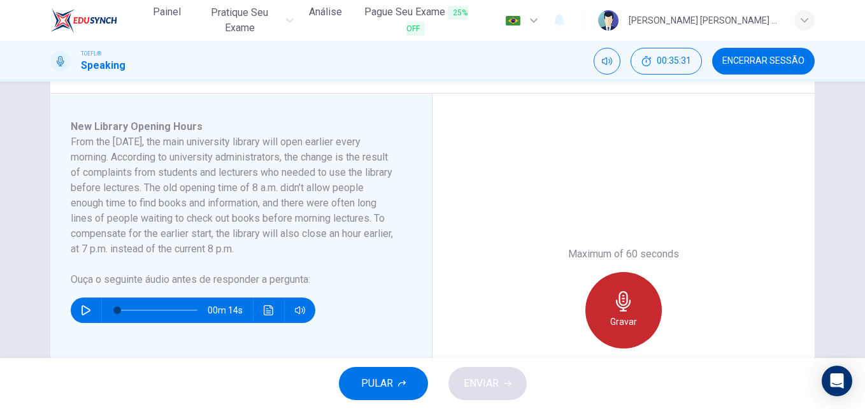
click at [616, 323] on h6 "Gravar" at bounding box center [624, 321] width 27 height 15
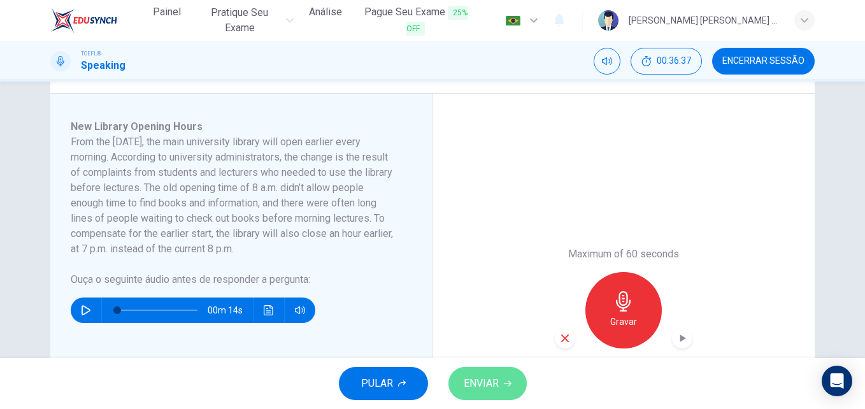
click at [464, 396] on button "ENVIAR" at bounding box center [488, 383] width 78 height 33
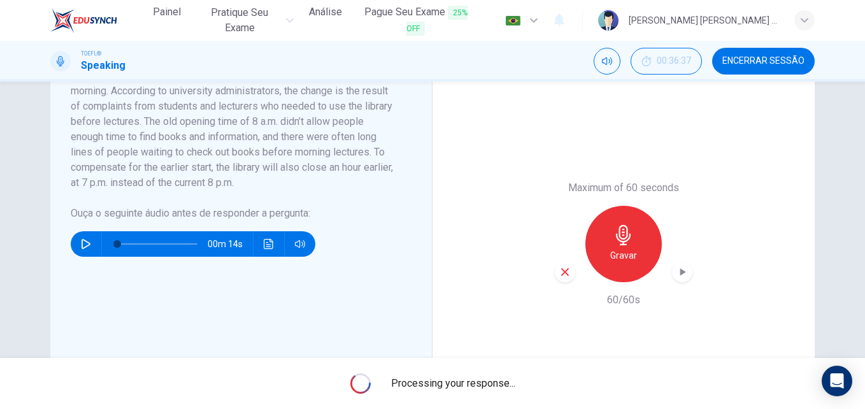
scroll to position [264, 0]
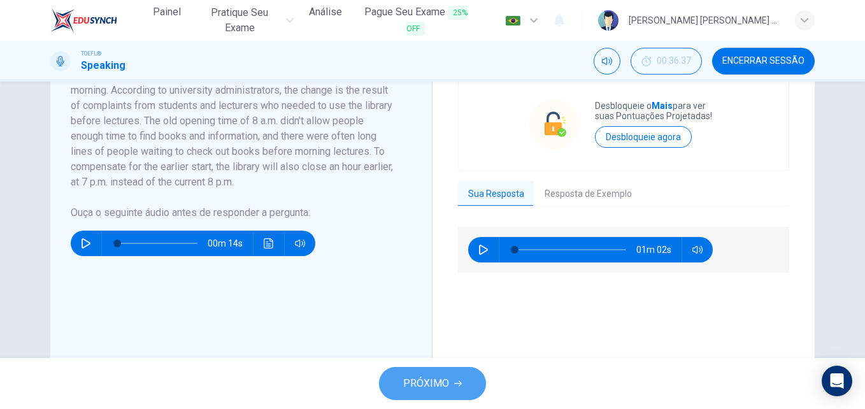
click at [433, 379] on span "PRÓXIMO" at bounding box center [426, 384] width 46 height 18
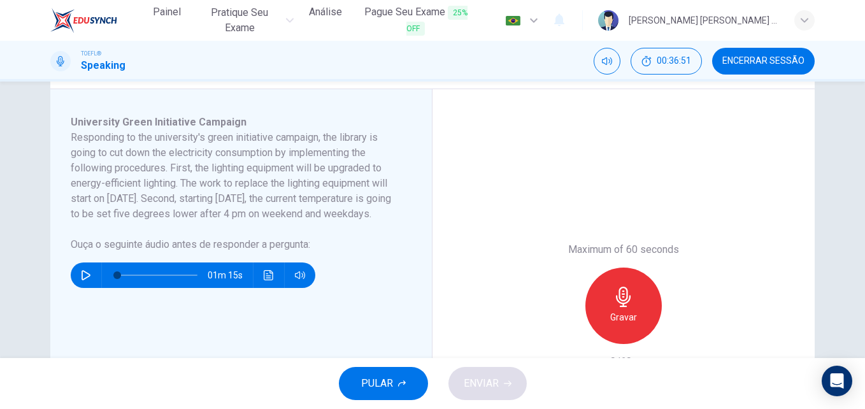
scroll to position [202, 0]
click at [753, 51] on button "Encerrar Sessão" at bounding box center [763, 61] width 103 height 27
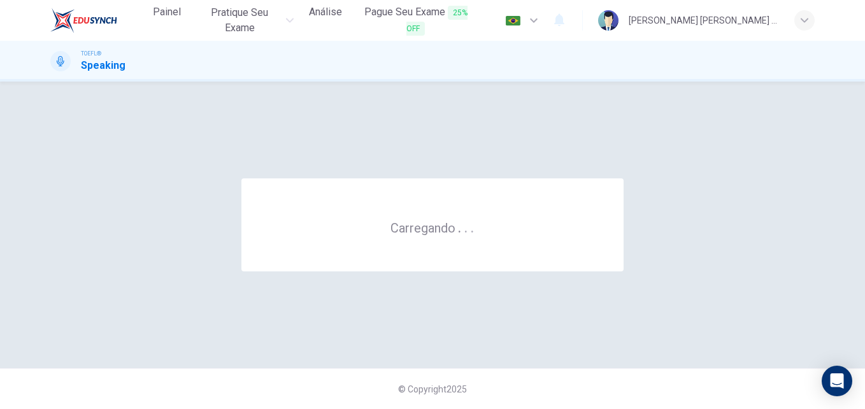
scroll to position [0, 0]
